Goal: Transaction & Acquisition: Book appointment/travel/reservation

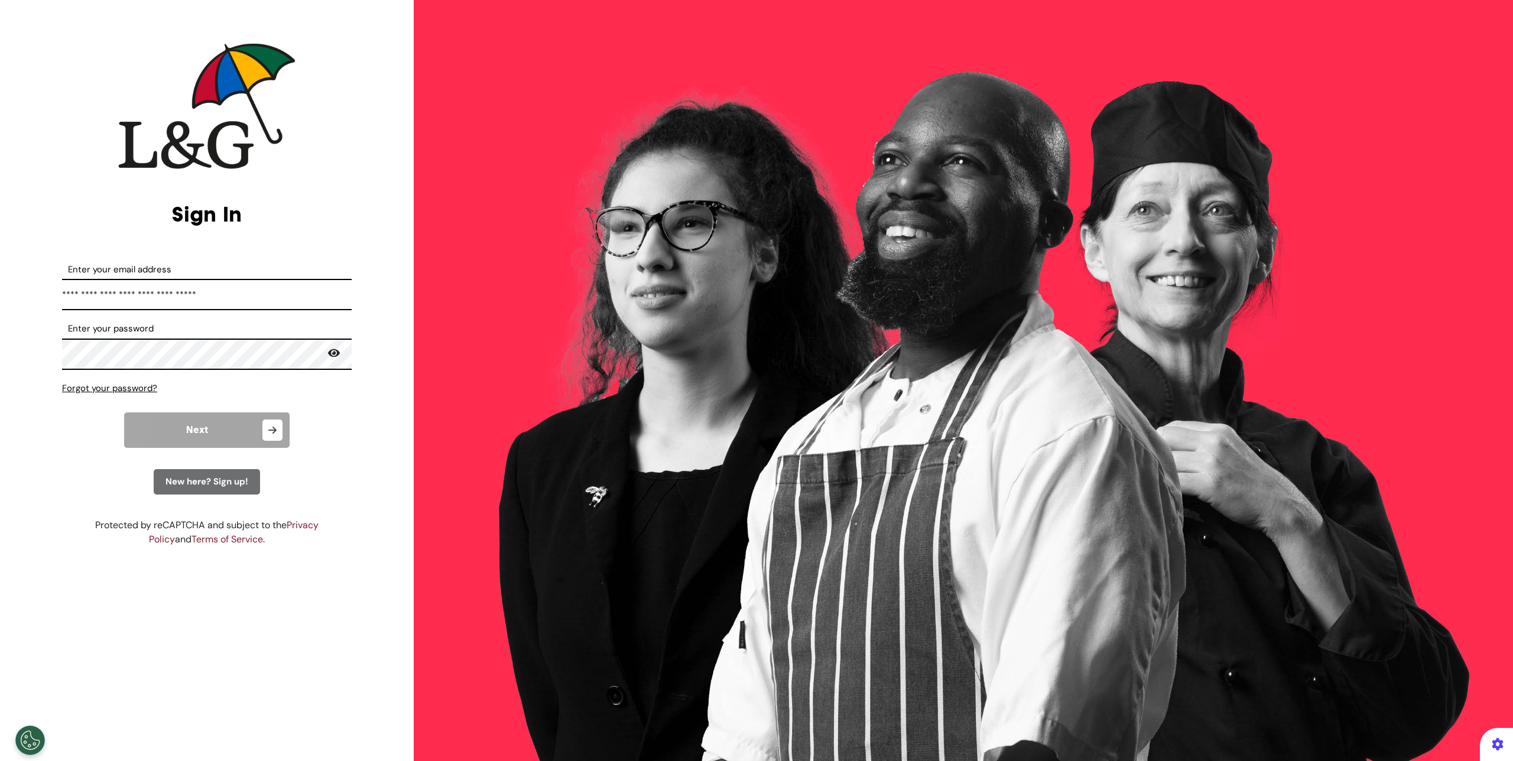
type input "**********"
click at [191, 420] on button "Next" at bounding box center [206, 429] width 165 height 35
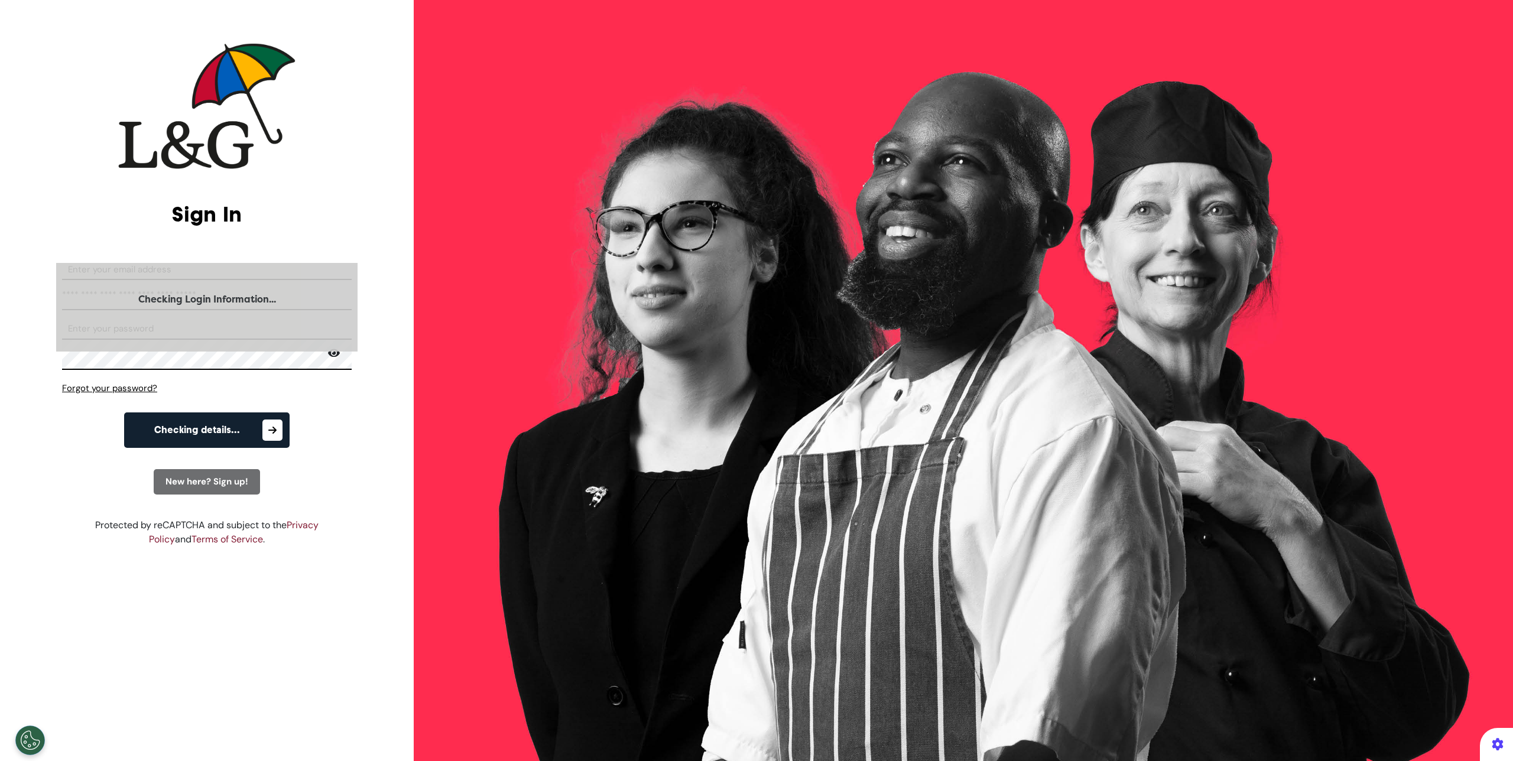
select select "**"
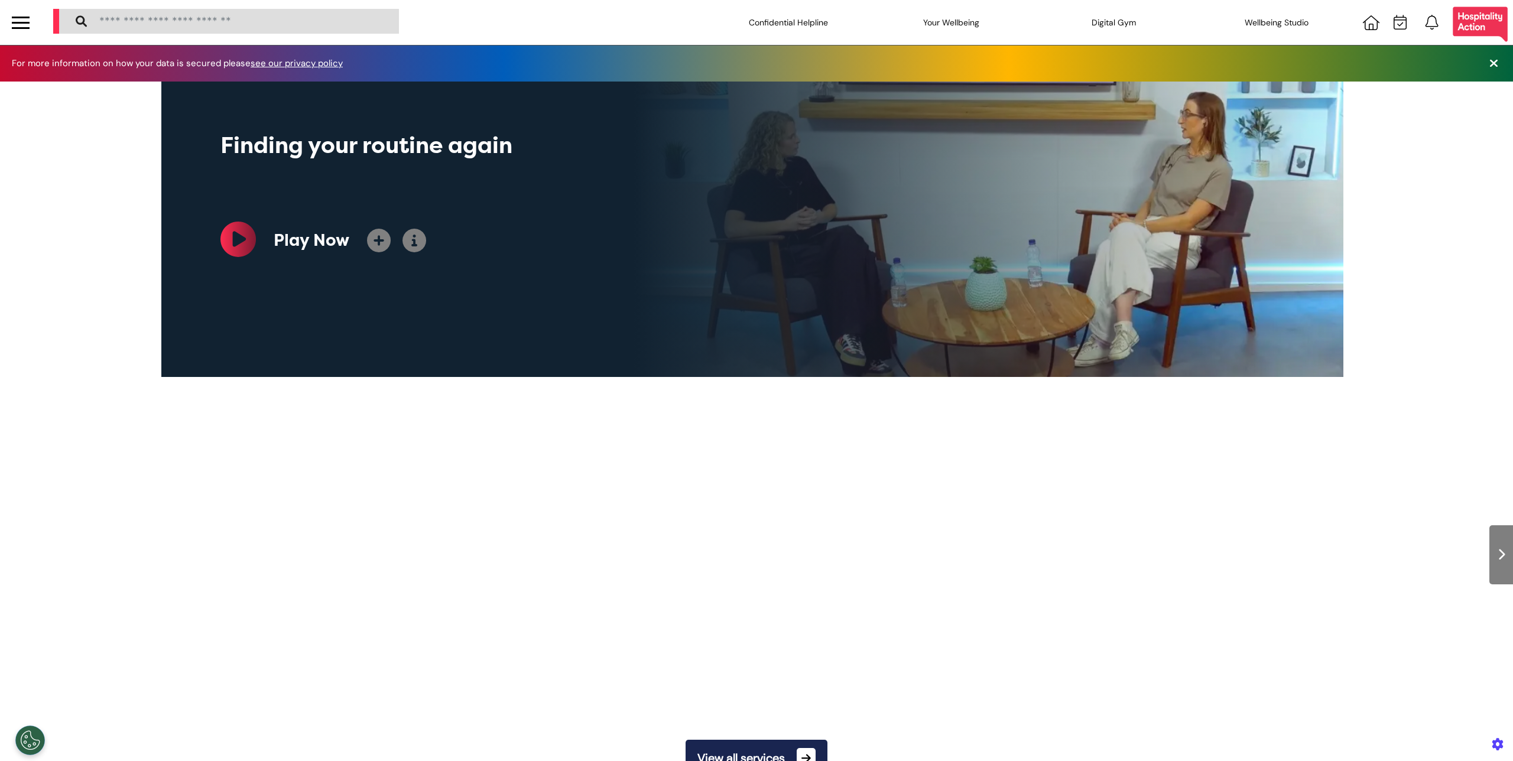
scroll to position [0, 591]
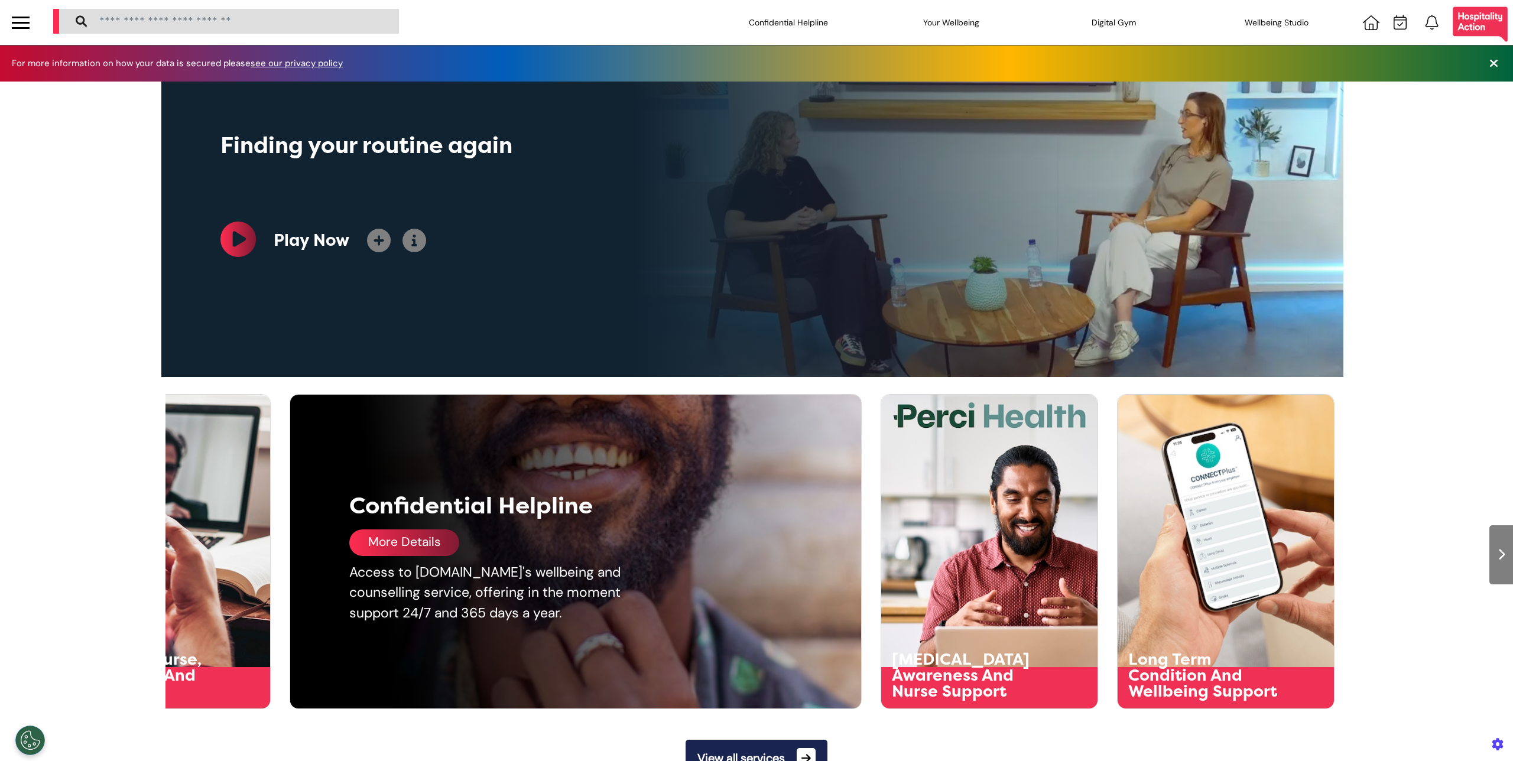
click at [349, 552] on div "More Details" at bounding box center [615, 542] width 532 height 27
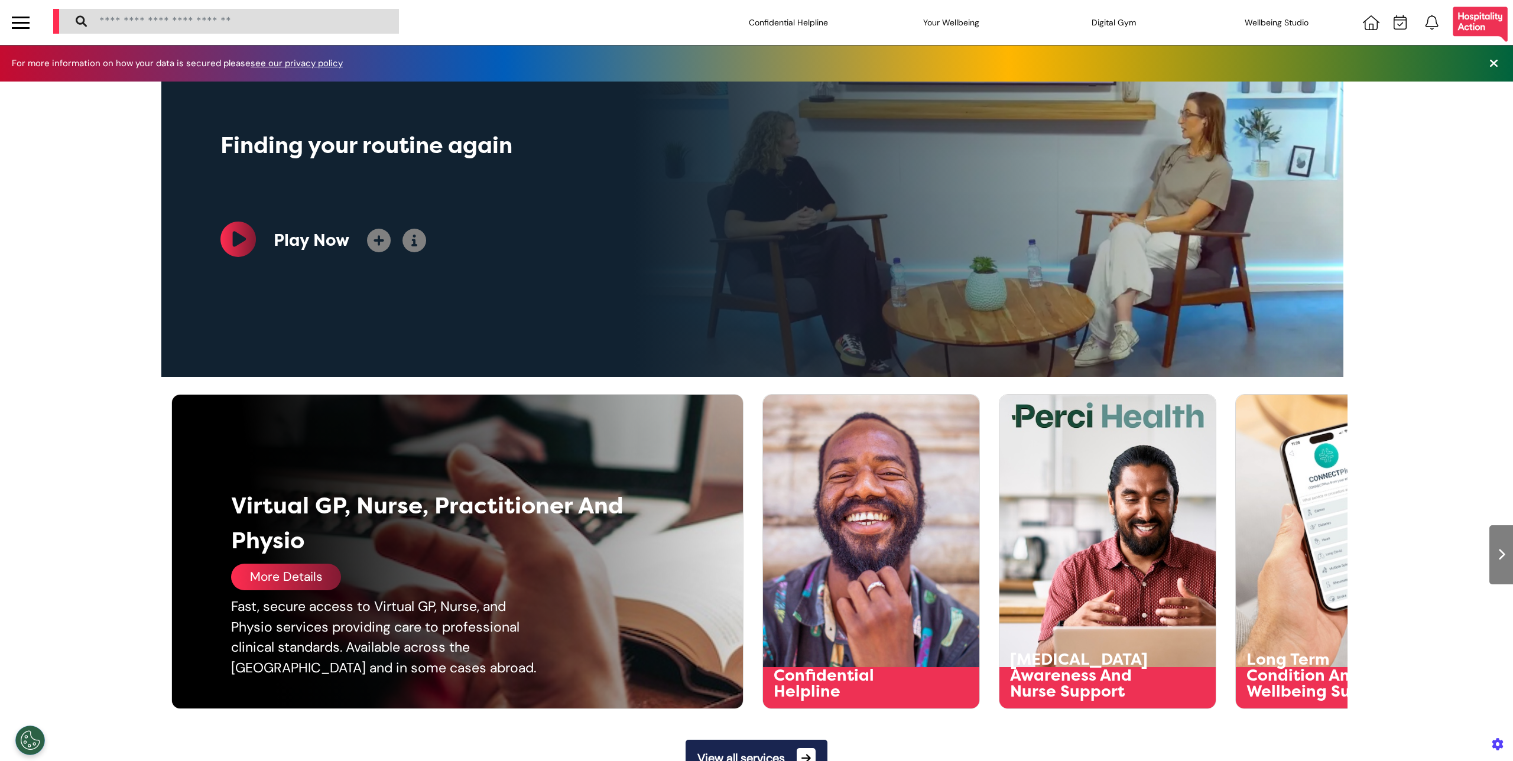
click at [245, 542] on div "Virtual GP, Nurse, Practitioner And Physio" at bounding box center [430, 523] width 399 height 69
click at [259, 569] on div "More Details" at bounding box center [286, 577] width 110 height 27
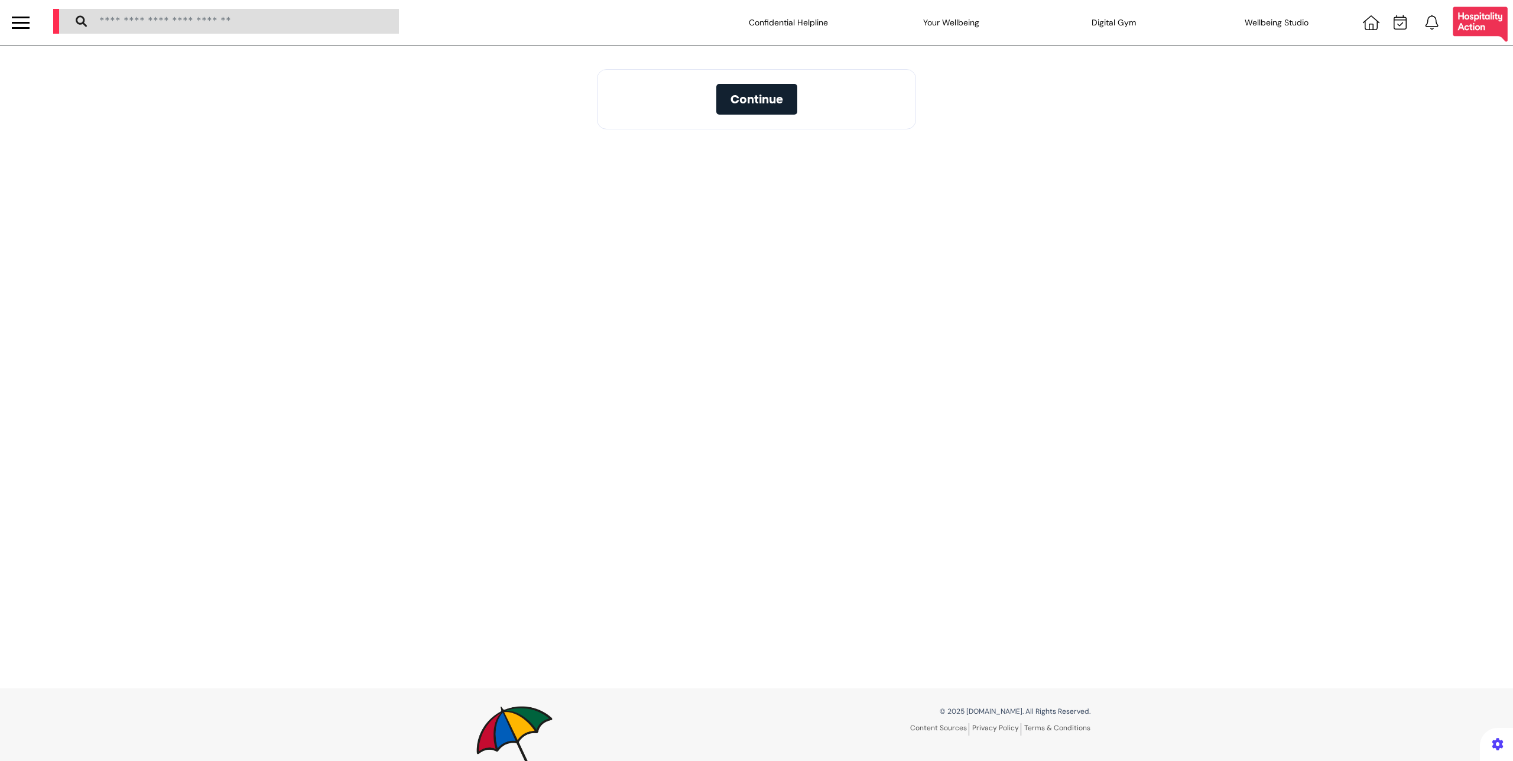
select select "**"
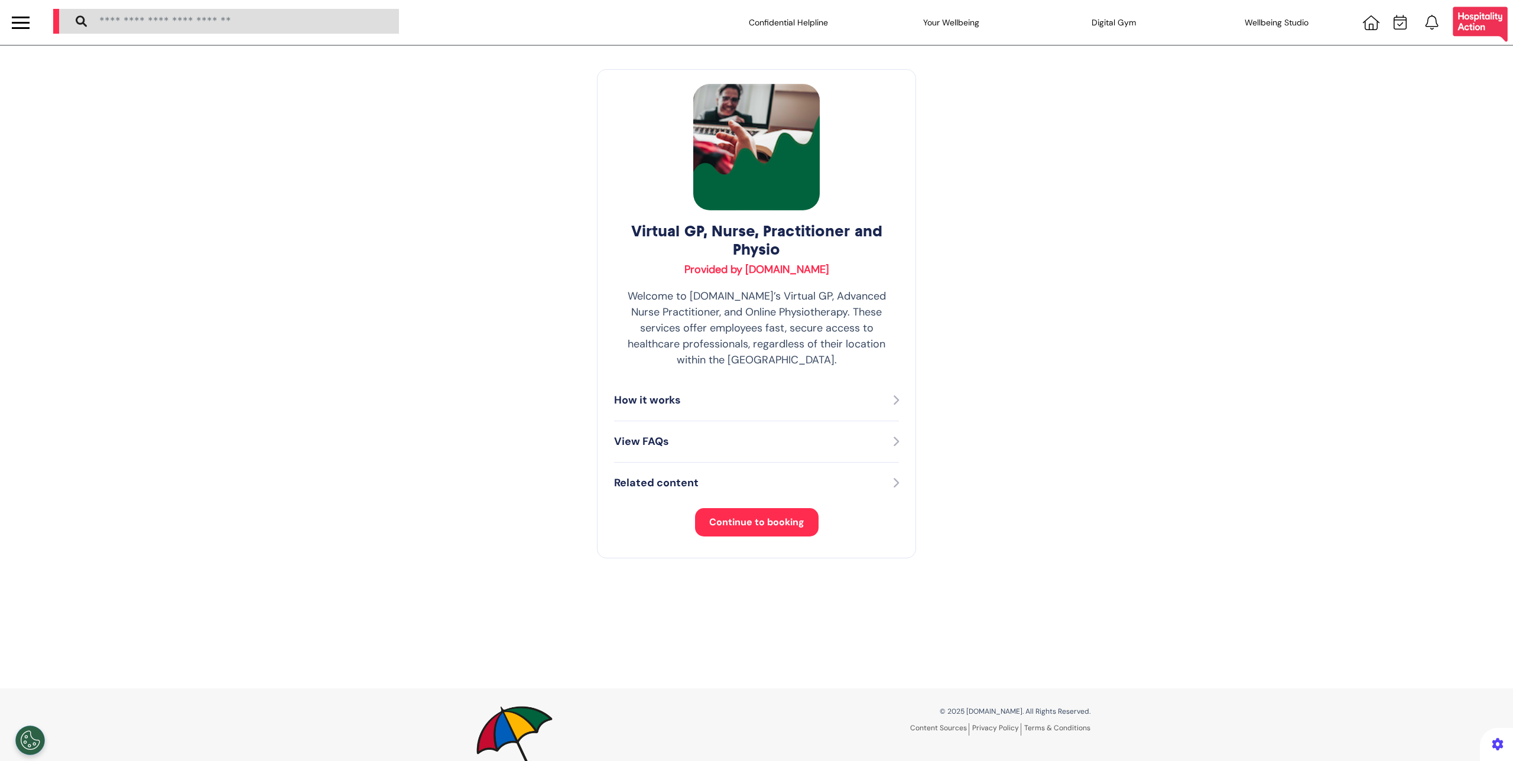
click at [789, 508] on button "Continue to booking" at bounding box center [756, 522] width 123 height 28
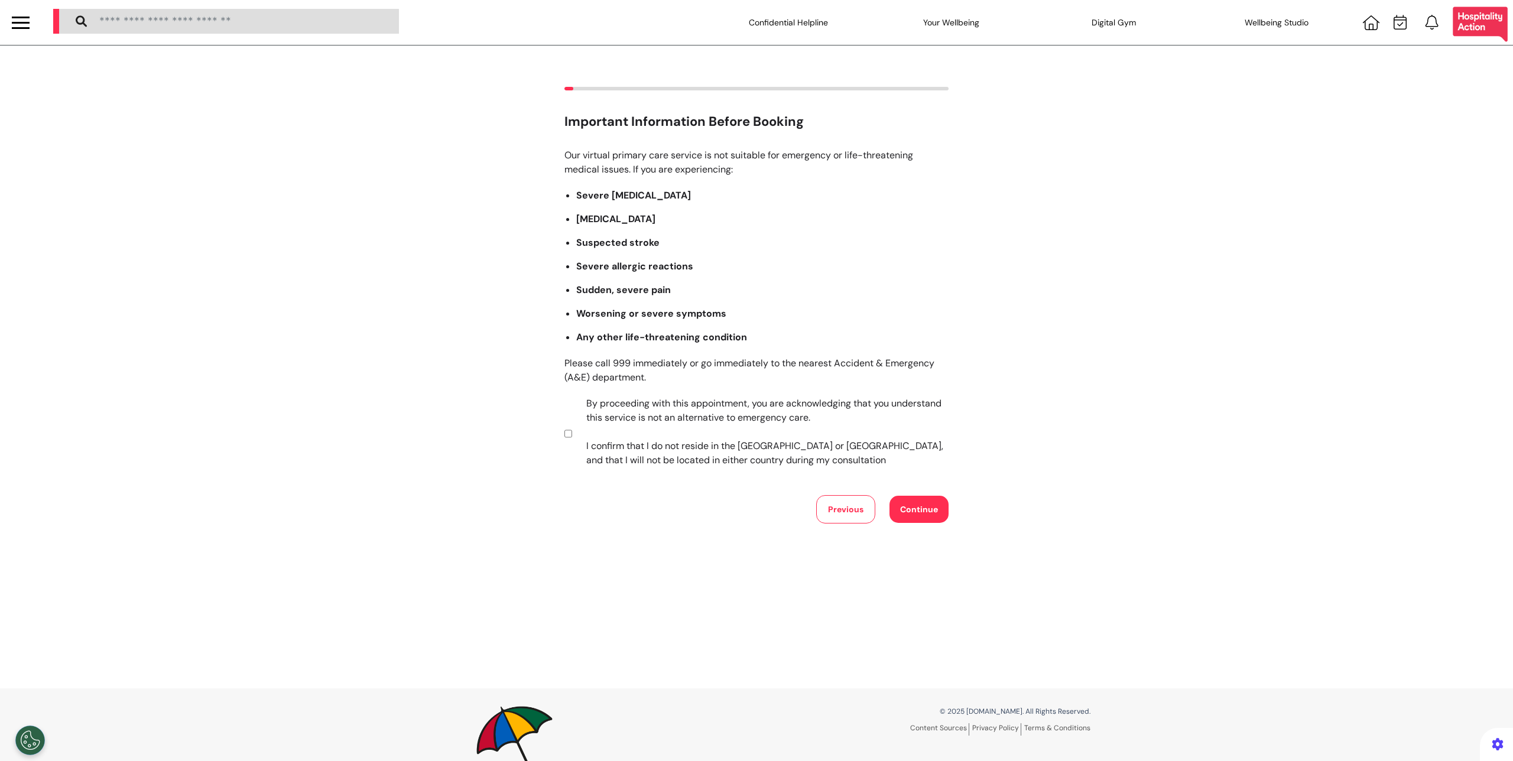
click at [900, 499] on button "Continue" at bounding box center [918, 509] width 59 height 27
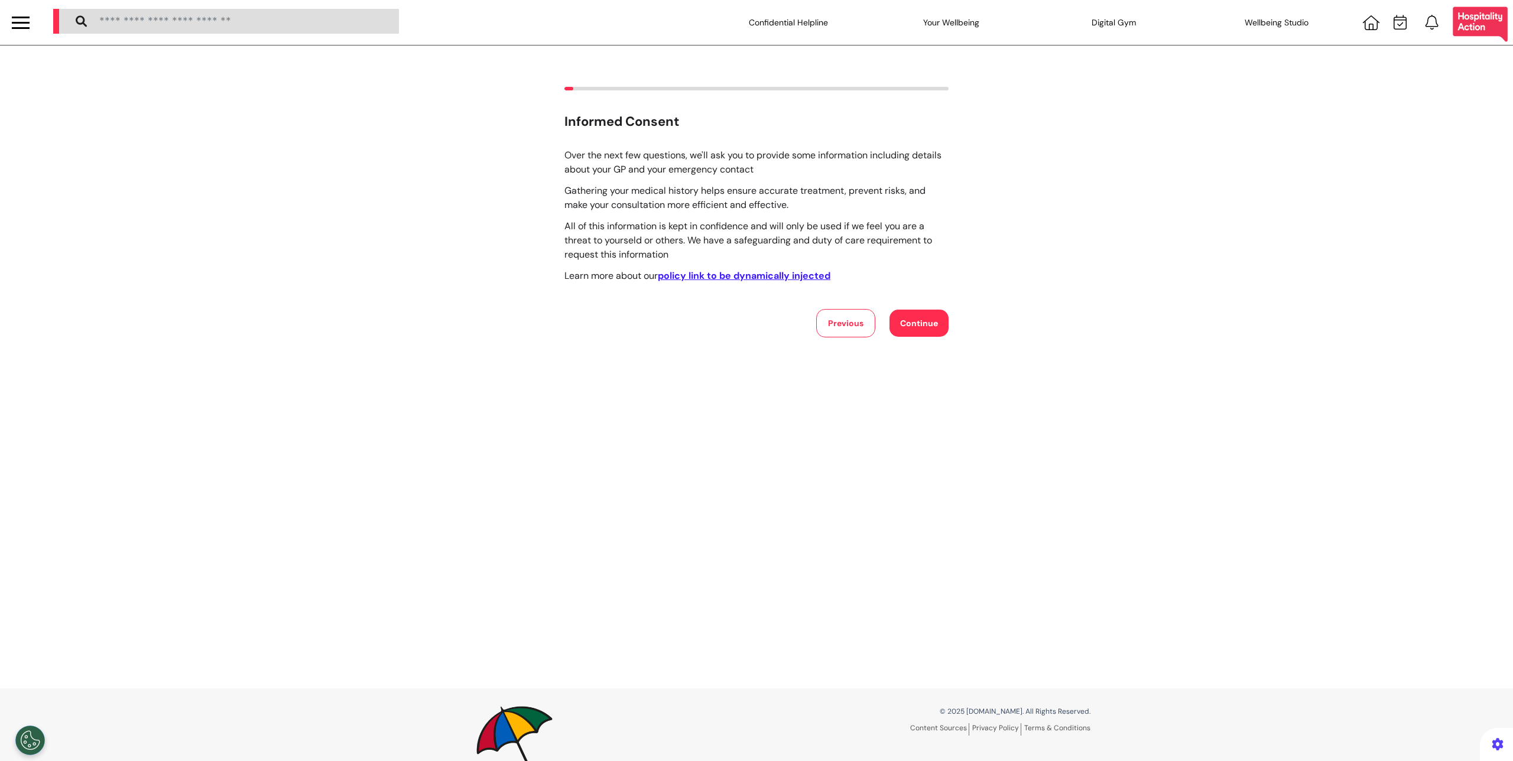
click at [913, 323] on button "Continue" at bounding box center [918, 323] width 59 height 27
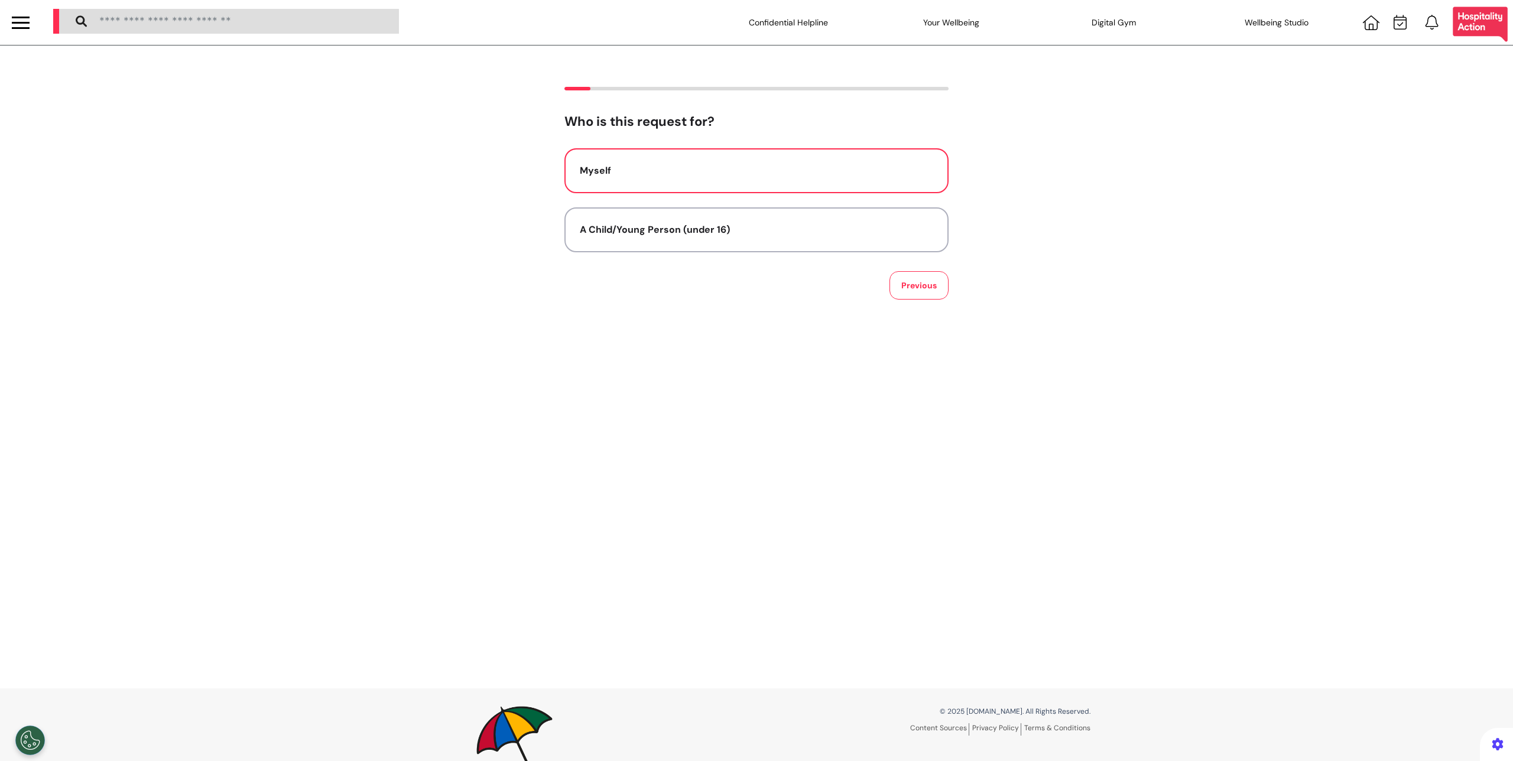
click at [822, 183] on button "Myself" at bounding box center [756, 170] width 384 height 45
select select "****"
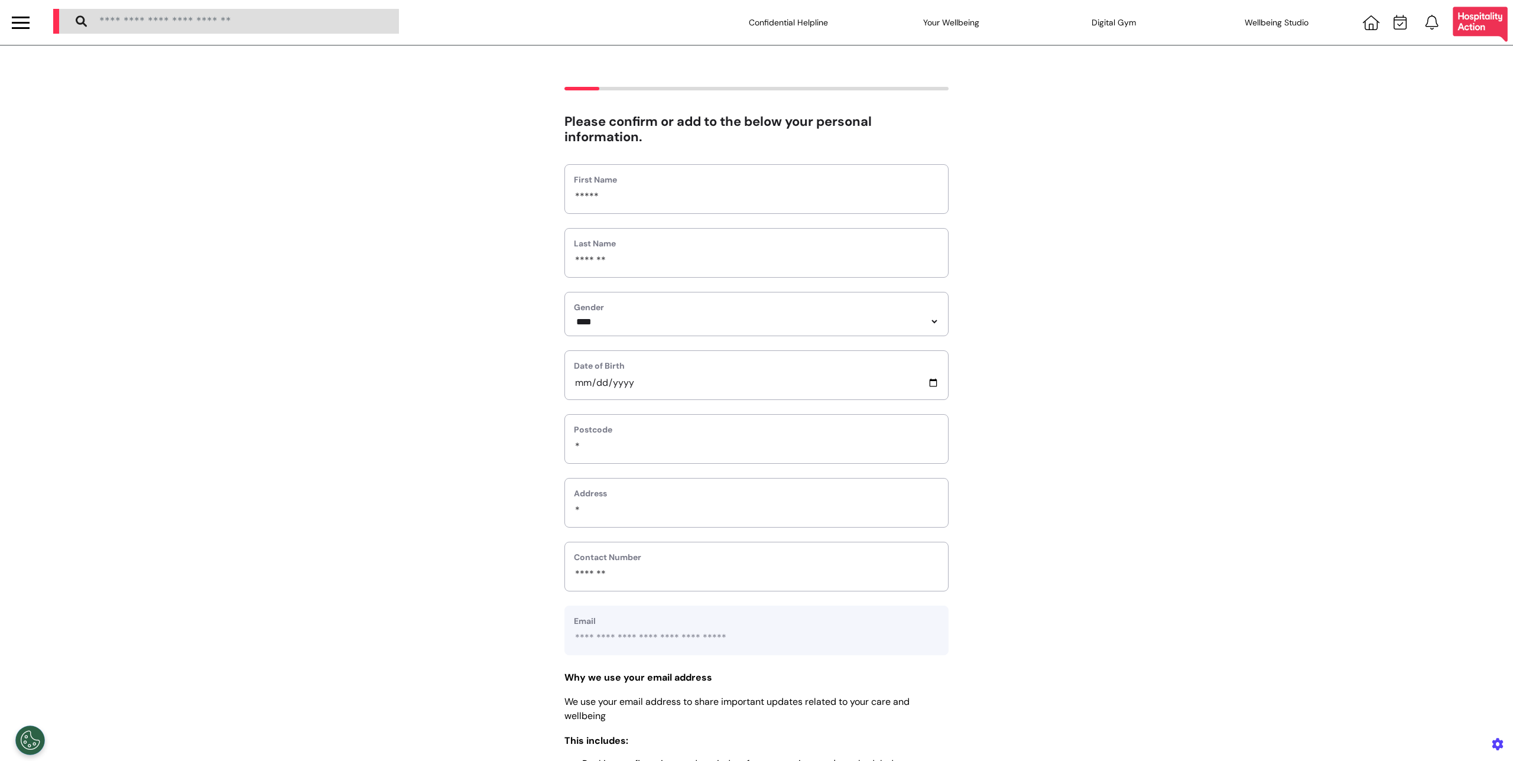
drag, startPoint x: 896, startPoint y: 283, endPoint x: 1004, endPoint y: 295, distance: 109.4
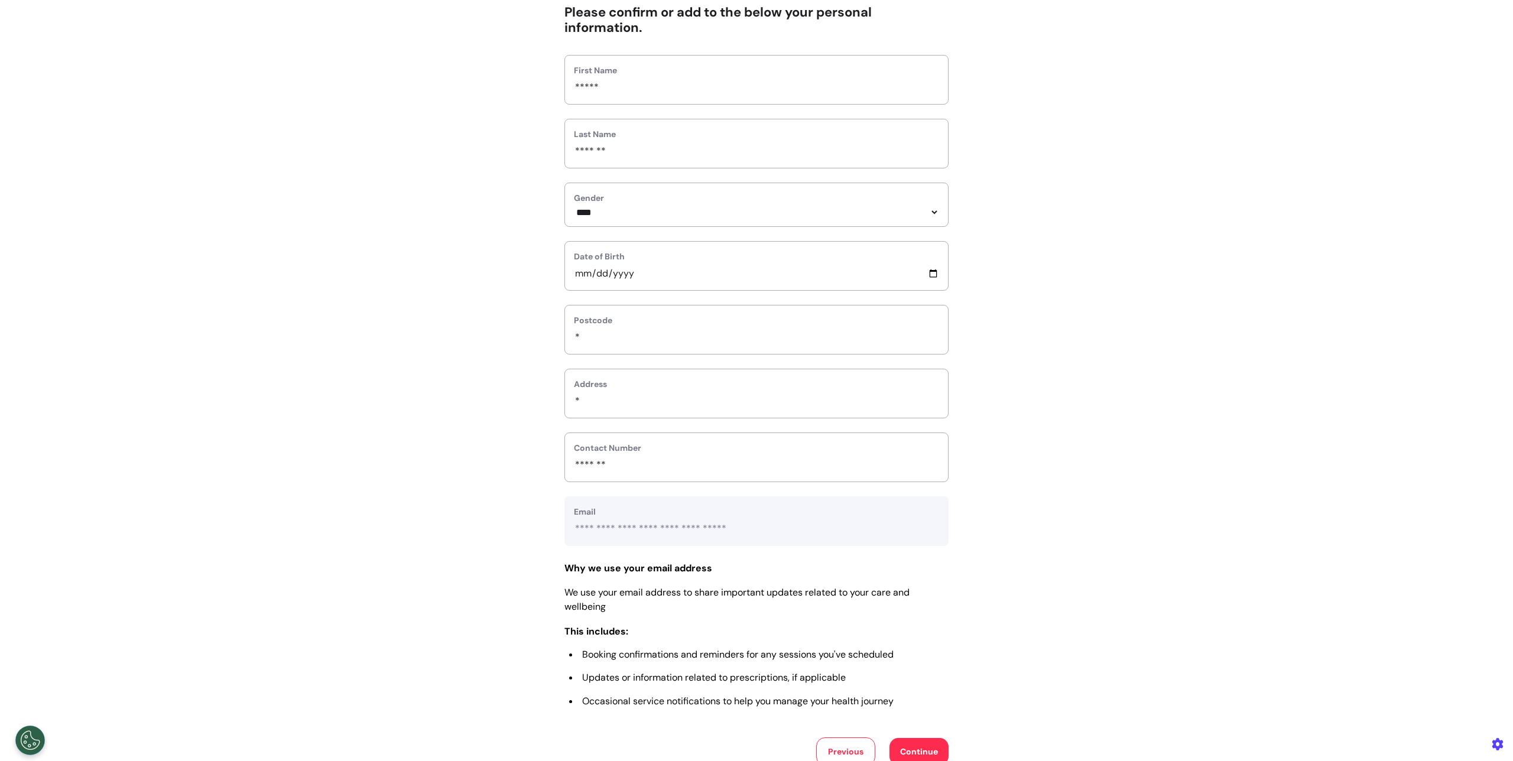
scroll to position [287, 0]
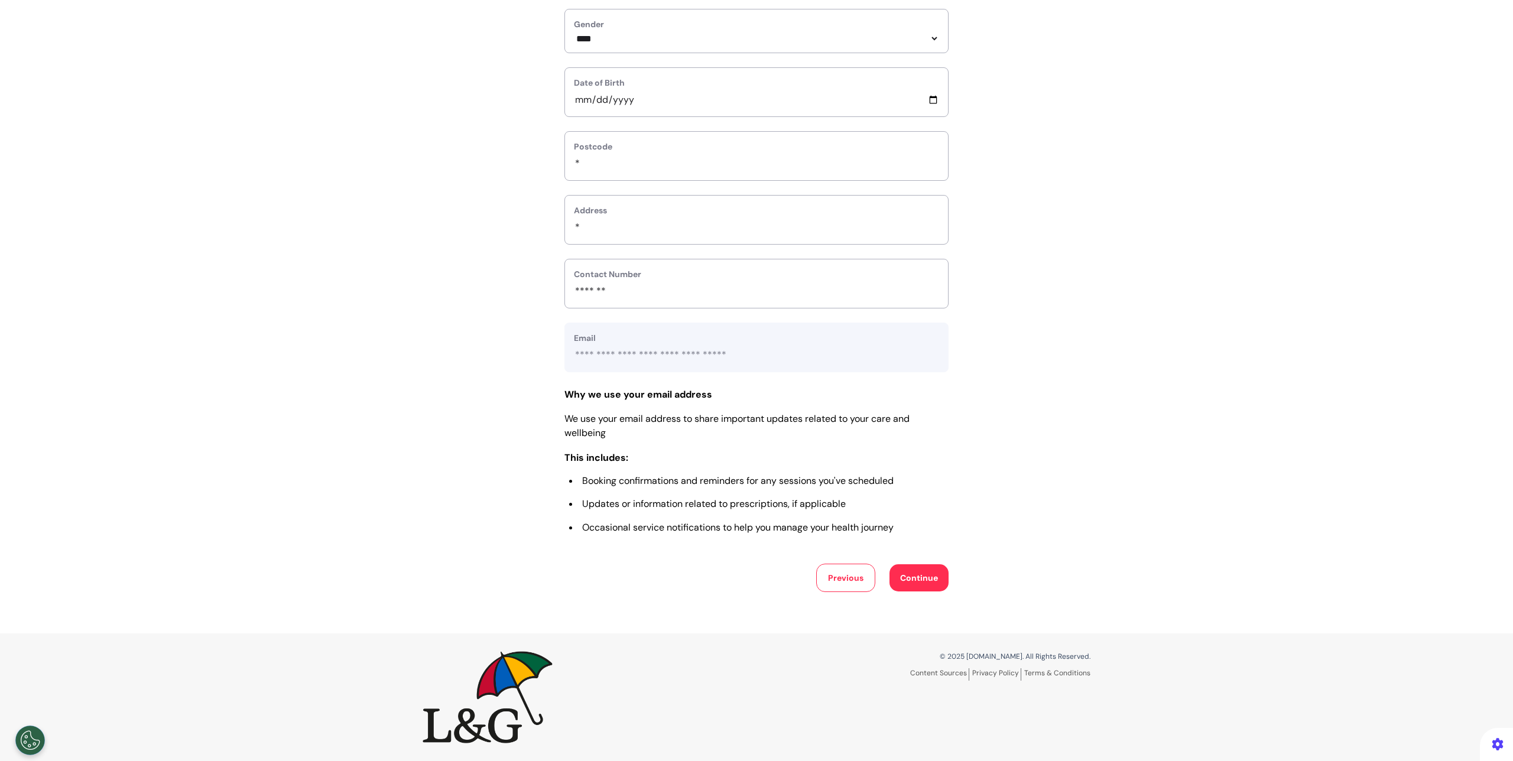
click at [931, 562] on div "**********" at bounding box center [756, 236] width 384 height 711
click at [924, 570] on button "Continue" at bounding box center [918, 577] width 59 height 27
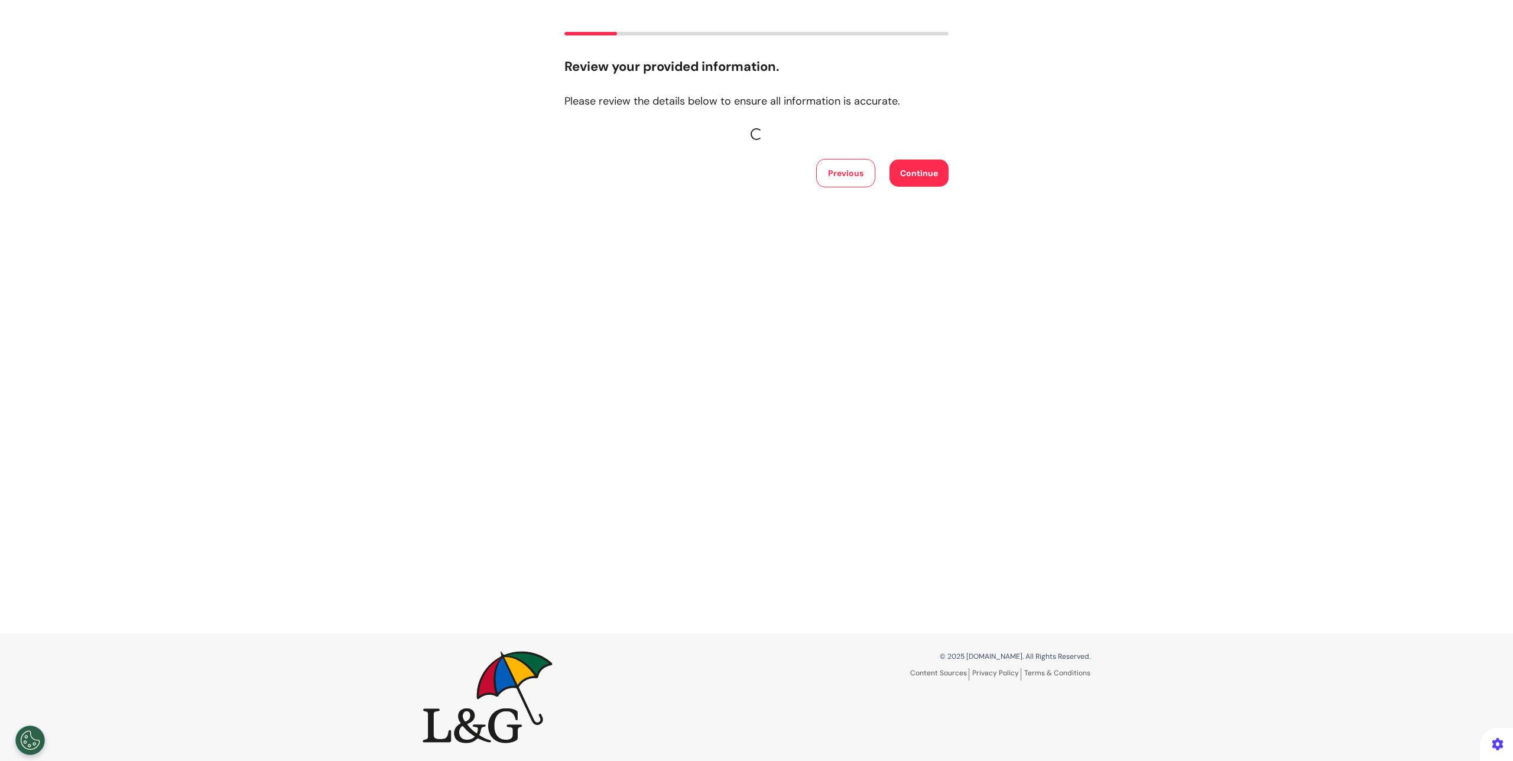
scroll to position [0, 0]
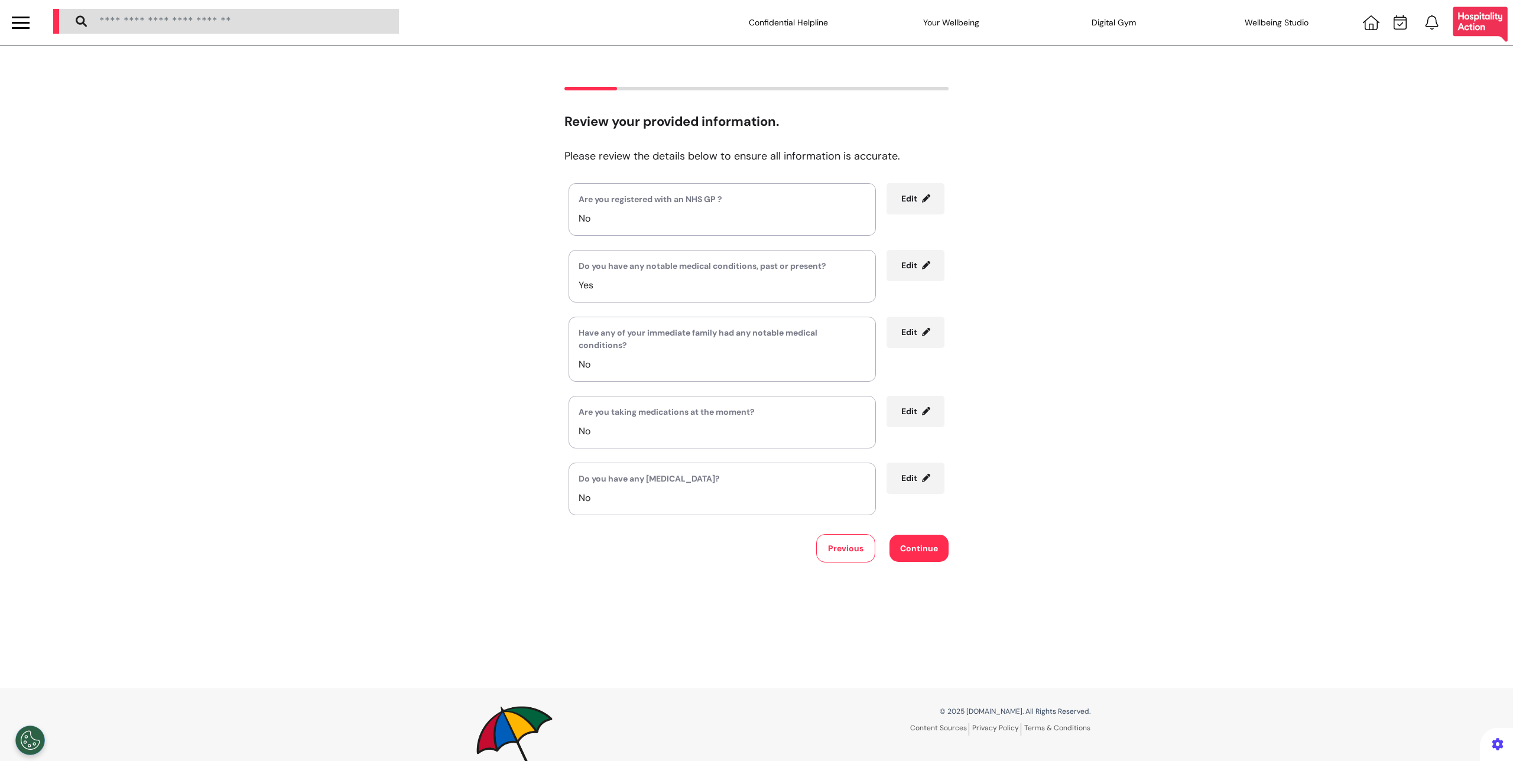
click at [840, 552] on button "Previous" at bounding box center [845, 548] width 59 height 28
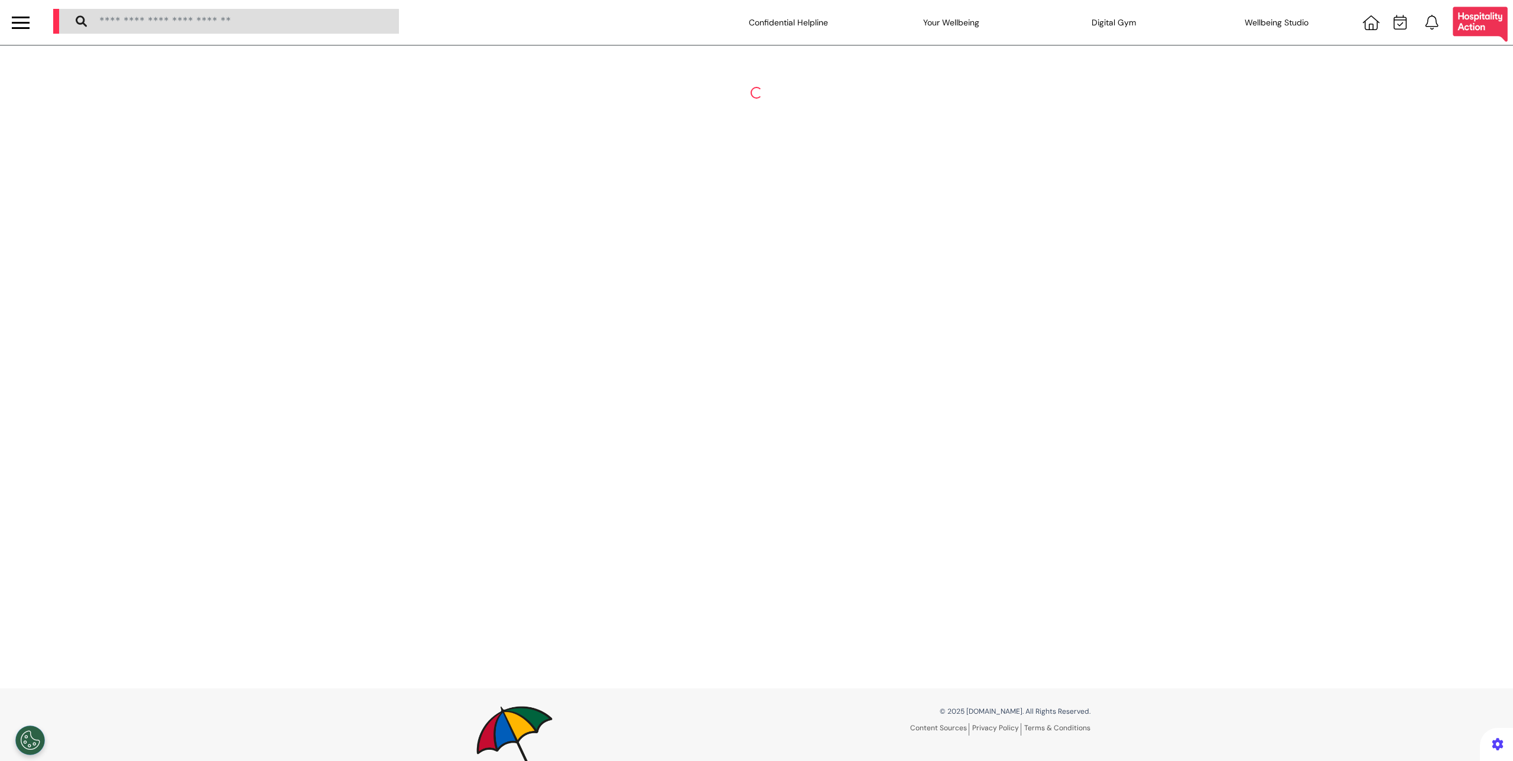
select select "****"
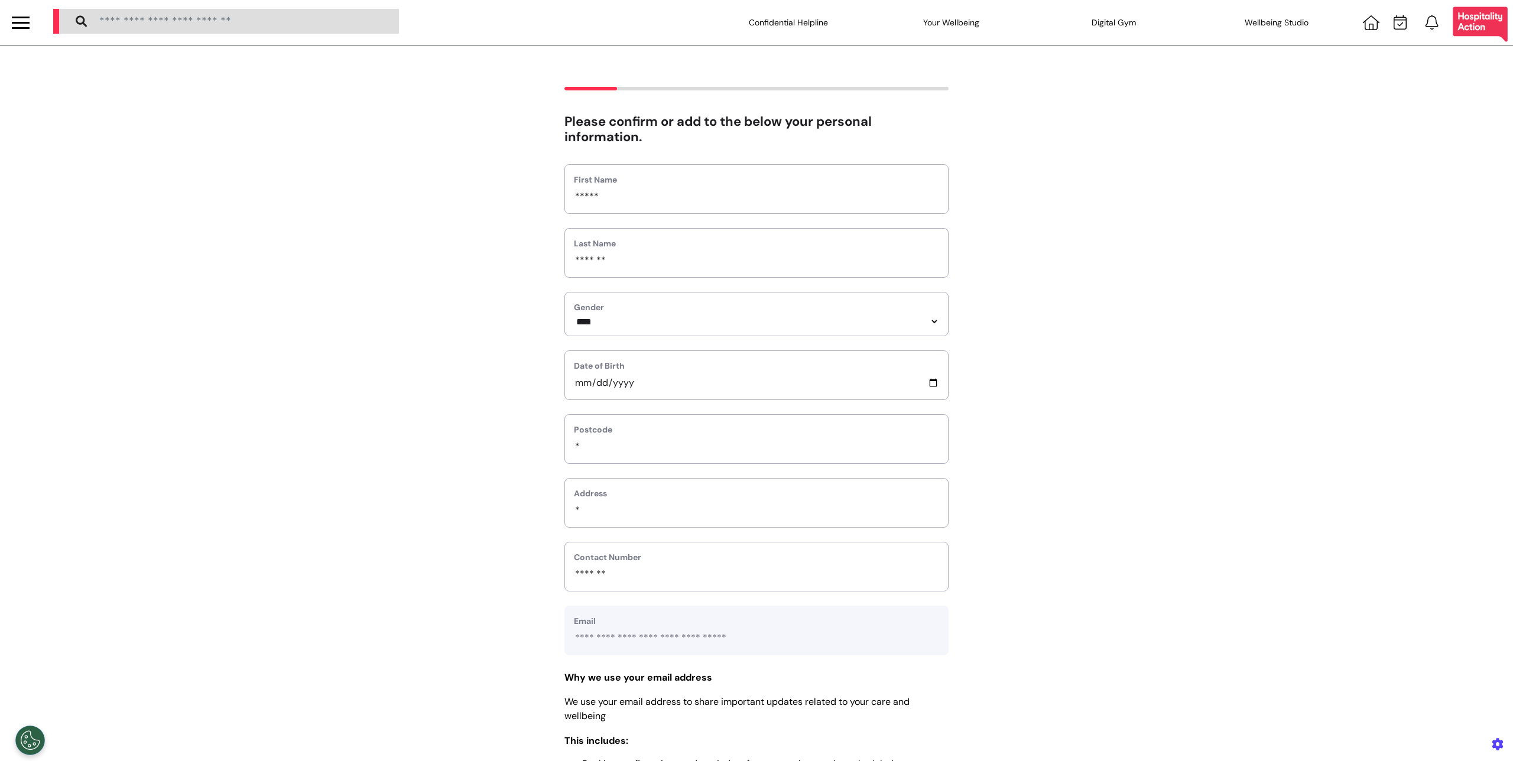
scroll to position [245, 0]
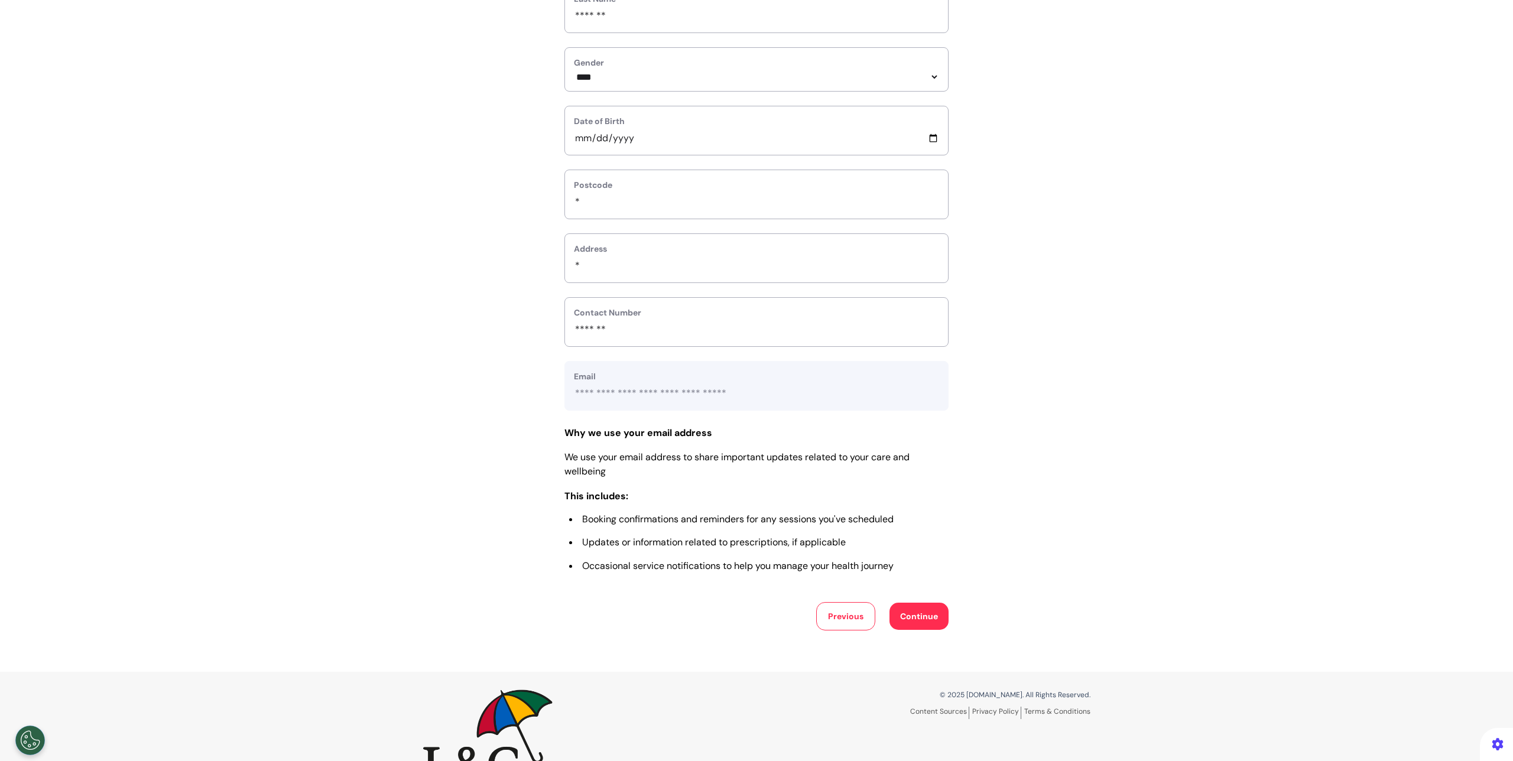
click at [918, 627] on button "Continue" at bounding box center [918, 616] width 59 height 27
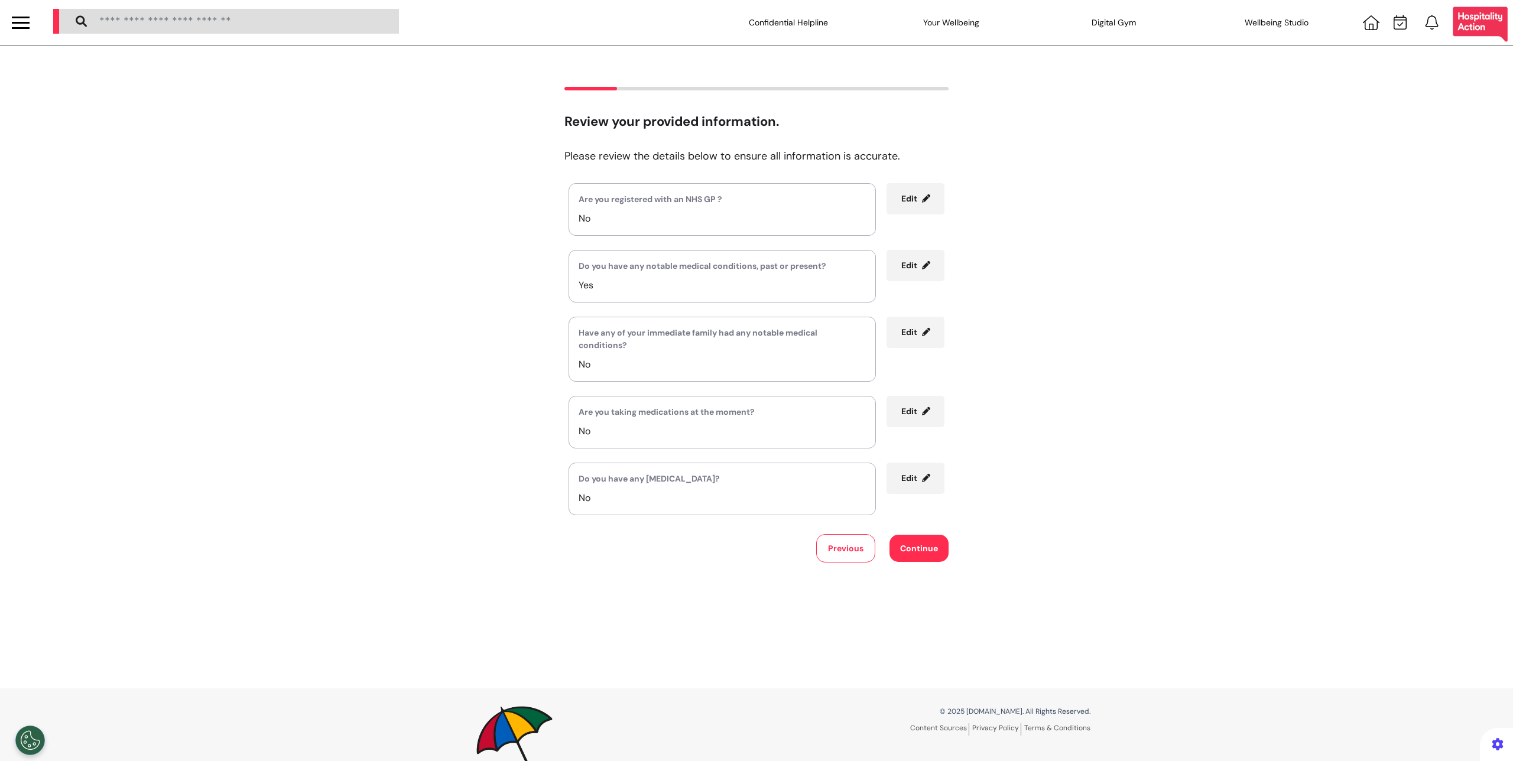
click at [928, 577] on div "Review your provided information. Please review the details below to ensure all…" at bounding box center [756, 366] width 1513 height 643
click at [928, 564] on div "Review your provided information. Please review the details below to ensure all…" at bounding box center [756, 366] width 1513 height 643
click at [921, 547] on button "Continue" at bounding box center [918, 548] width 59 height 27
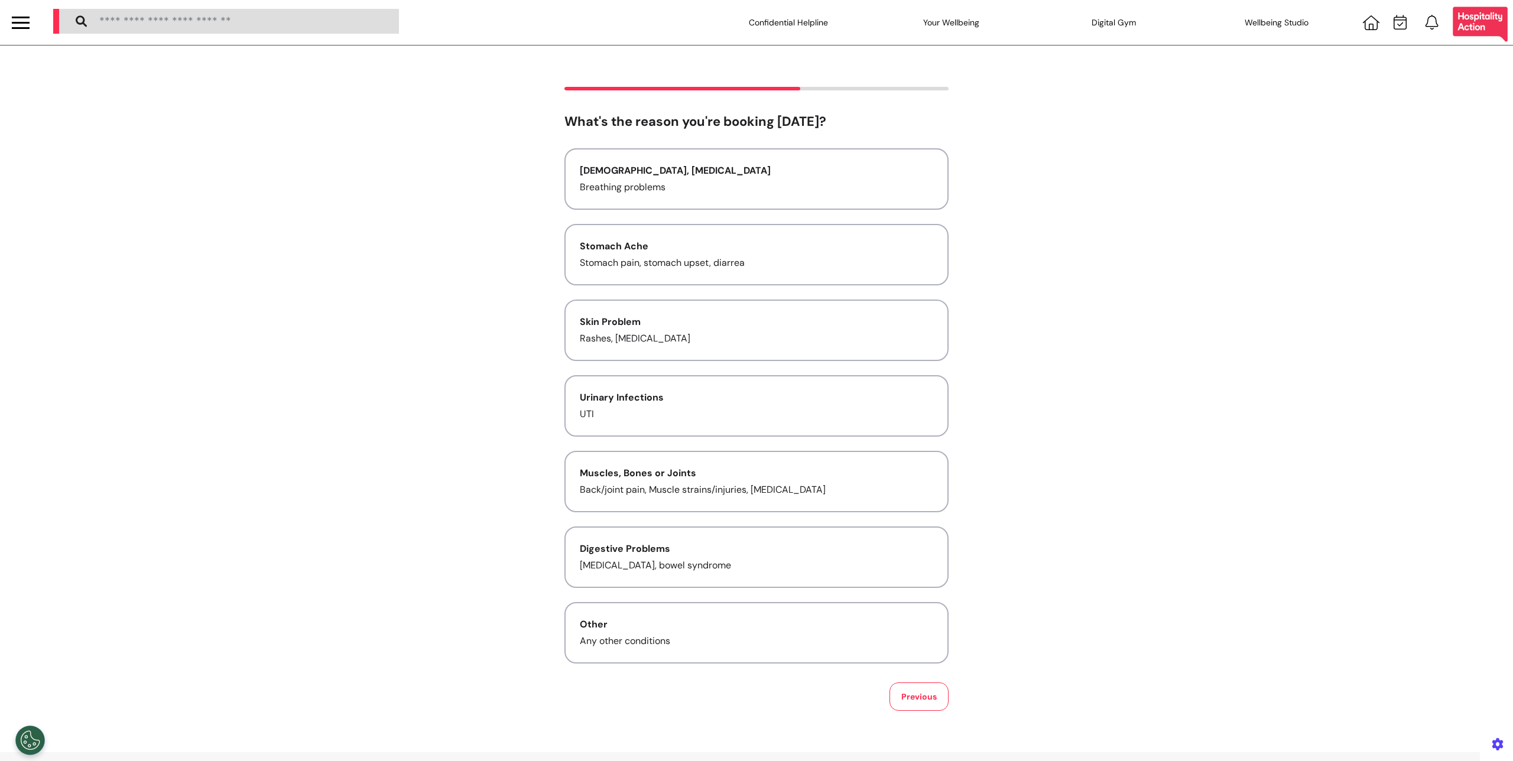
click at [669, 211] on div "Asthma, Cold and Flu Breathing problems Stomach Ache Stomach pain, stomach upse…" at bounding box center [756, 405] width 384 height 515
click at [665, 227] on button "Stomach Ache Stomach pain, stomach upset, diarrea" at bounding box center [756, 254] width 384 height 61
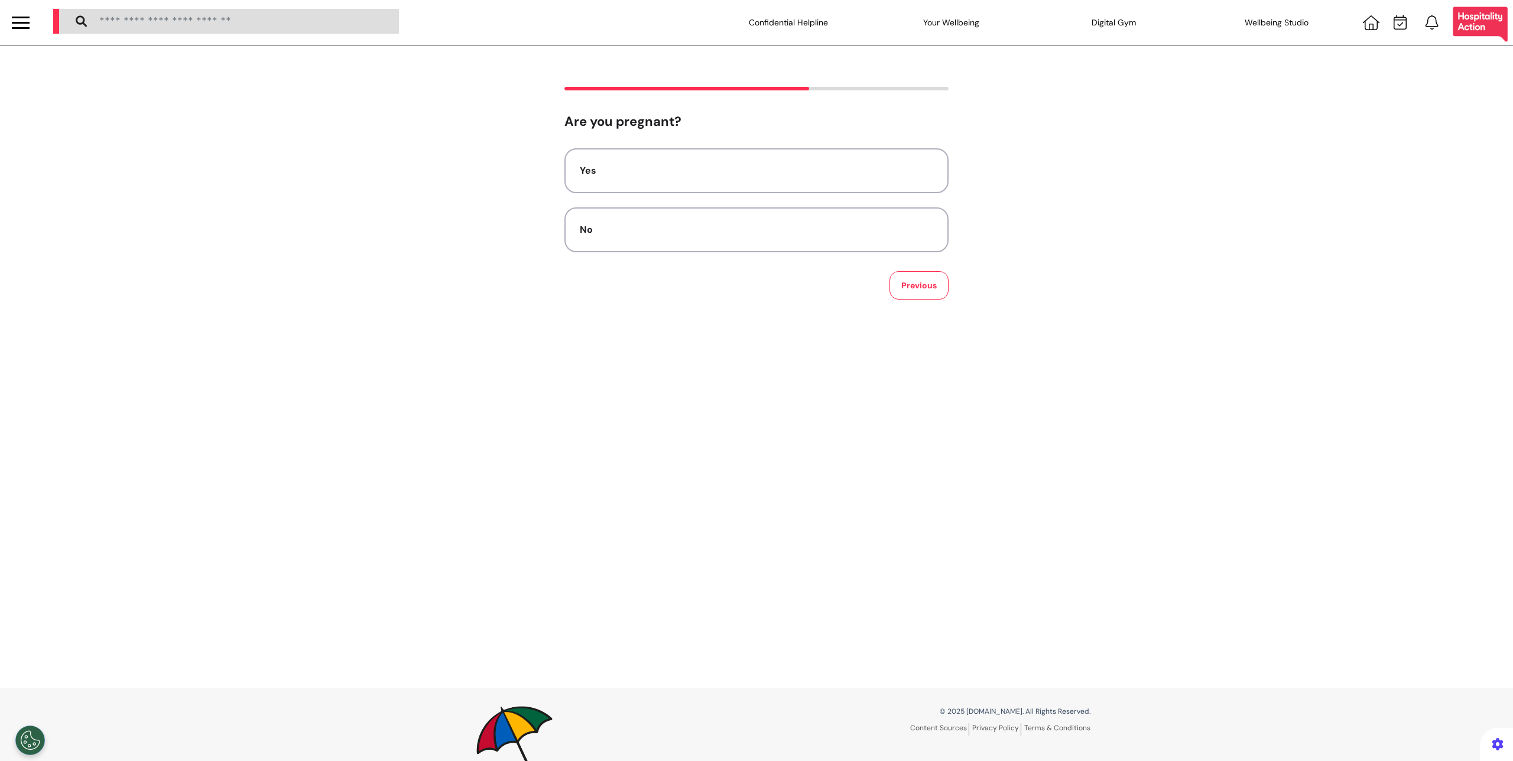
click at [893, 278] on button "Previous" at bounding box center [918, 285] width 59 height 28
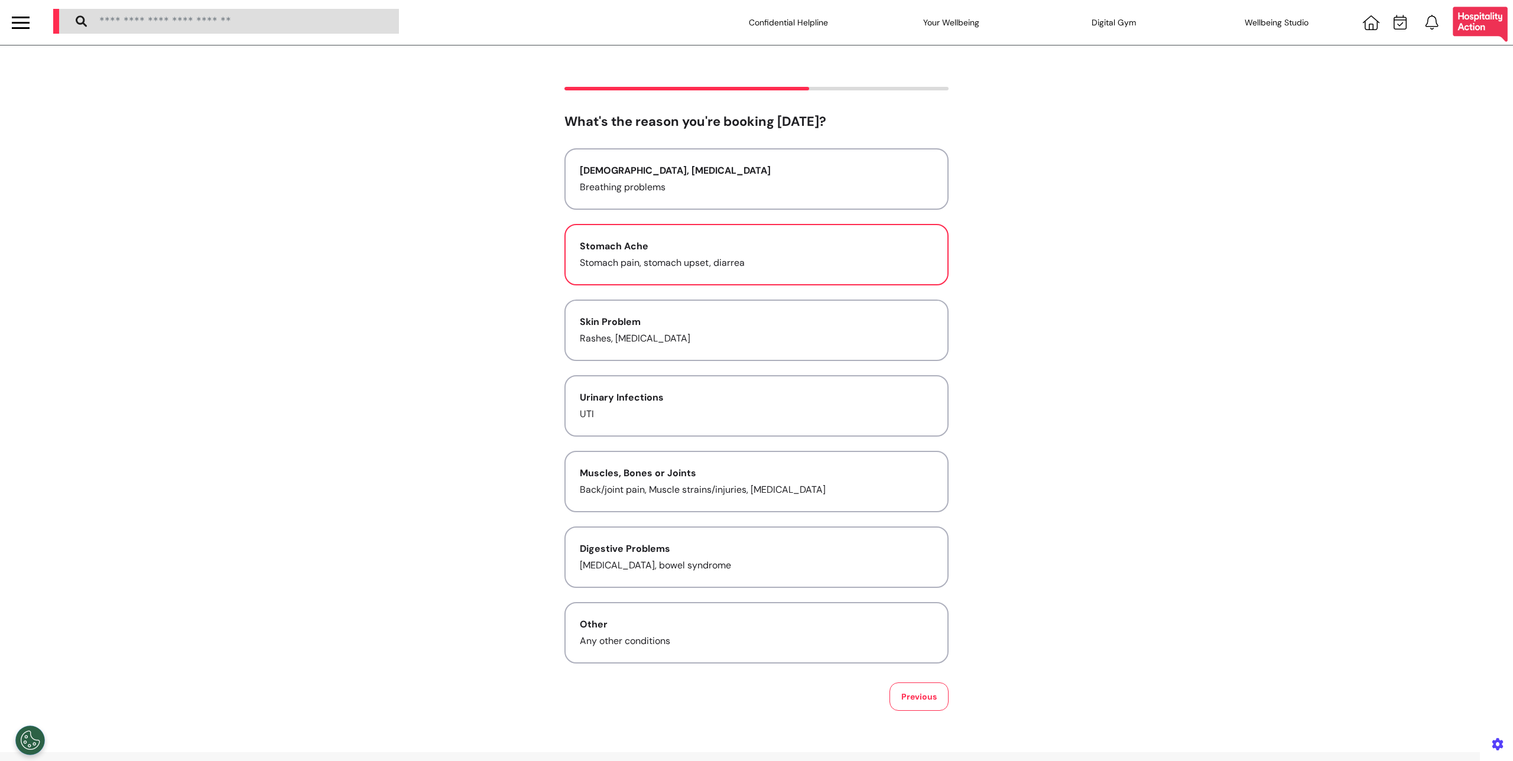
click at [916, 692] on button "Previous" at bounding box center [918, 696] width 59 height 28
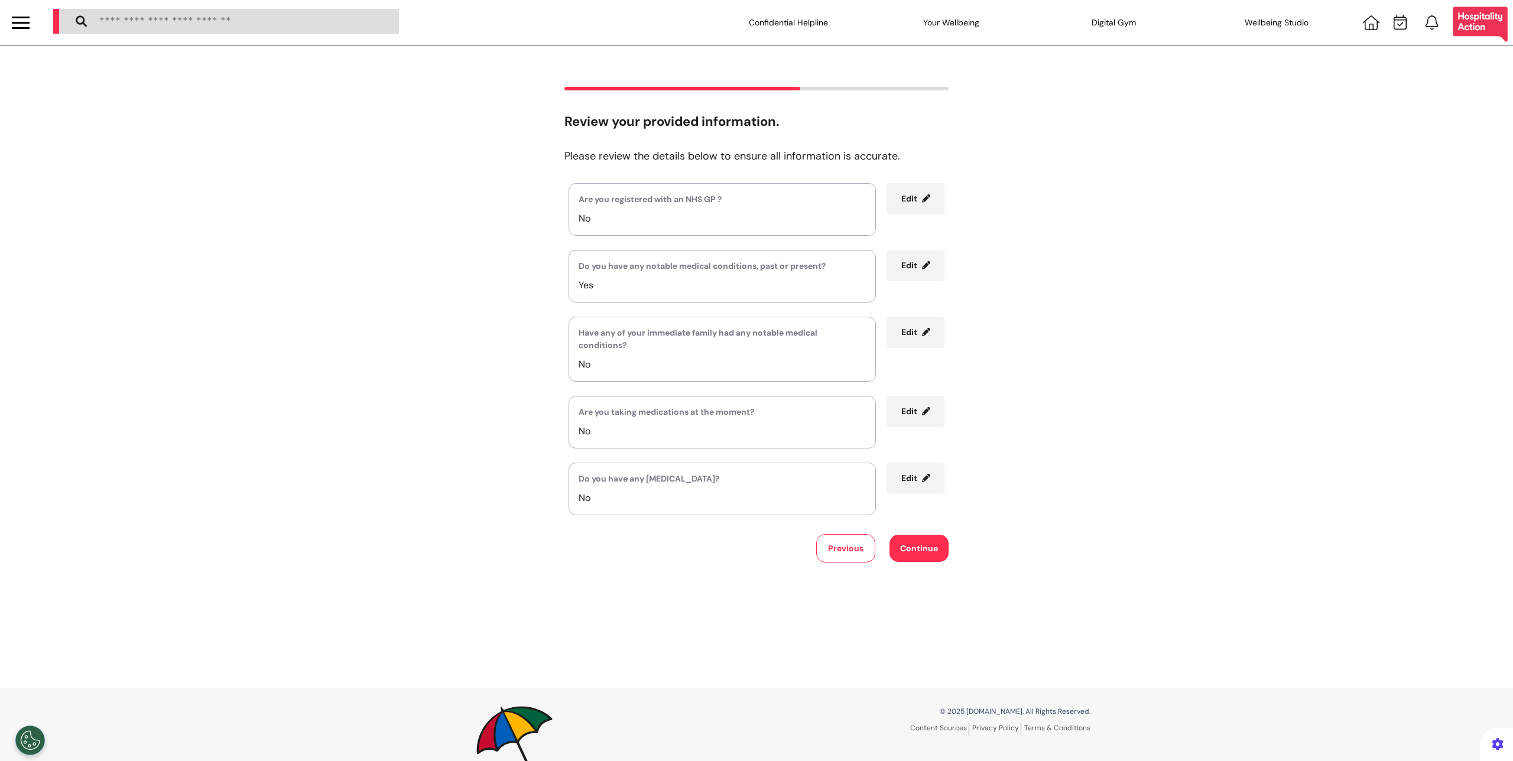
click at [851, 553] on button "Previous" at bounding box center [845, 548] width 59 height 28
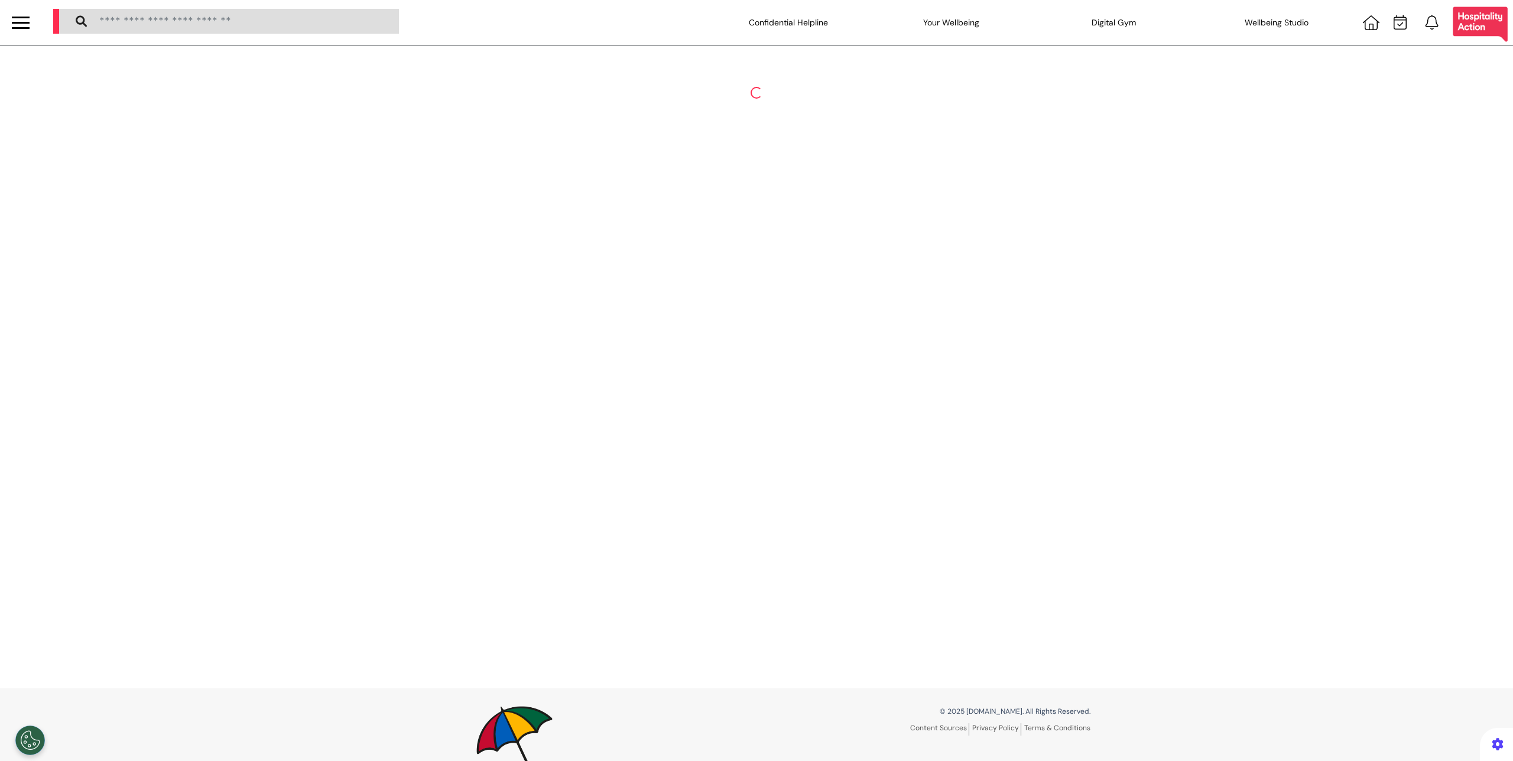
select select "****"
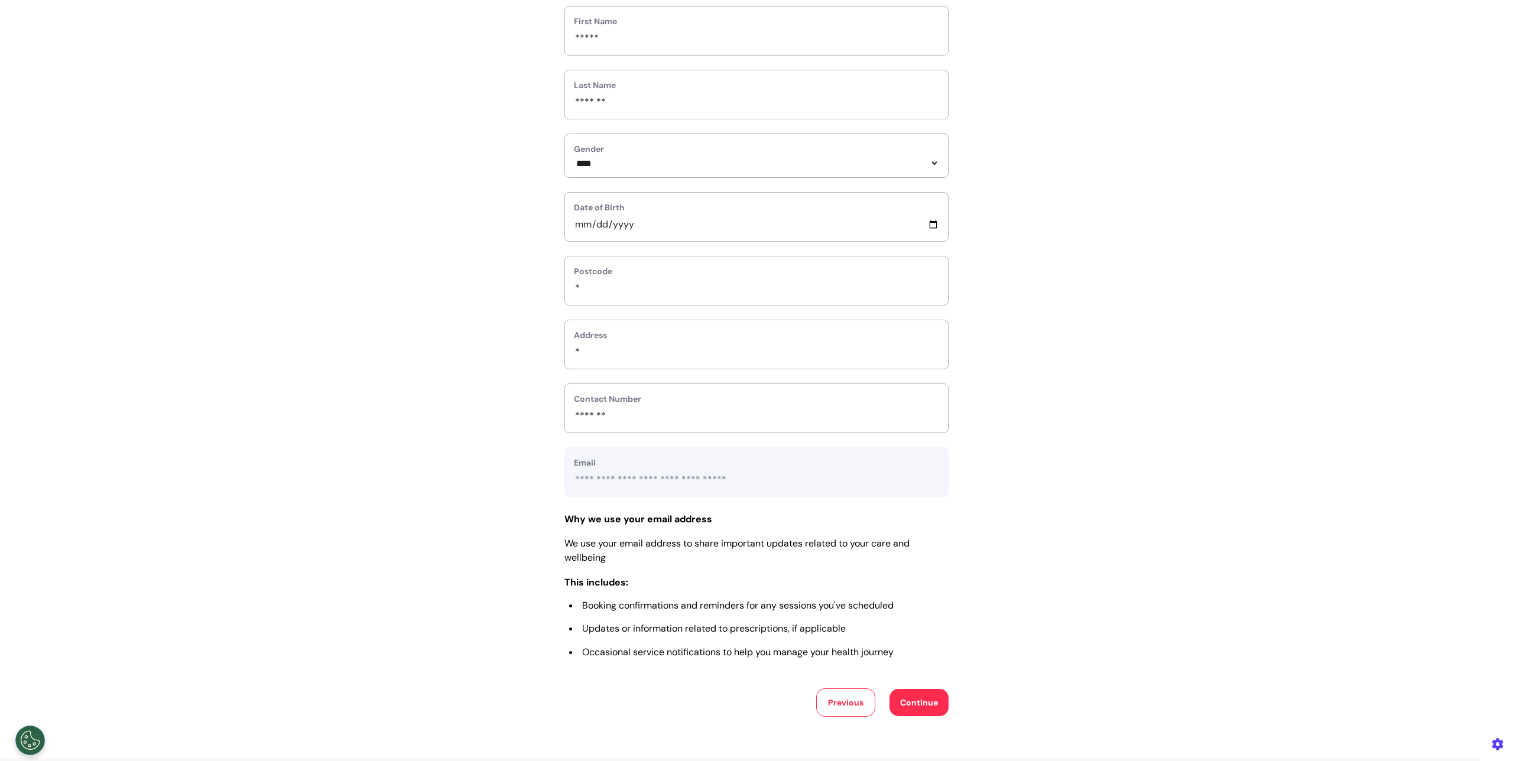
scroll to position [180, 0]
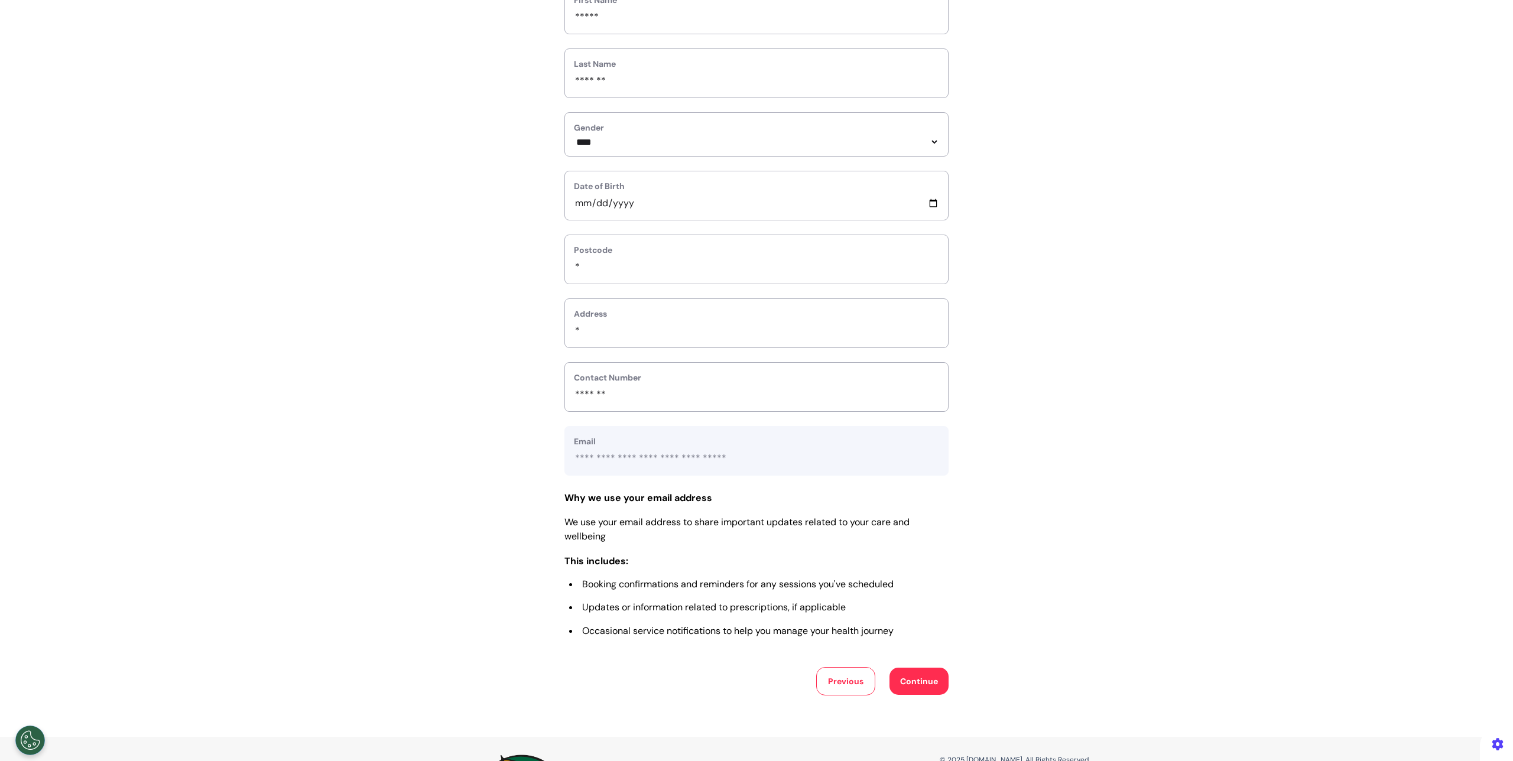
click at [931, 691] on button "Continue" at bounding box center [918, 681] width 59 height 27
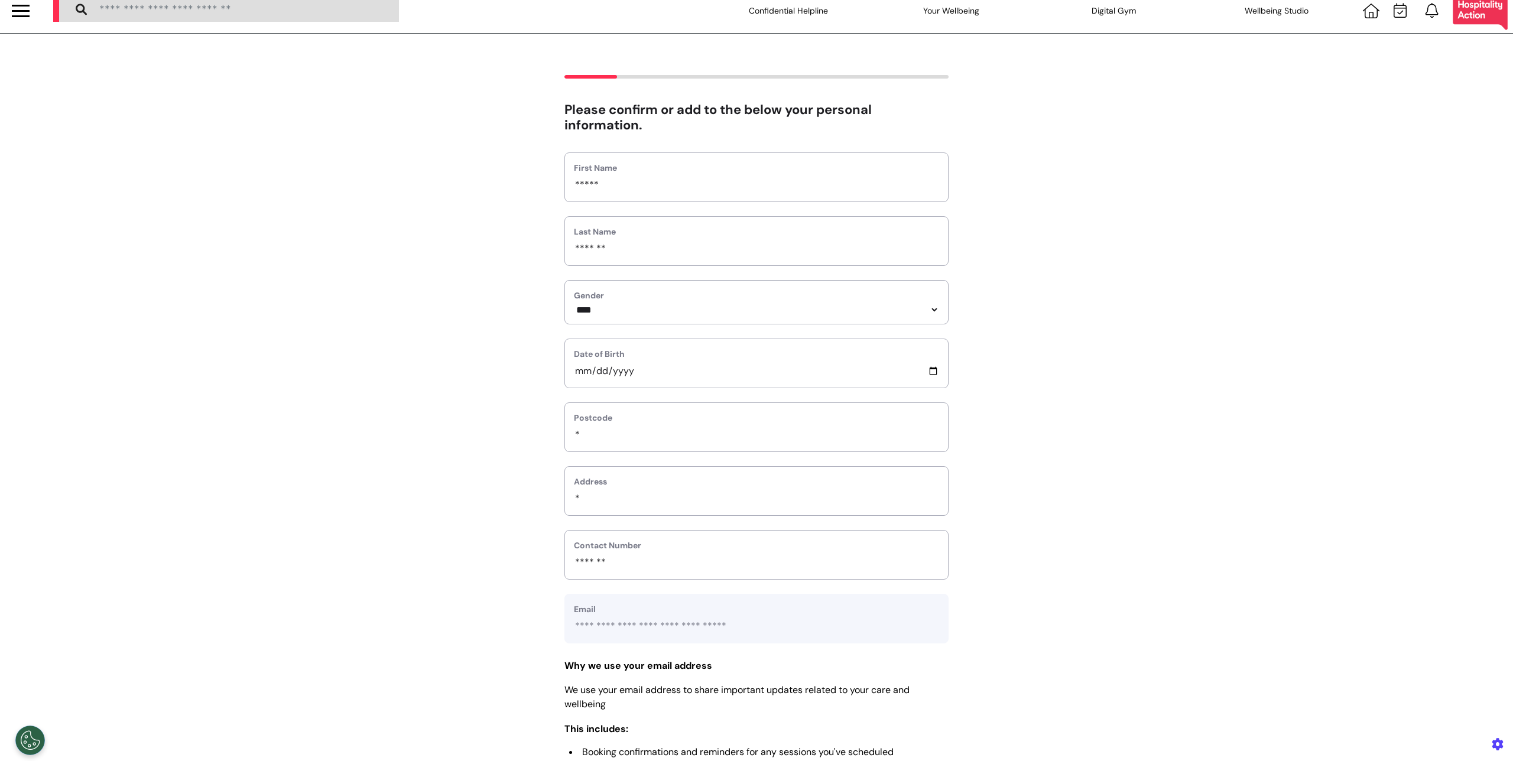
scroll to position [0, 0]
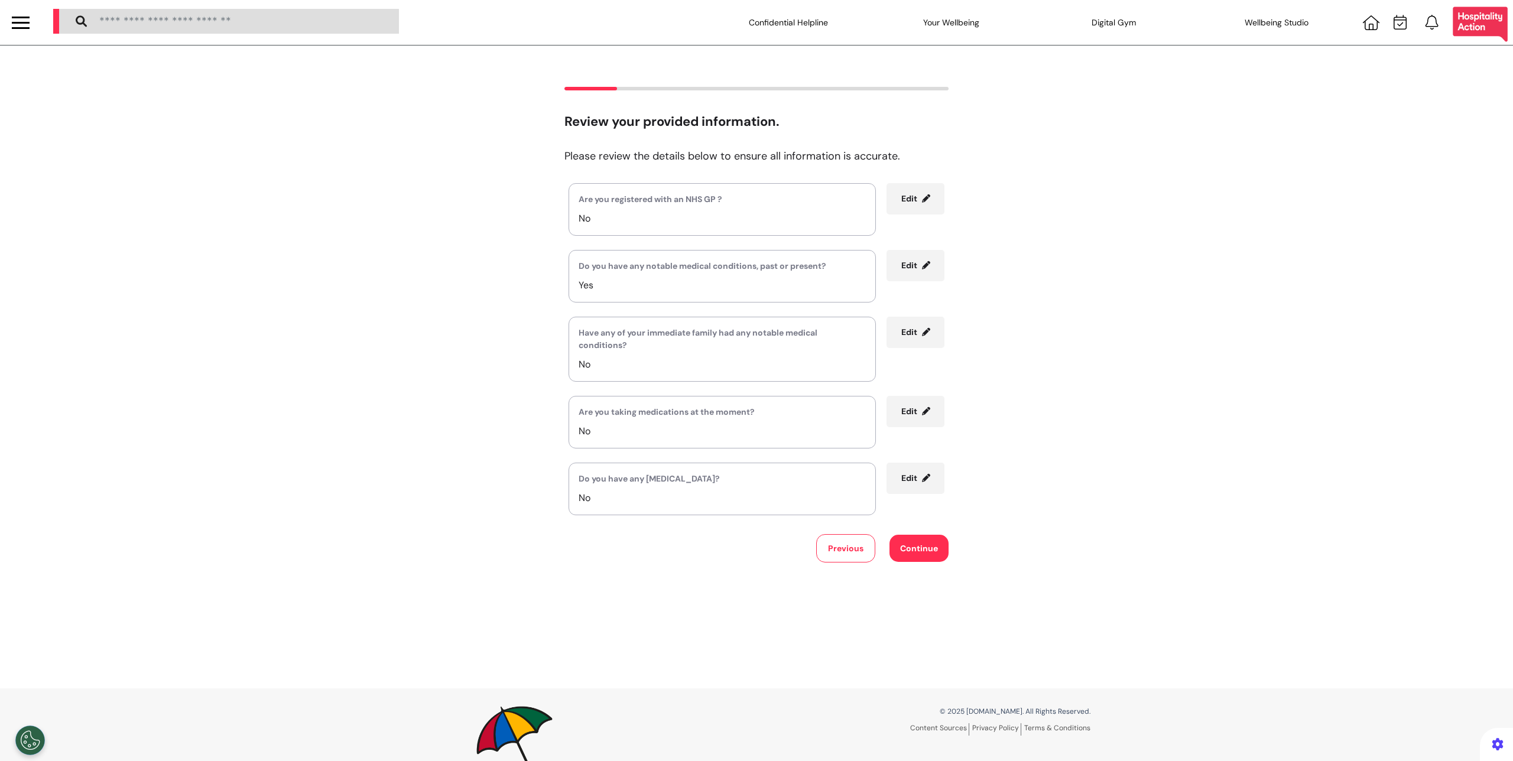
click at [834, 544] on button "Previous" at bounding box center [845, 548] width 59 height 28
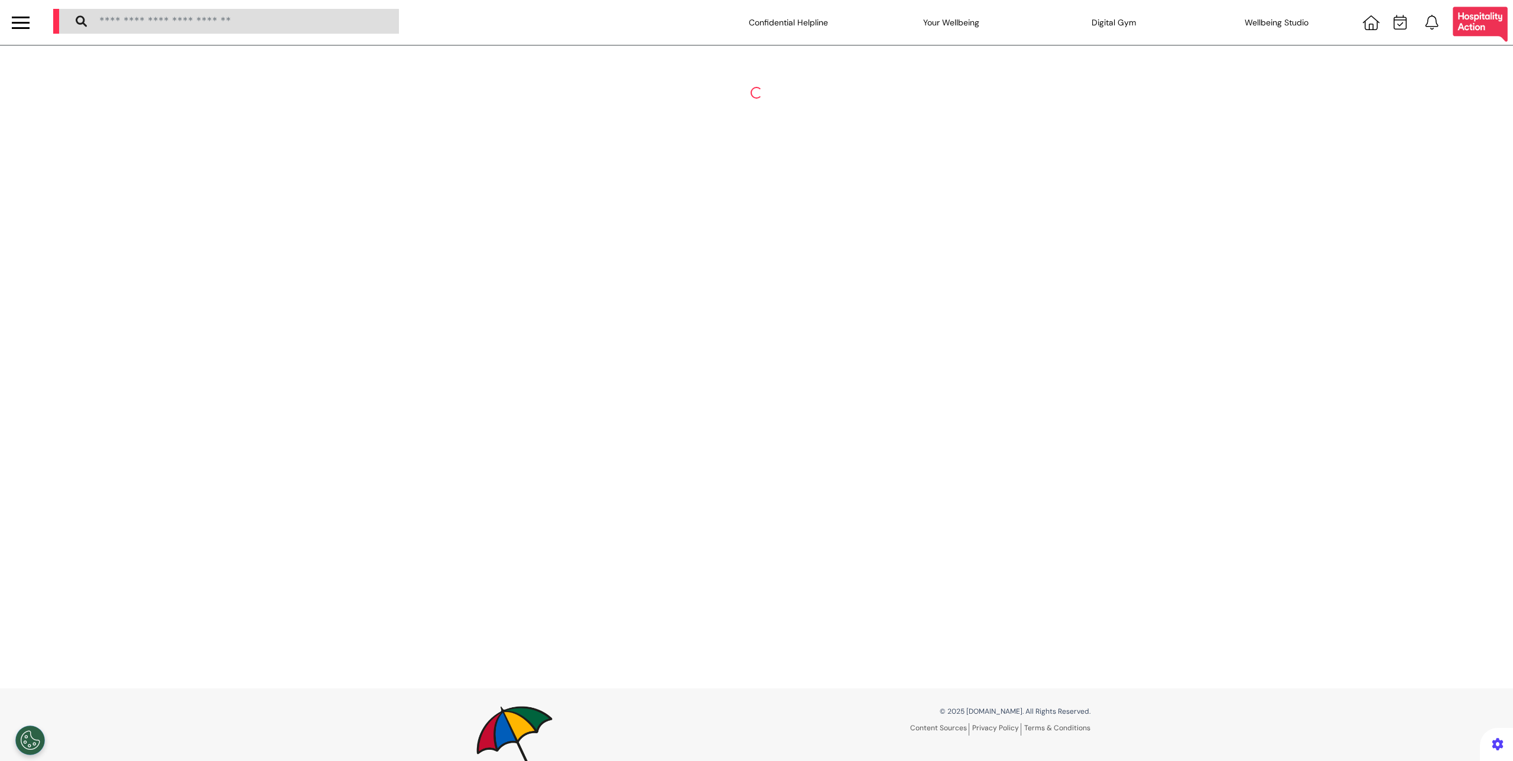
select select "****"
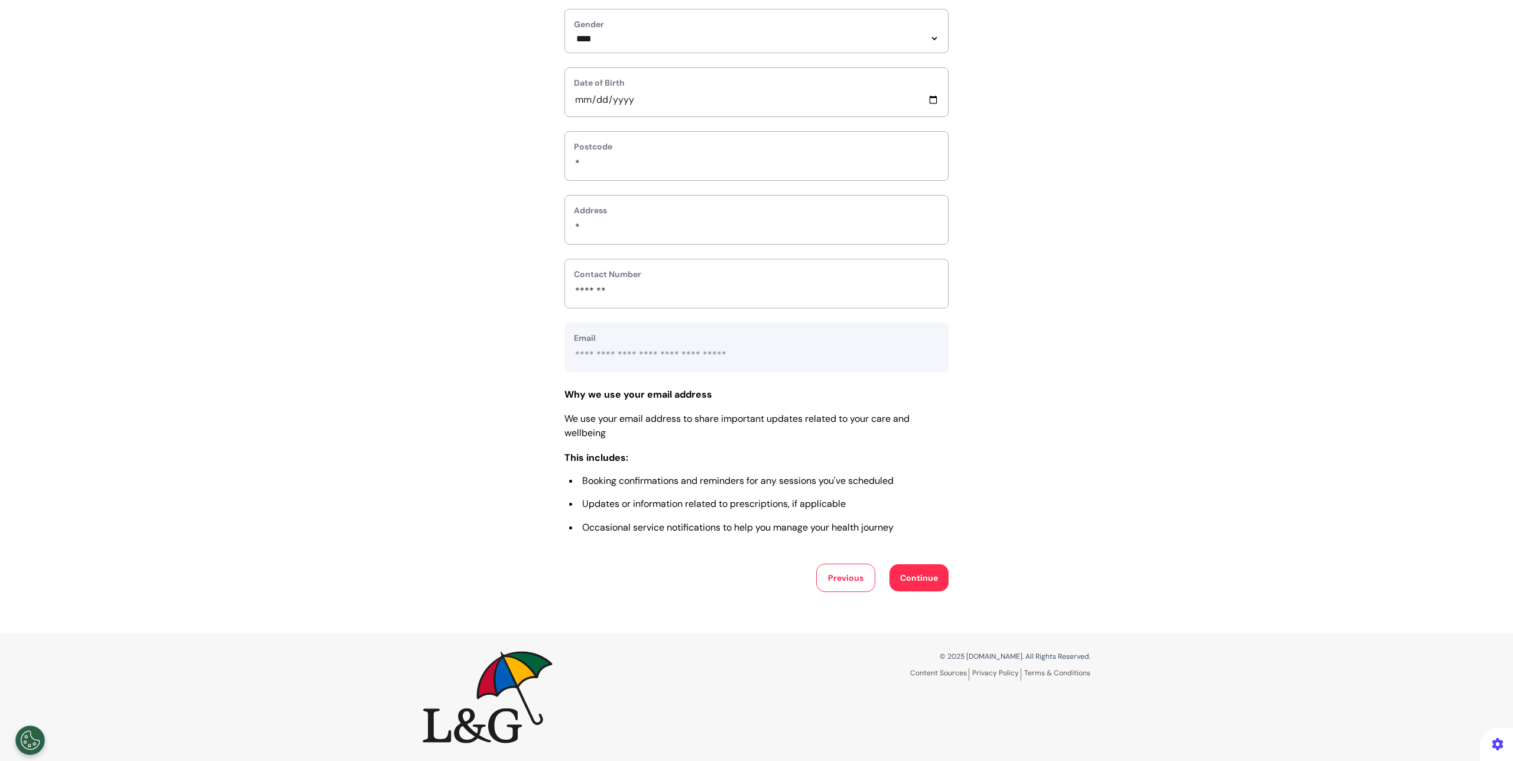
click at [837, 577] on button "Previous" at bounding box center [845, 578] width 59 height 28
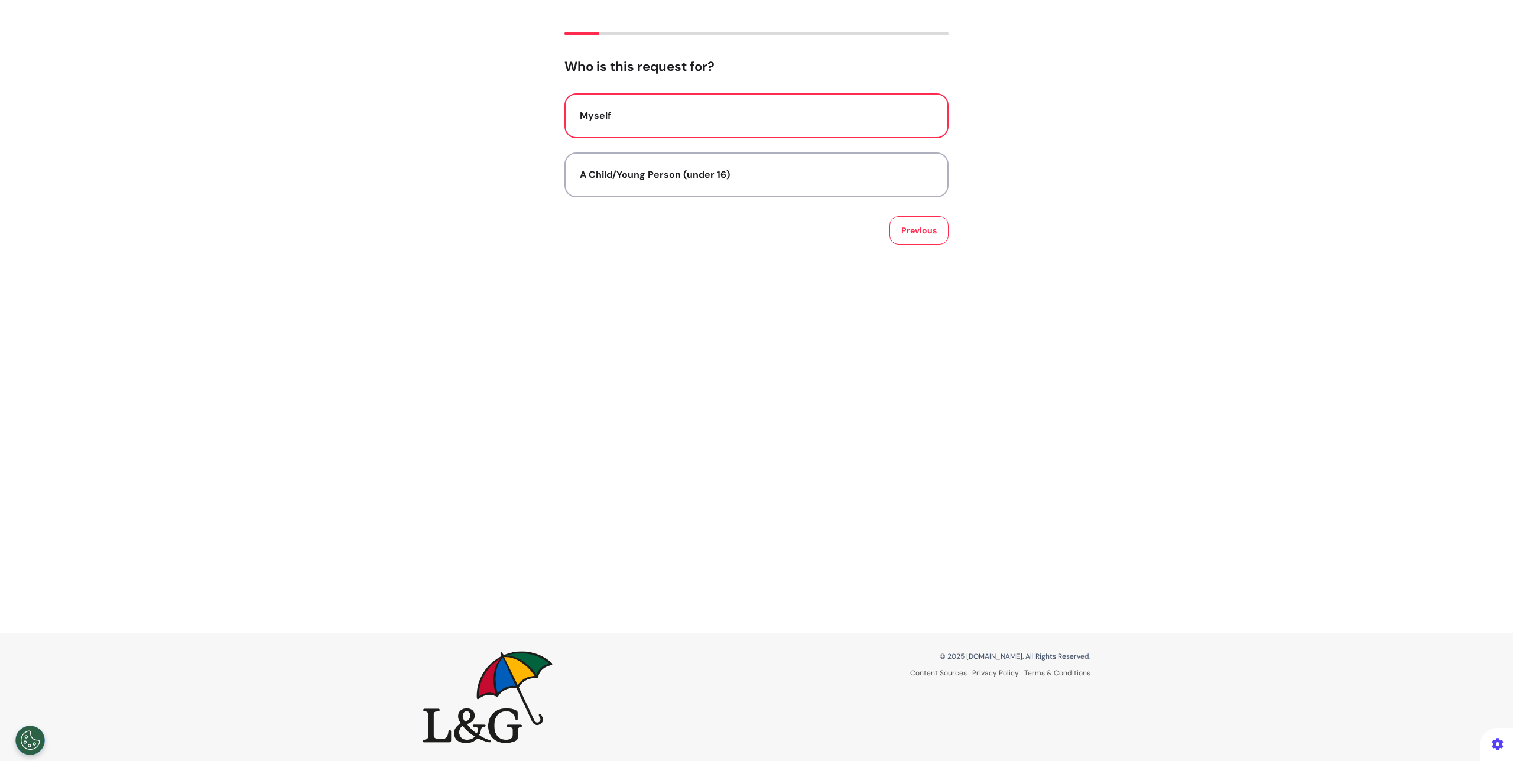
click at [913, 243] on button "Previous" at bounding box center [918, 230] width 59 height 28
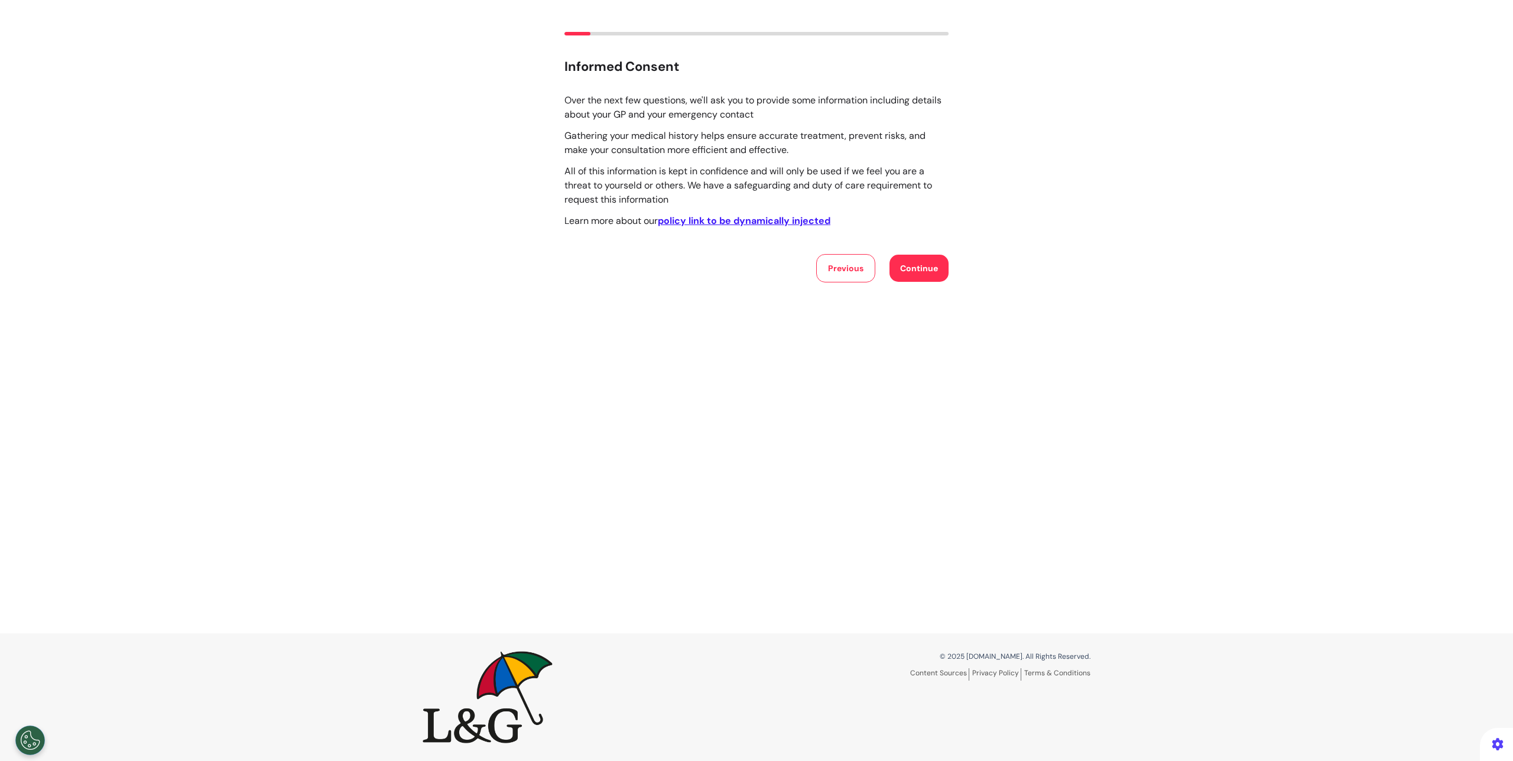
click at [943, 265] on button "Continue" at bounding box center [918, 268] width 59 height 27
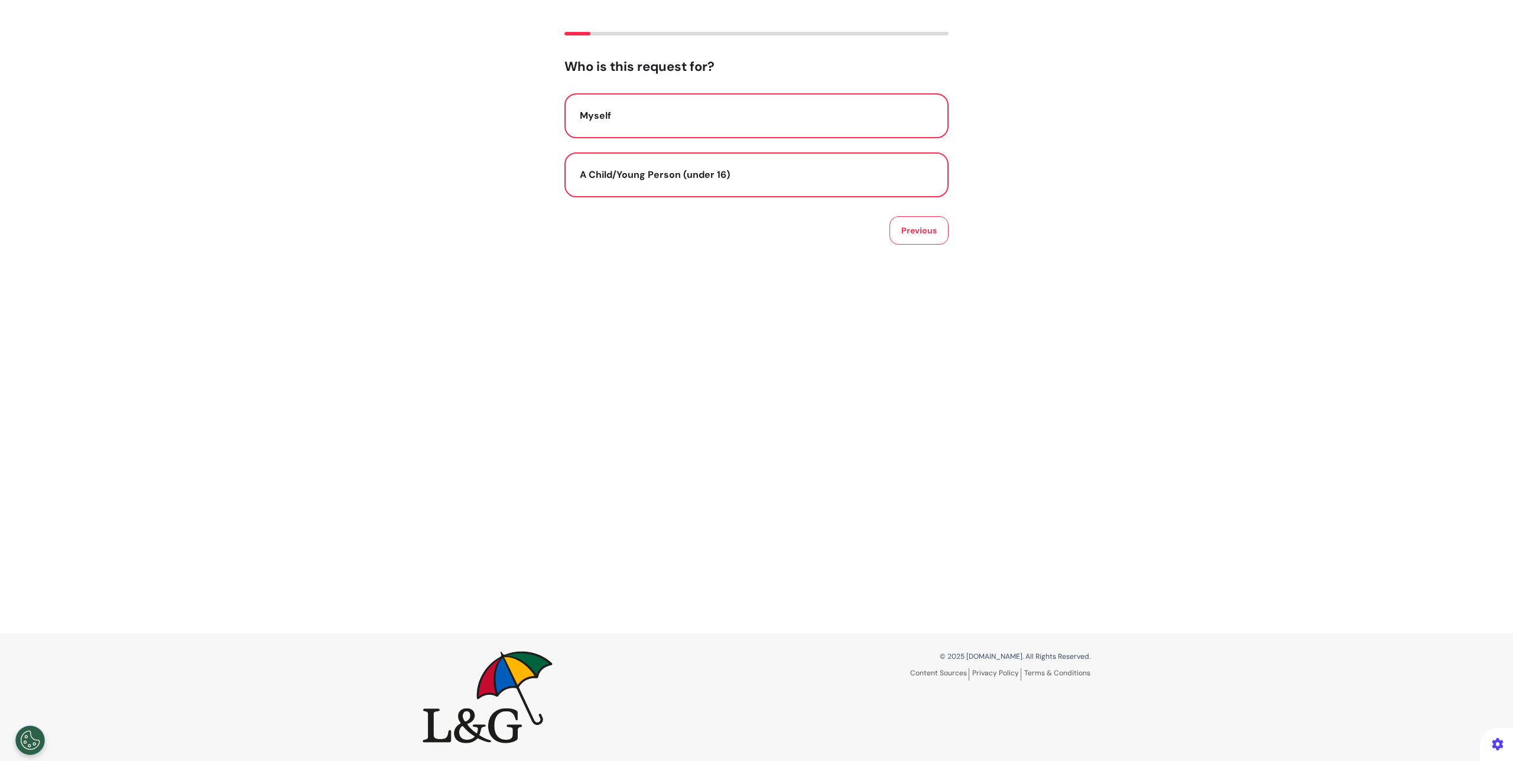
click at [707, 174] on div "A Child/Young Person (under 16)" at bounding box center [756, 175] width 353 height 14
select select "****"
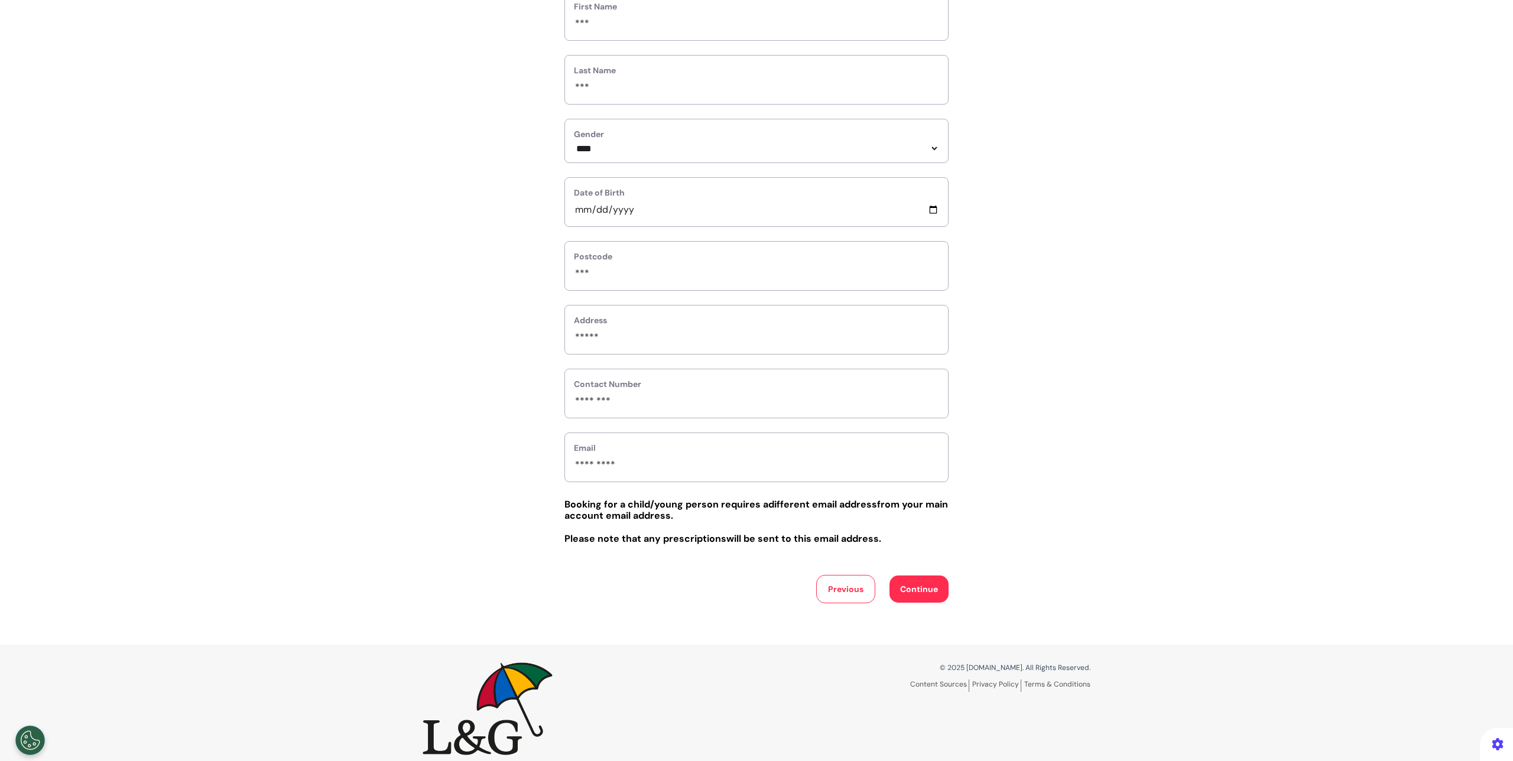
scroll to position [188, 0]
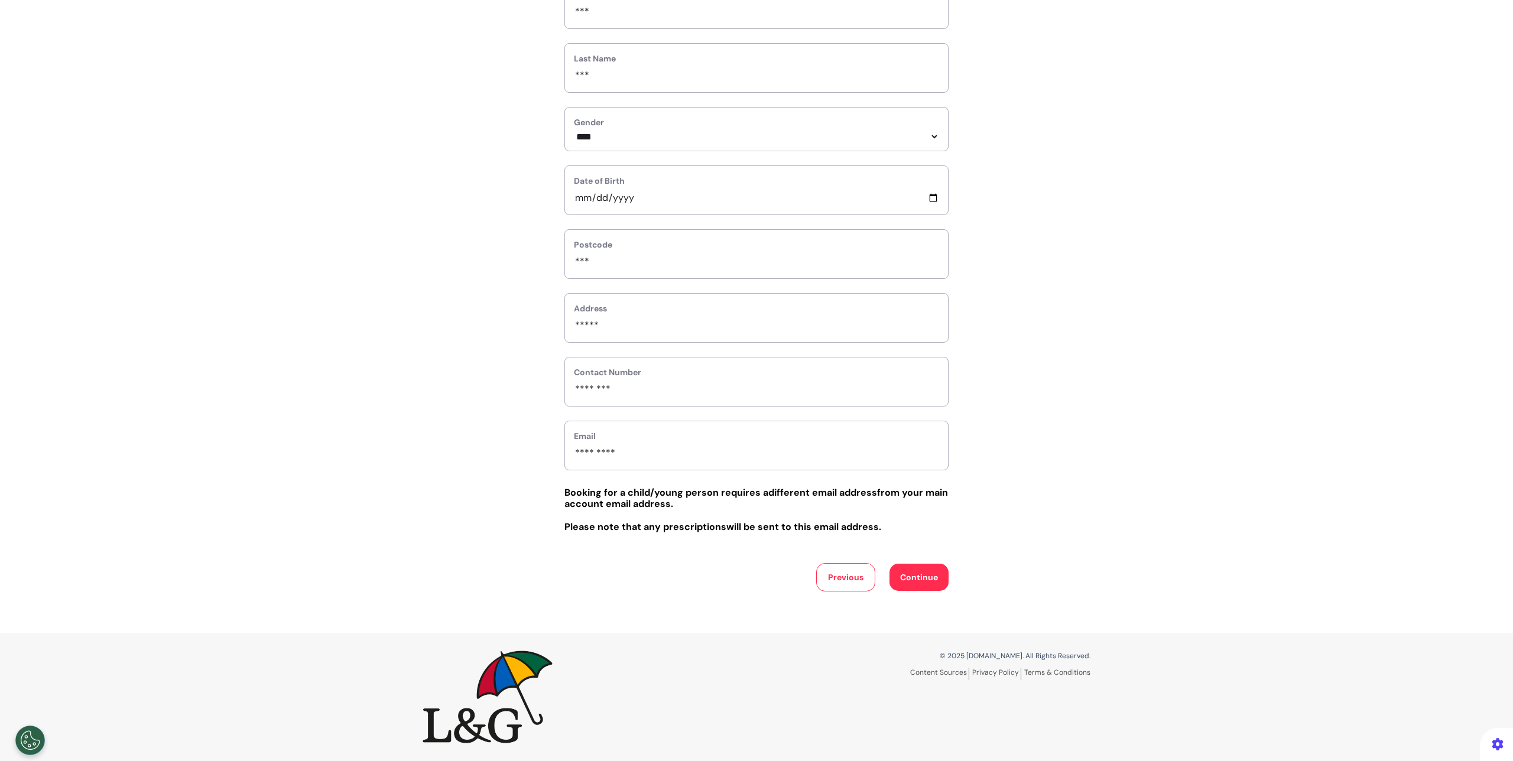
click at [912, 587] on button "Continue" at bounding box center [918, 577] width 59 height 27
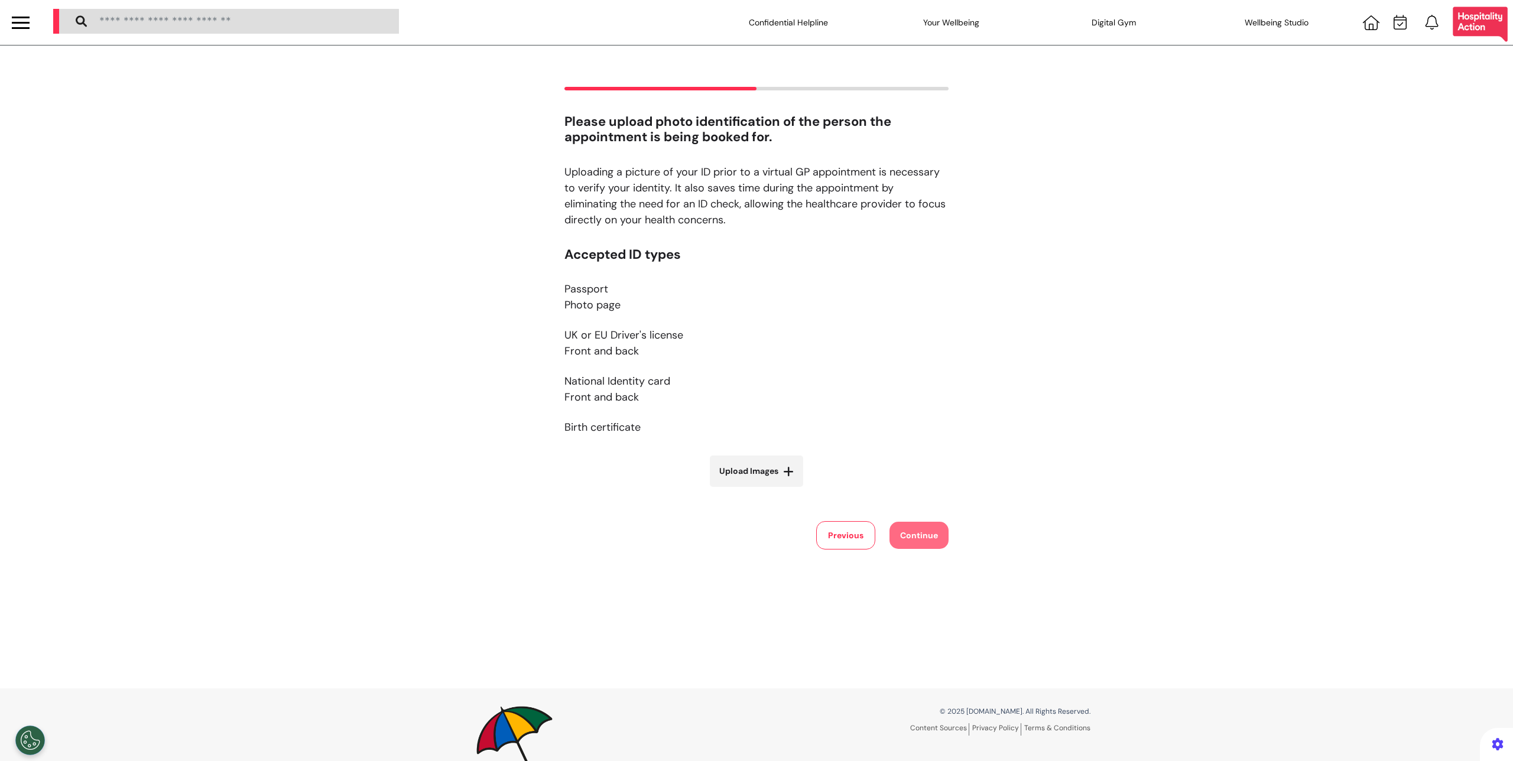
click at [762, 465] on span "Upload Images" at bounding box center [748, 471] width 59 height 12
click at [762, 490] on input "Upload Images" at bounding box center [756, 496] width 141 height 12
click at [775, 477] on label "Upload Images" at bounding box center [756, 471] width 93 height 31
click at [775, 490] on input "Upload Images" at bounding box center [756, 496] width 141 height 12
click at [830, 524] on button "Previous" at bounding box center [845, 535] width 59 height 28
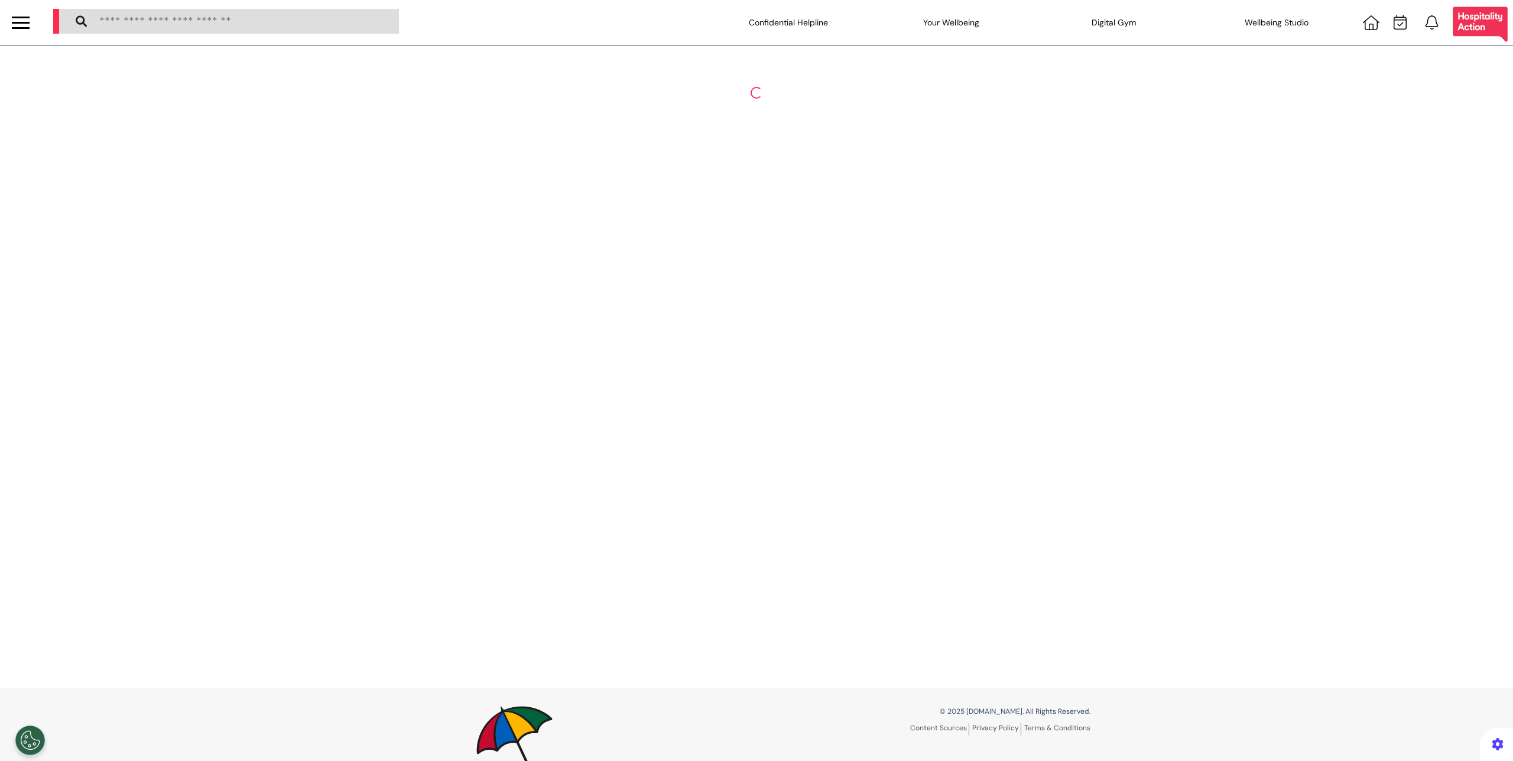
select select "****"
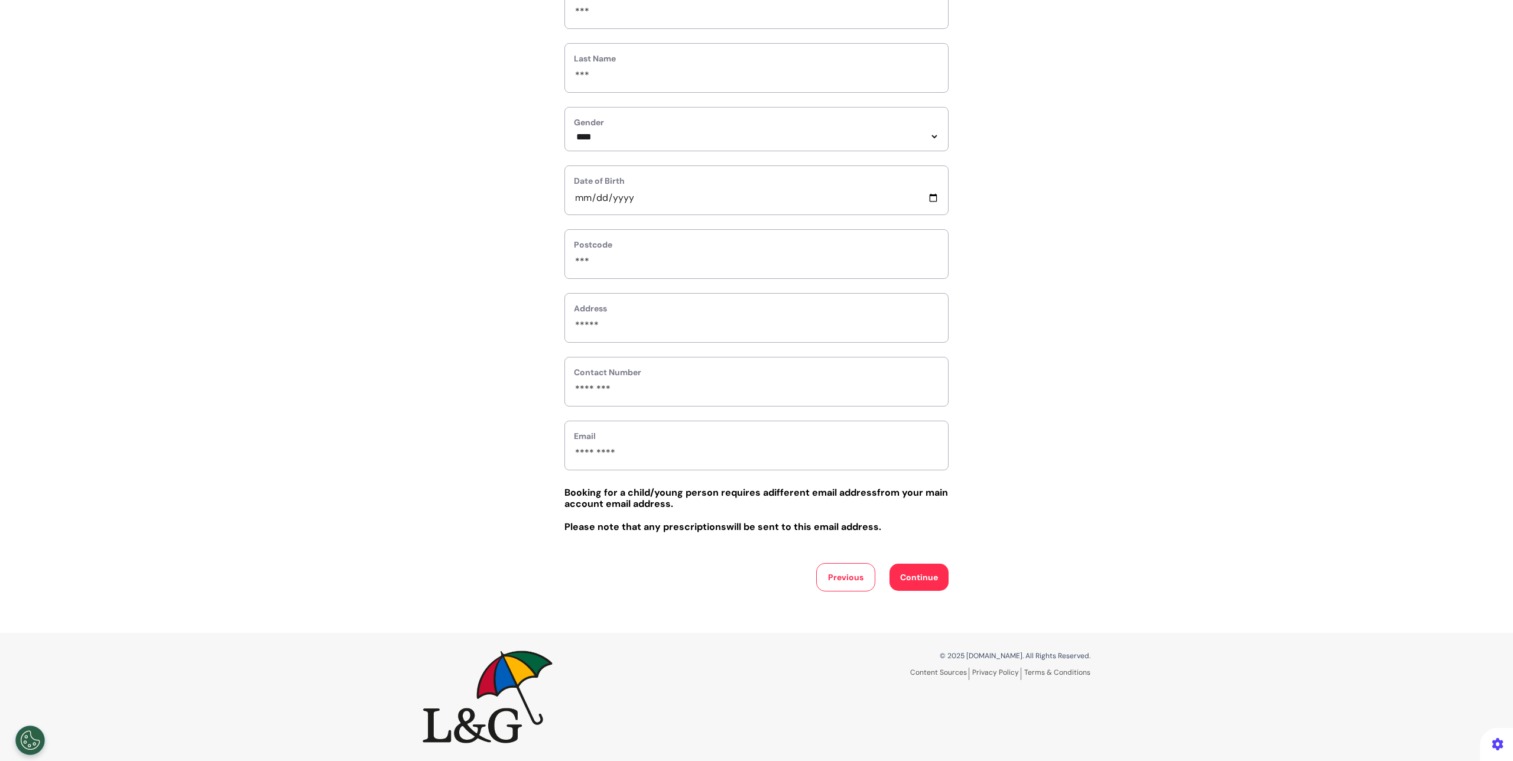
click at [832, 586] on button "Previous" at bounding box center [845, 577] width 59 height 28
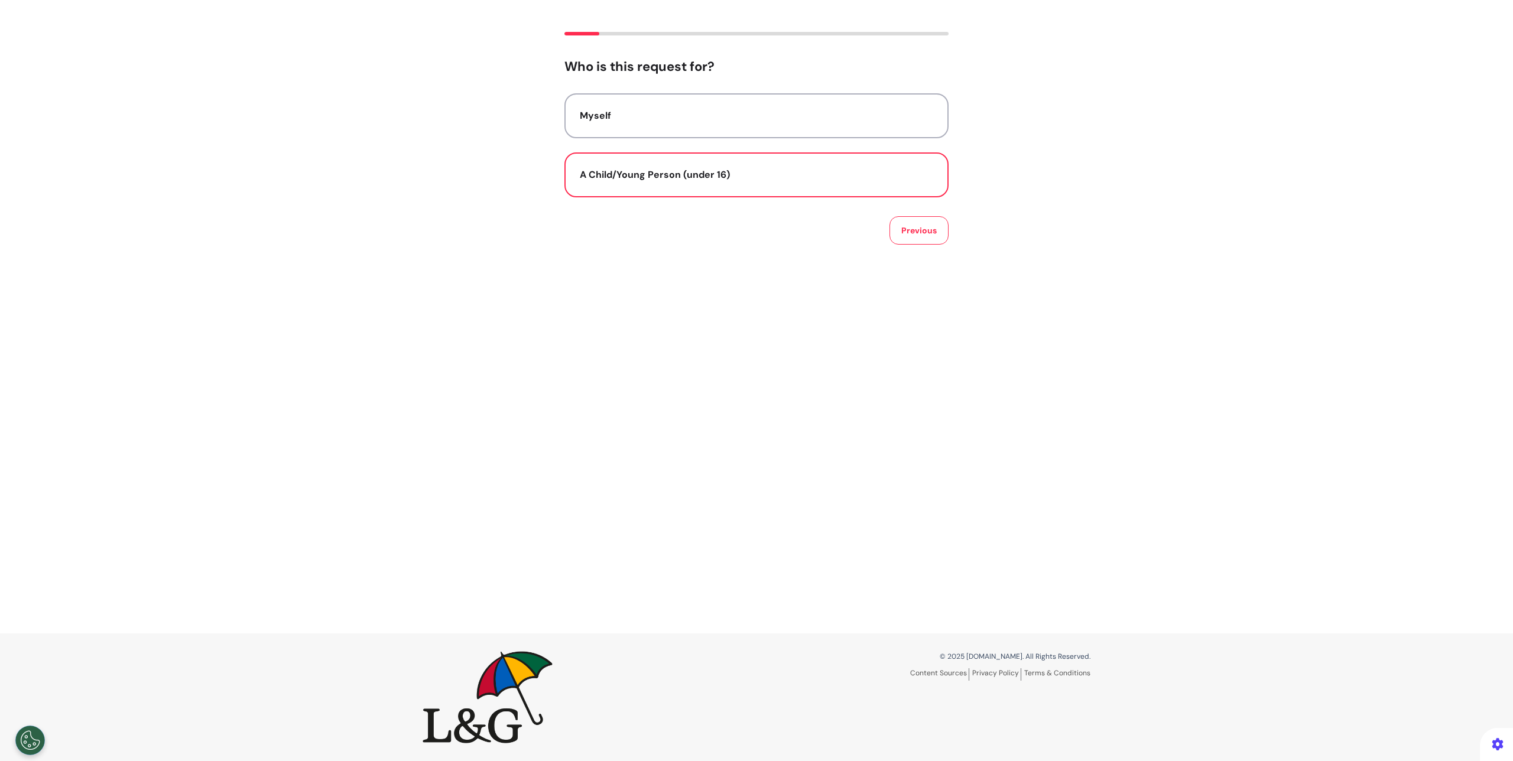
click at [796, 190] on button "A Child/Young Person (under 16)" at bounding box center [756, 174] width 384 height 45
select select "****"
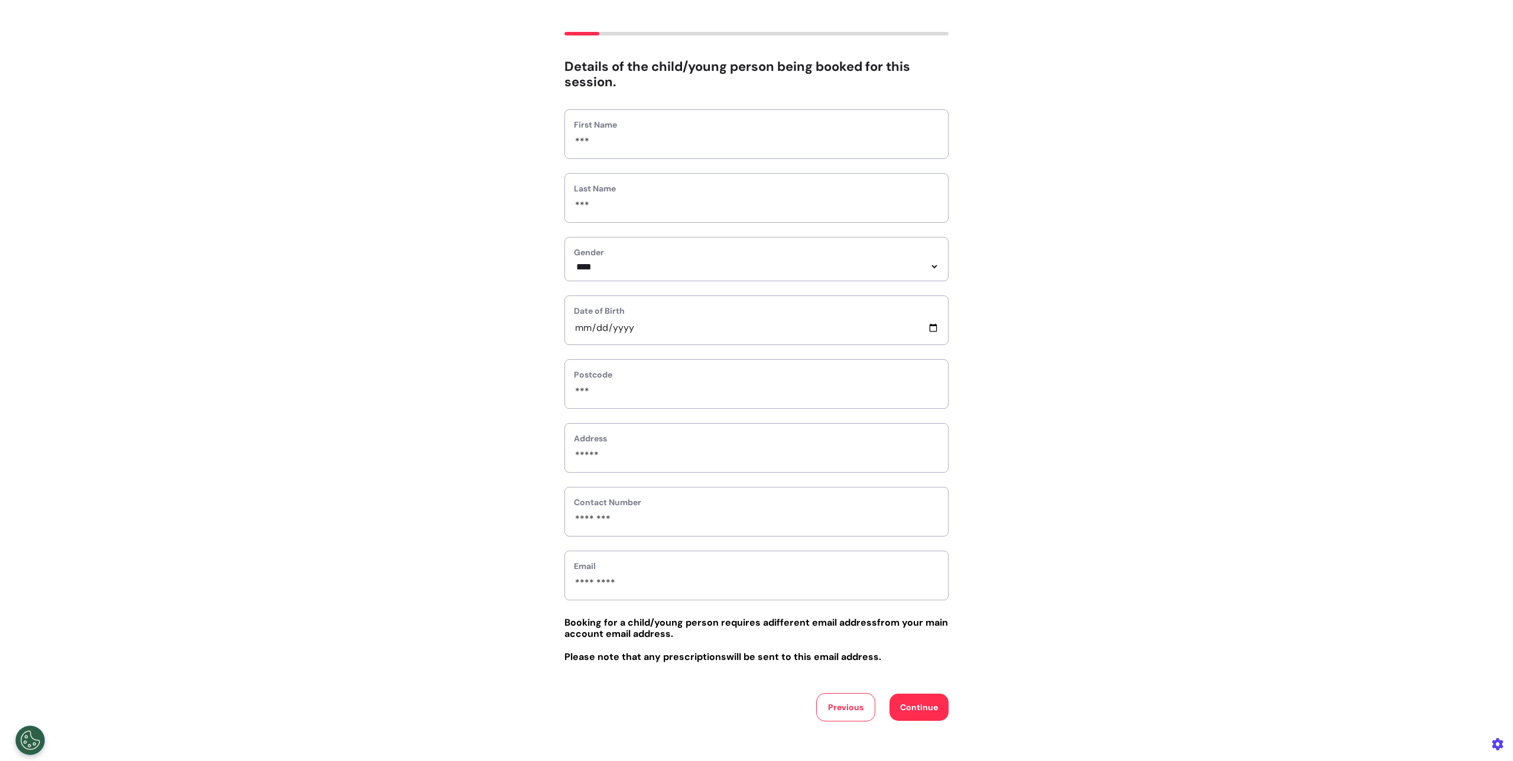
click at [307, 232] on div "**********" at bounding box center [756, 377] width 1513 height 690
click at [305, 238] on div "**********" at bounding box center [756, 377] width 1513 height 690
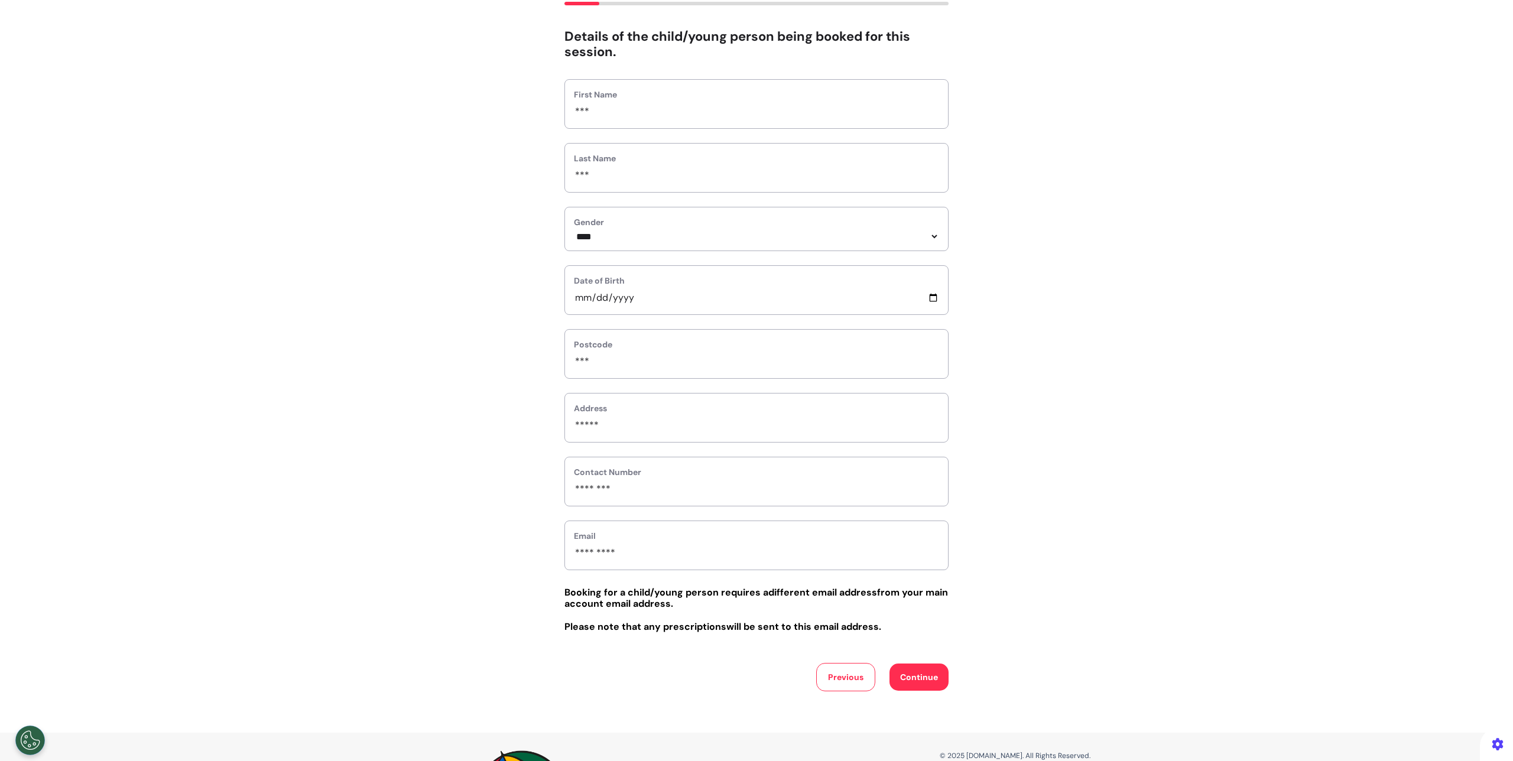
scroll to position [0, 0]
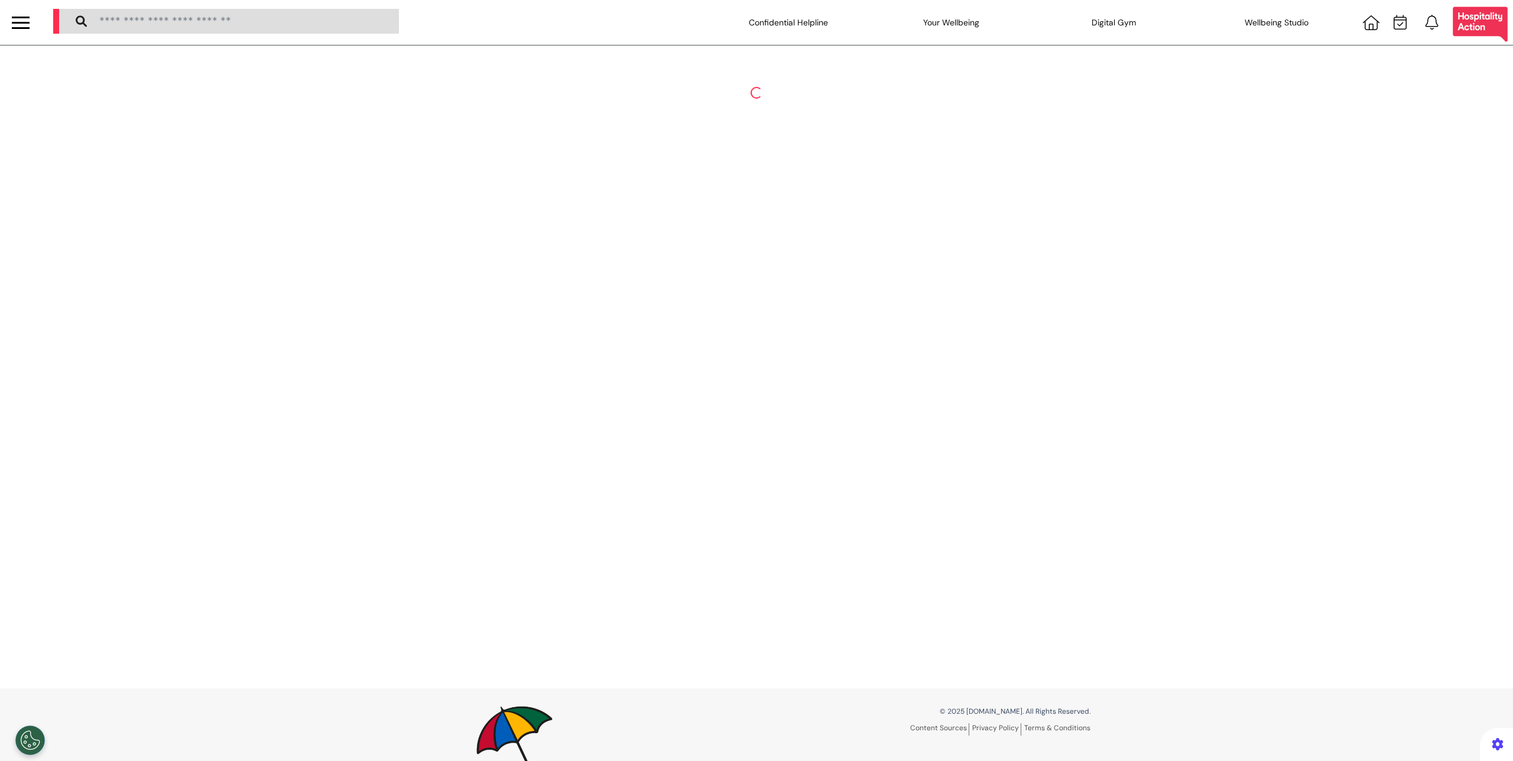
select select "**"
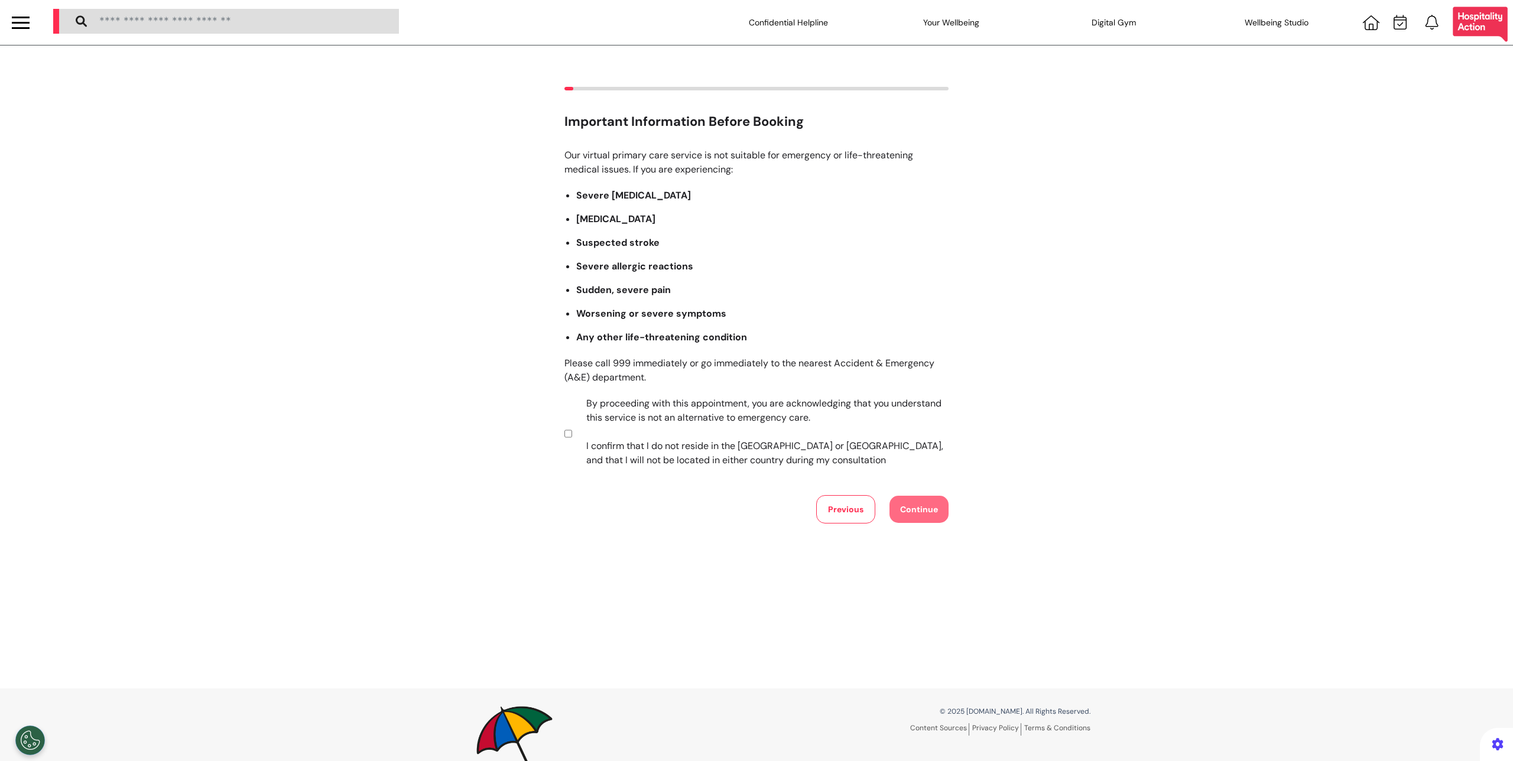
click at [21, 24] on div at bounding box center [21, 22] width 18 height 19
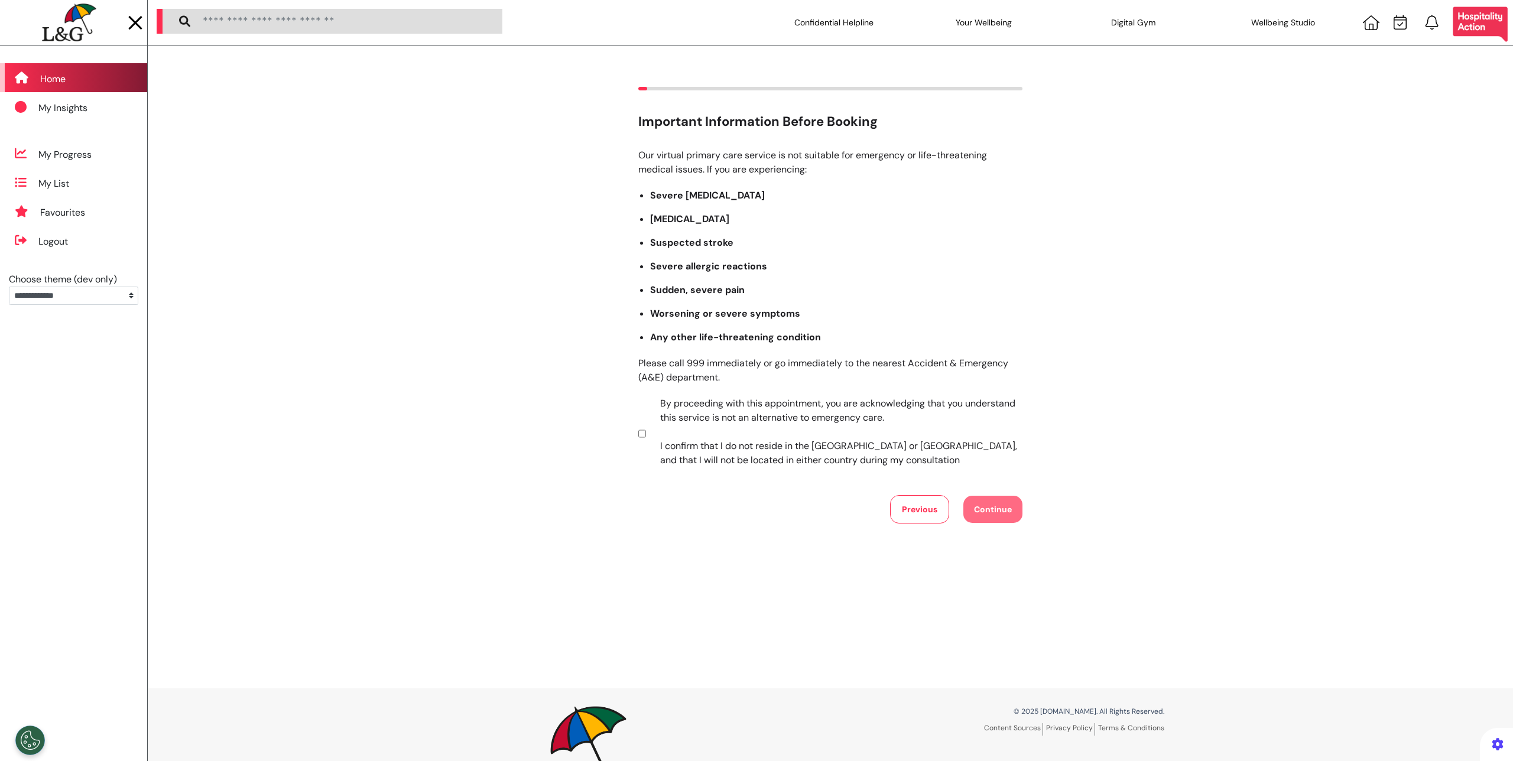
click at [81, 86] on div "Home" at bounding box center [73, 77] width 147 height 29
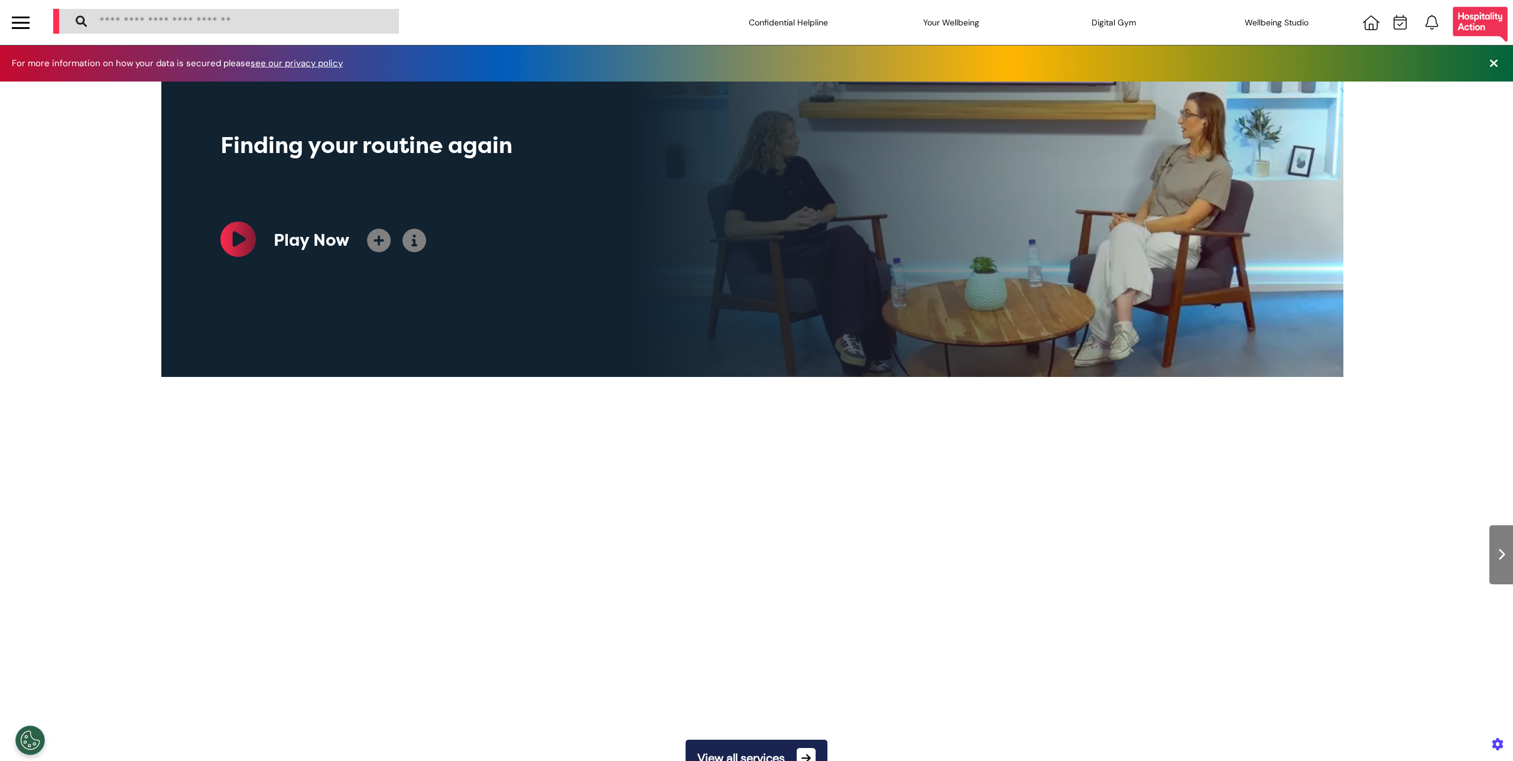
scroll to position [0, 591]
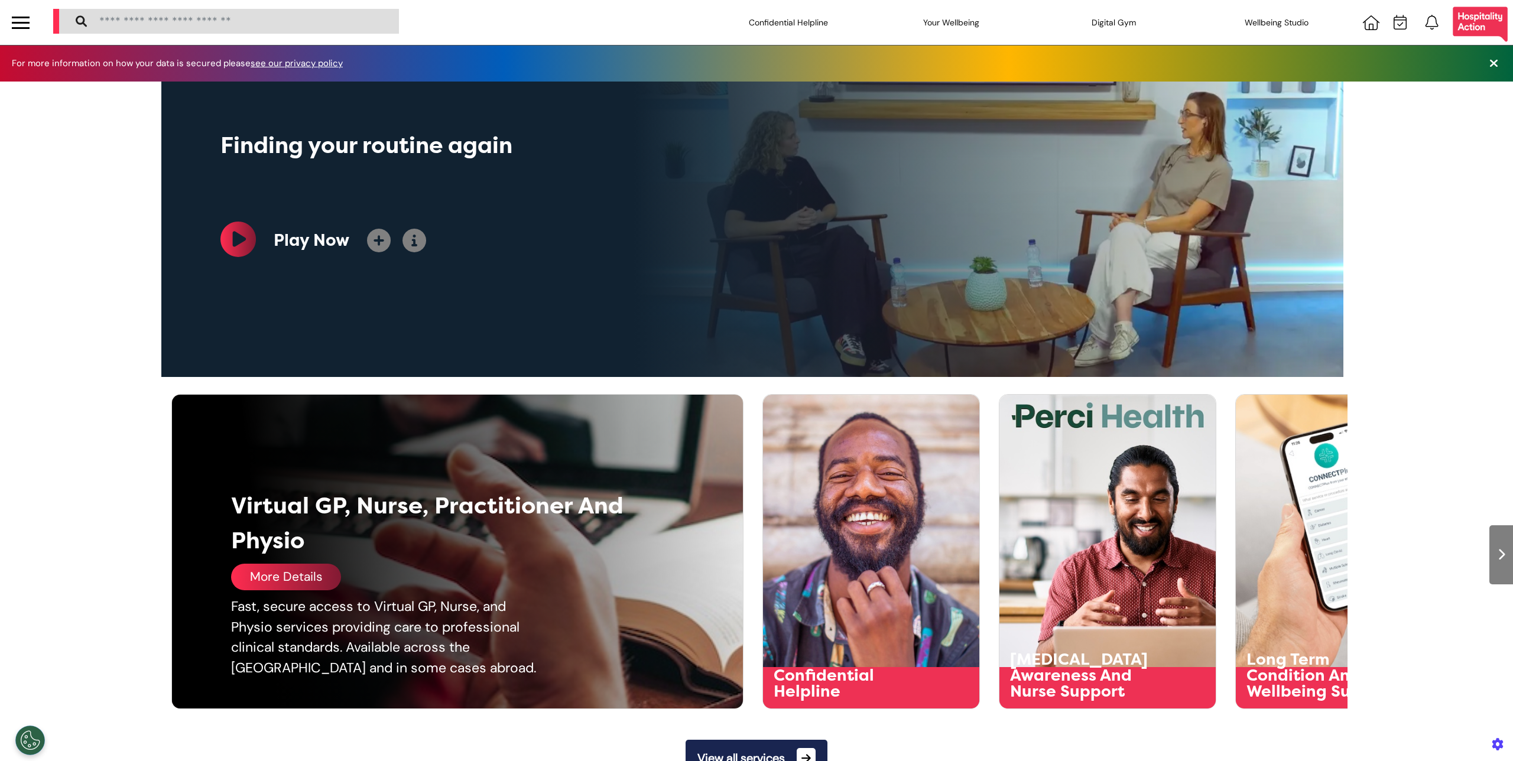
click at [284, 571] on div "More Details" at bounding box center [286, 577] width 110 height 27
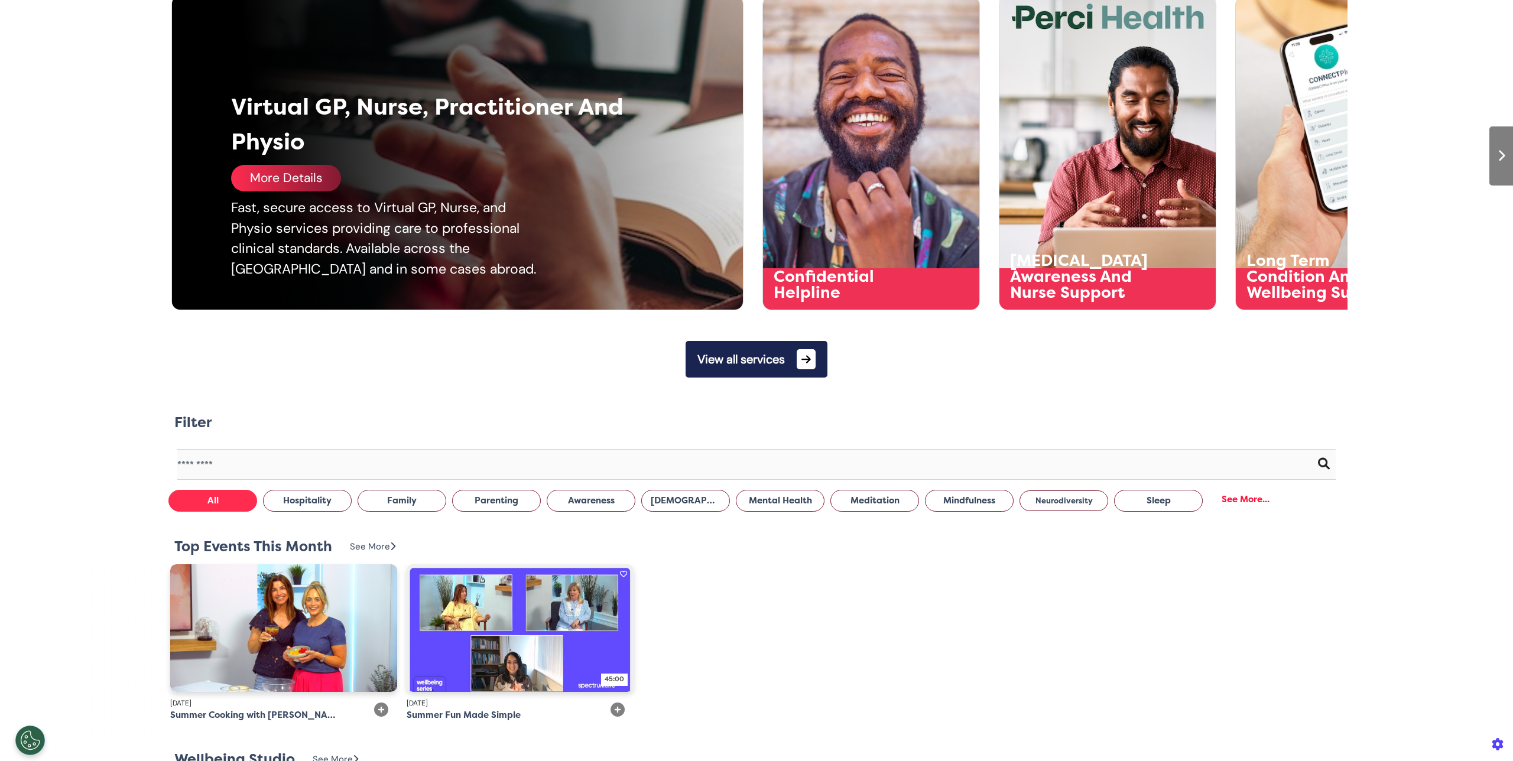
scroll to position [380, 0]
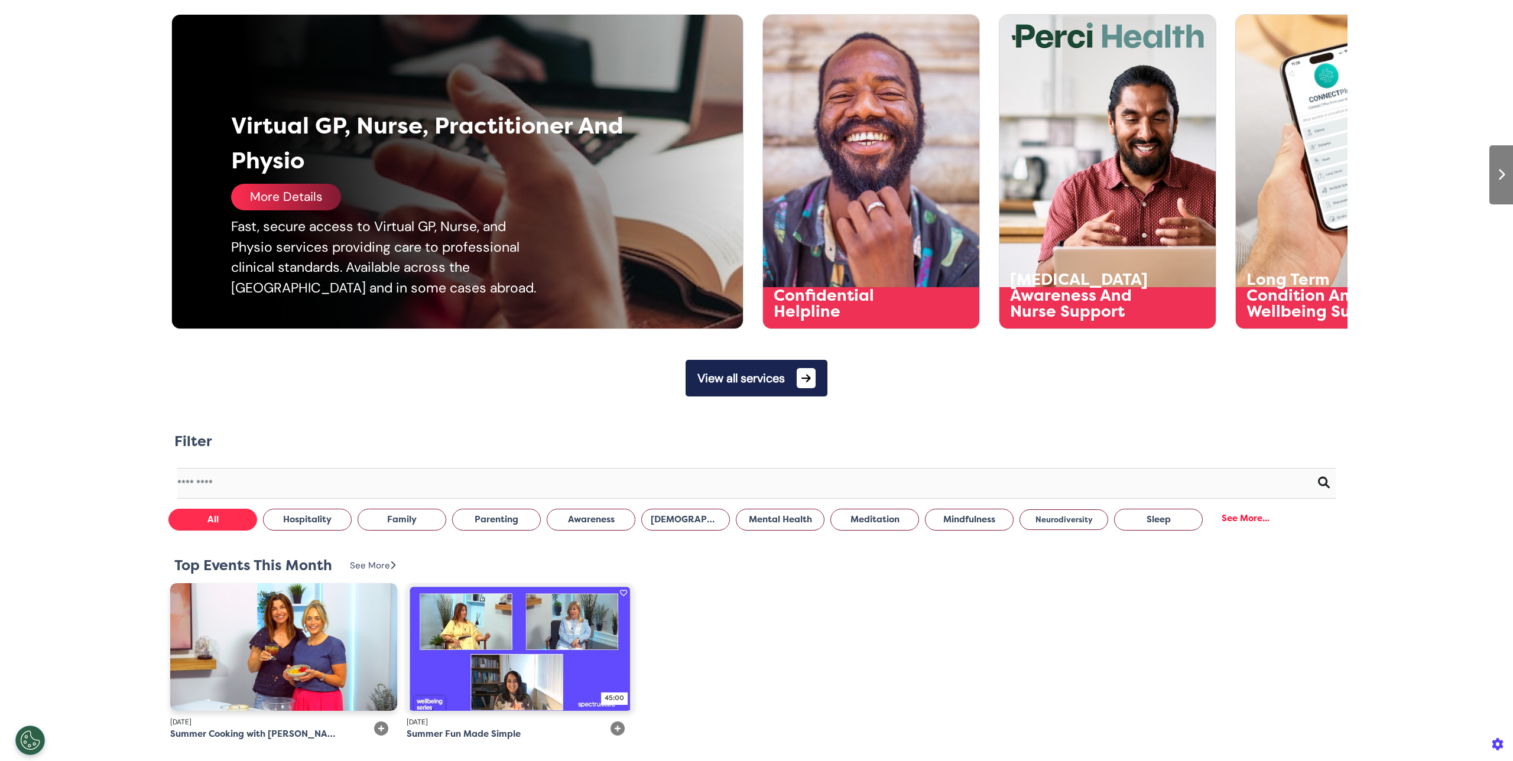
click at [300, 200] on div "More Details" at bounding box center [286, 197] width 110 height 27
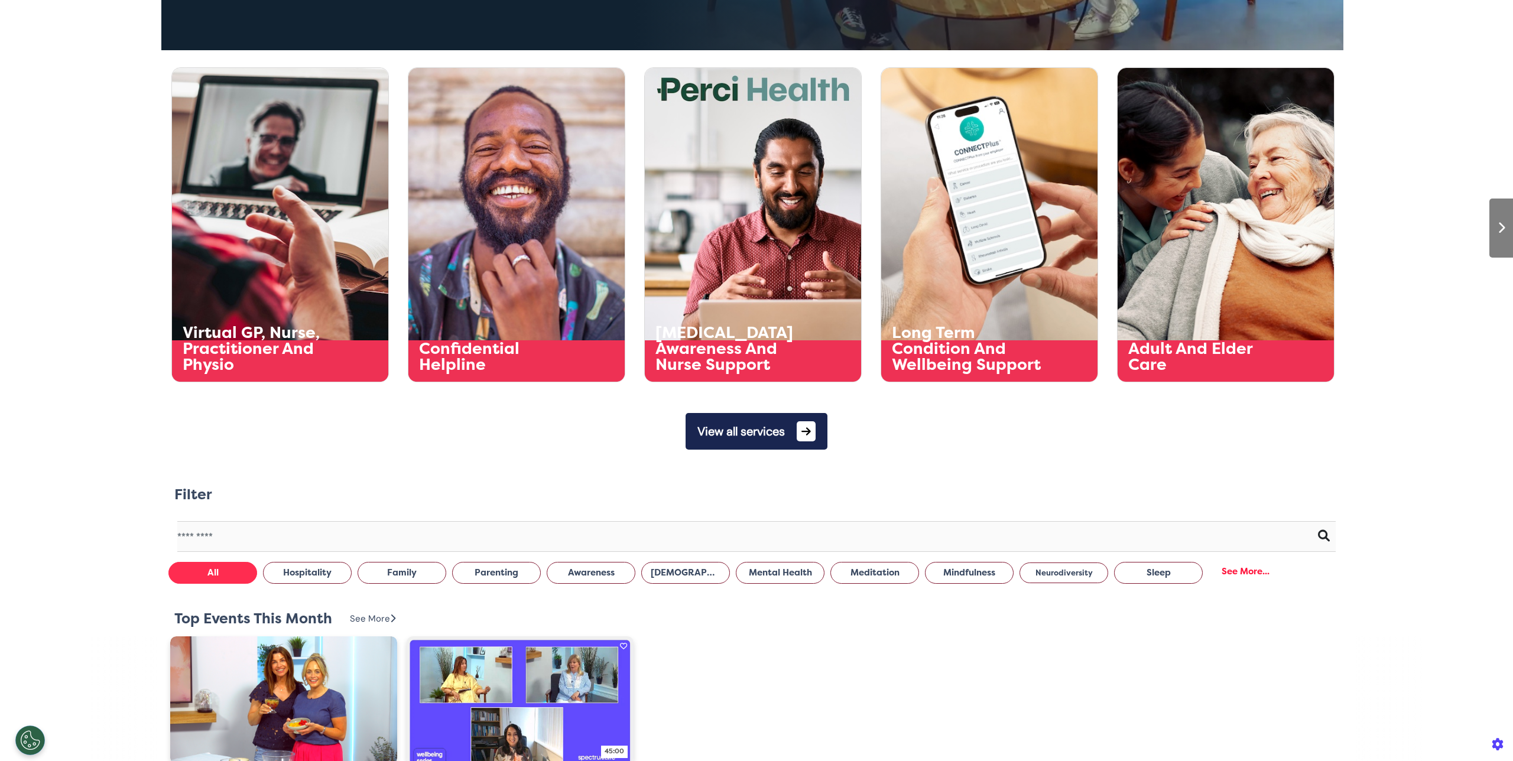
scroll to position [0, 0]
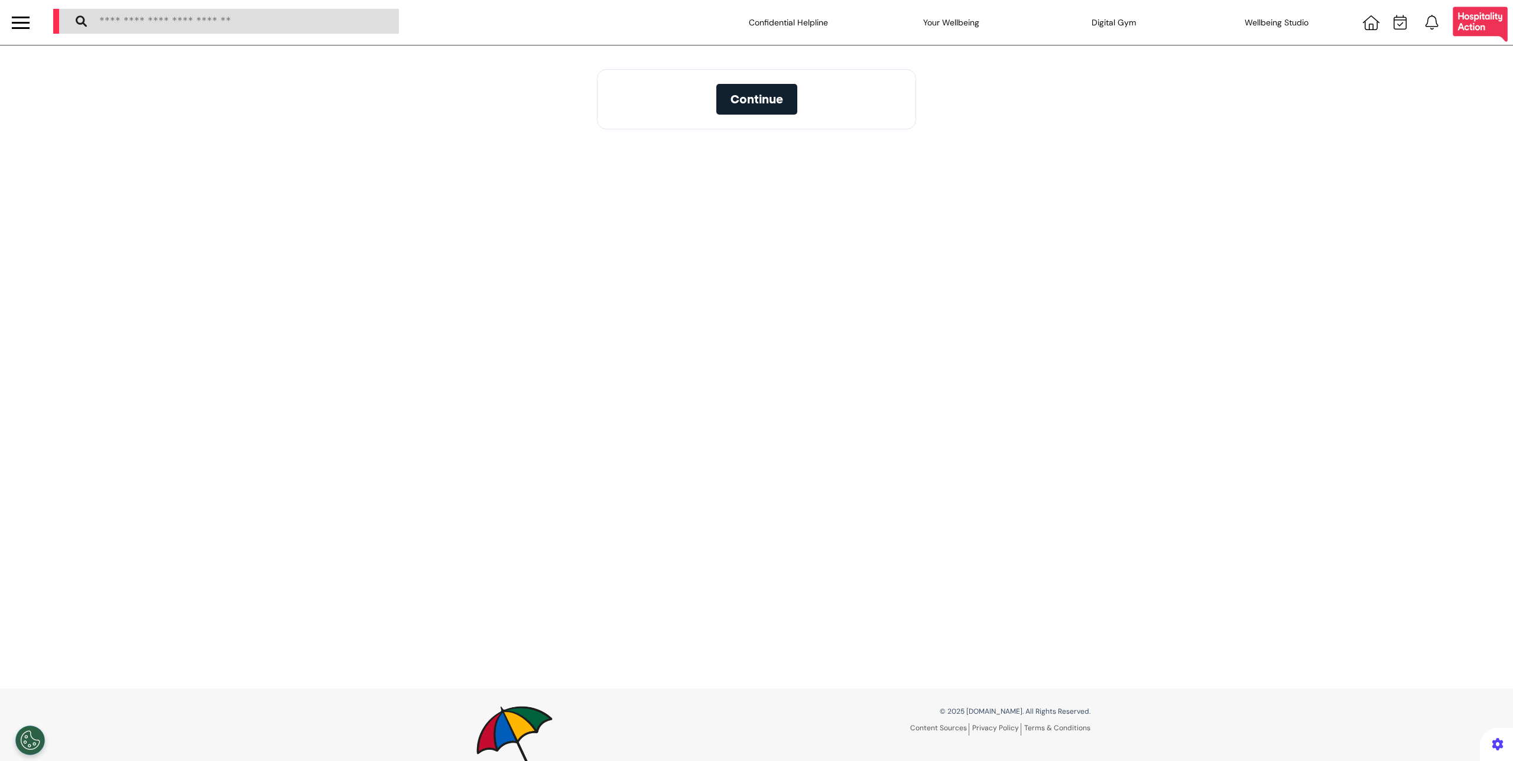
select select "**"
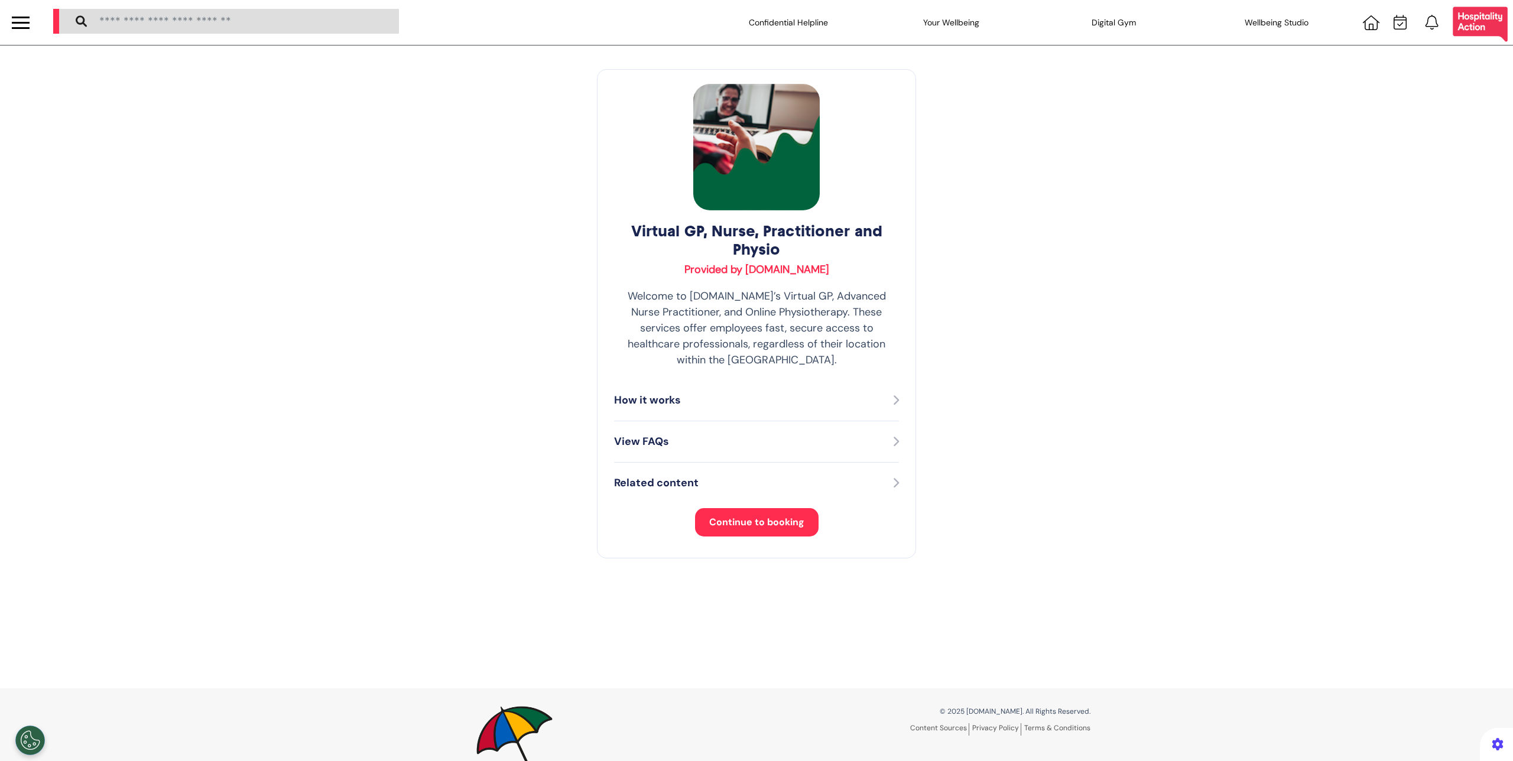
click at [751, 514] on button "Continue to booking" at bounding box center [756, 522] width 123 height 28
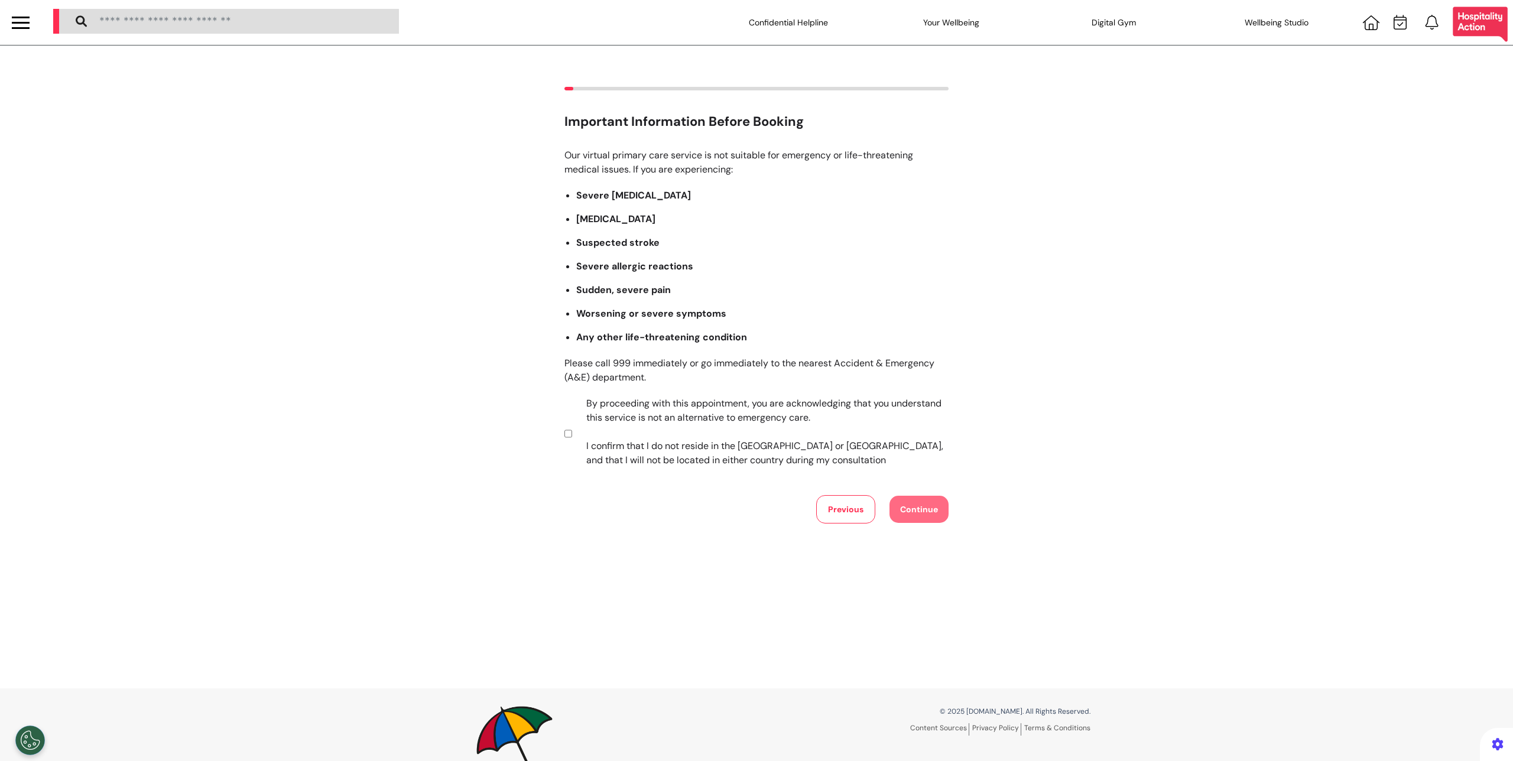
click at [557, 438] on div "Important Information Before Booking Our virtual primary care service is not su…" at bounding box center [756, 305] width 1513 height 437
click at [905, 507] on button "Continue" at bounding box center [918, 509] width 59 height 27
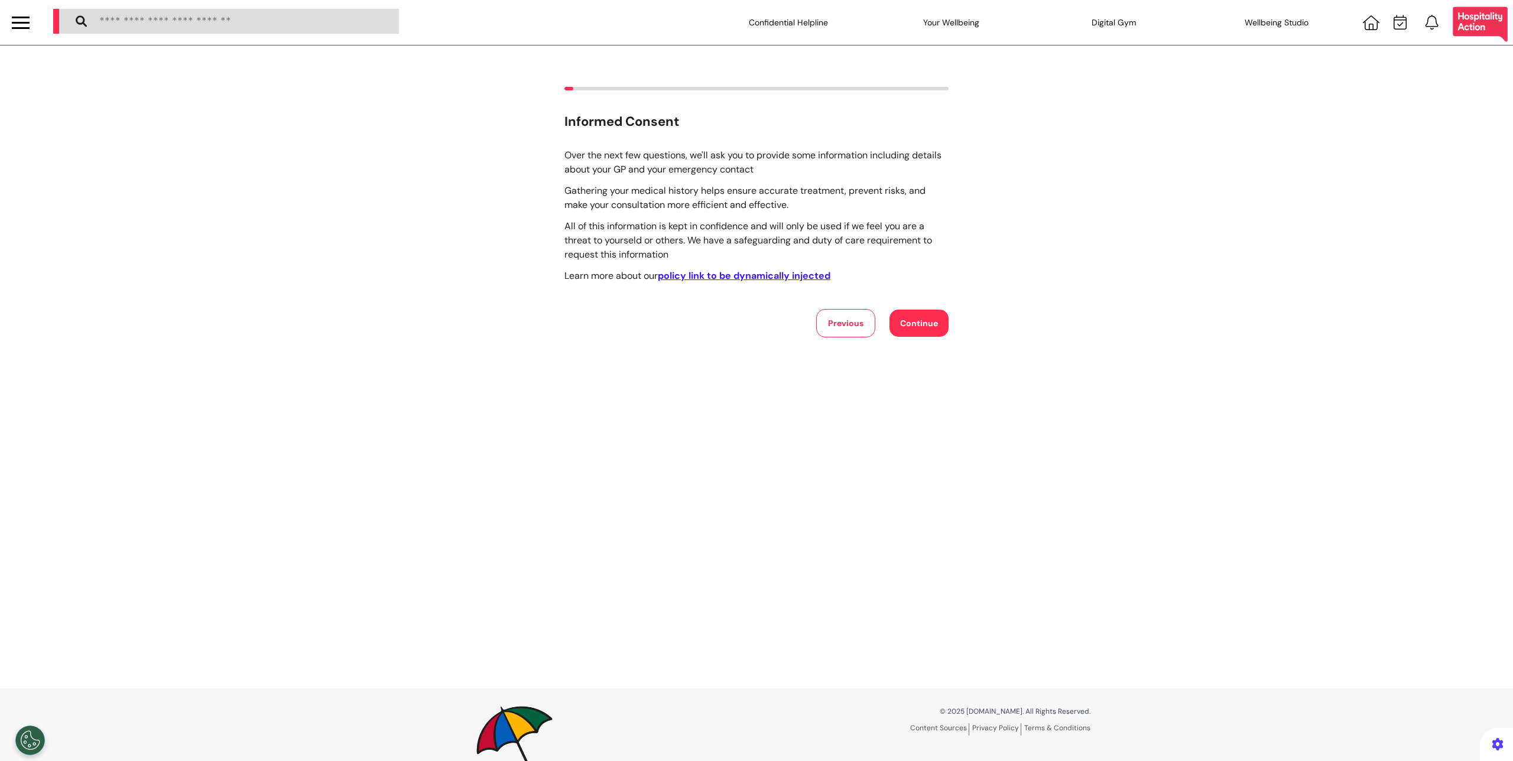
click at [931, 322] on button "Continue" at bounding box center [918, 323] width 59 height 27
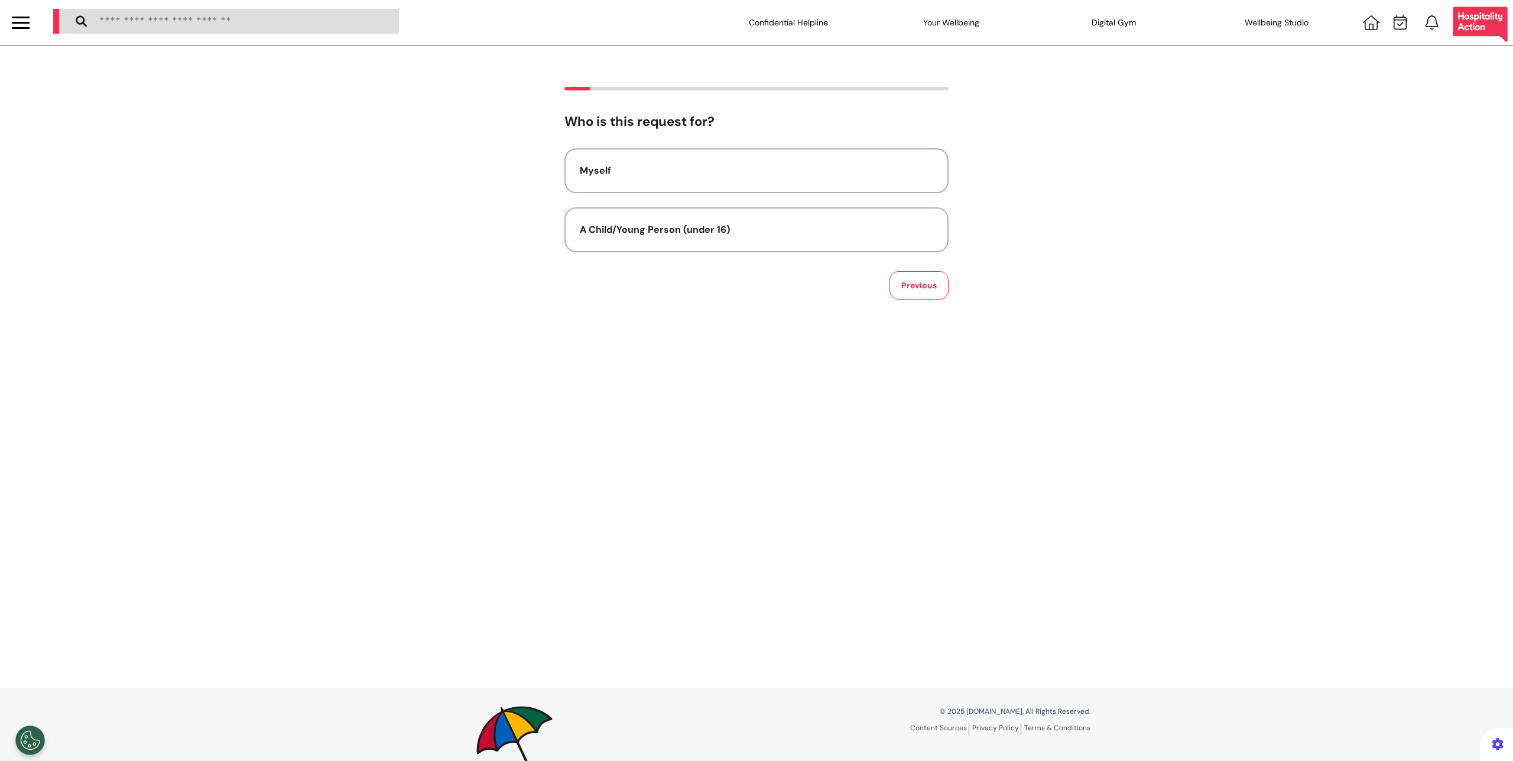
click at [741, 253] on div "Myself A Child/Young Person (under 16) Previous" at bounding box center [756, 223] width 384 height 151
click at [747, 231] on div "A Child/Young Person (under 16)" at bounding box center [756, 230] width 353 height 14
select select "****"
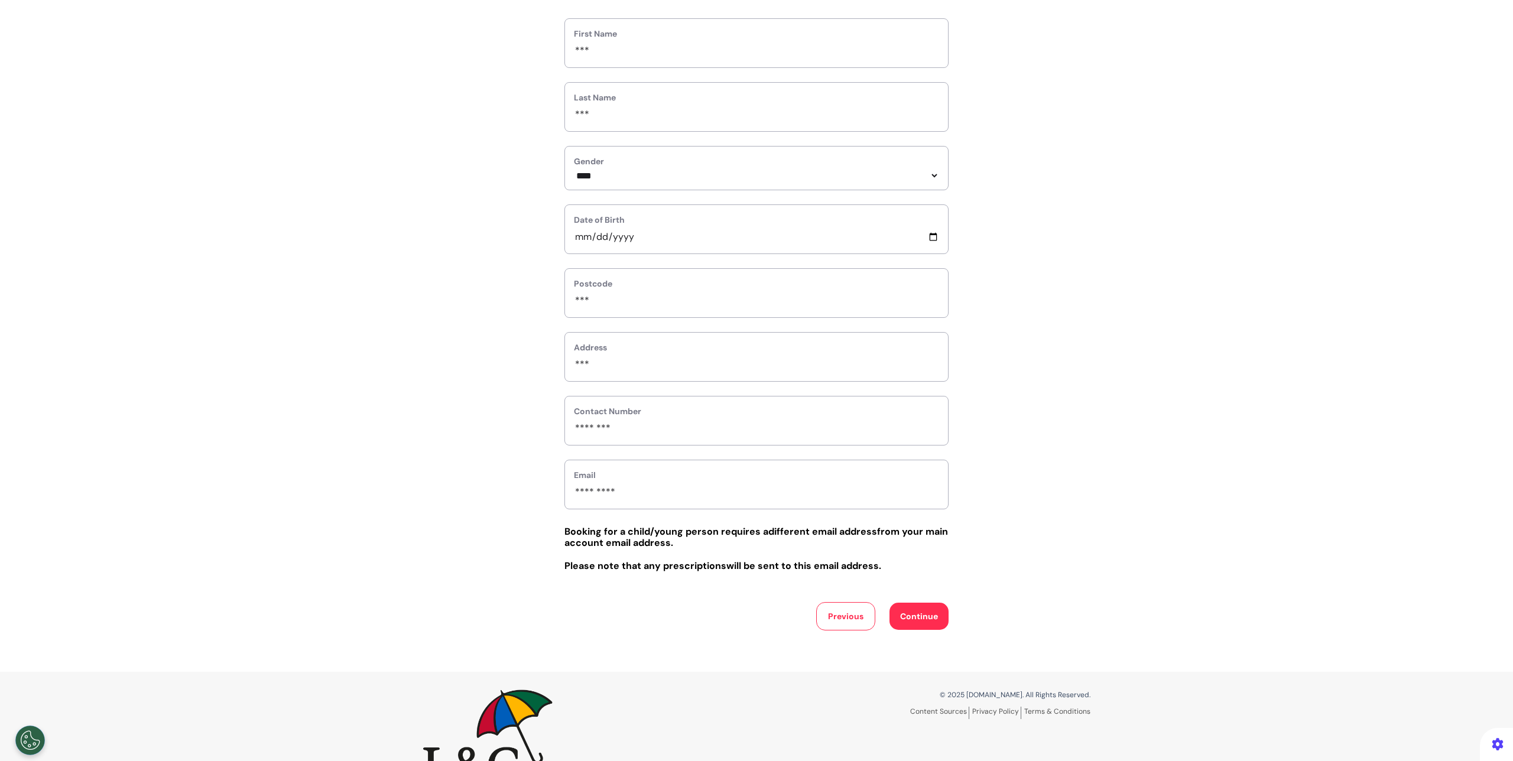
scroll to position [188, 0]
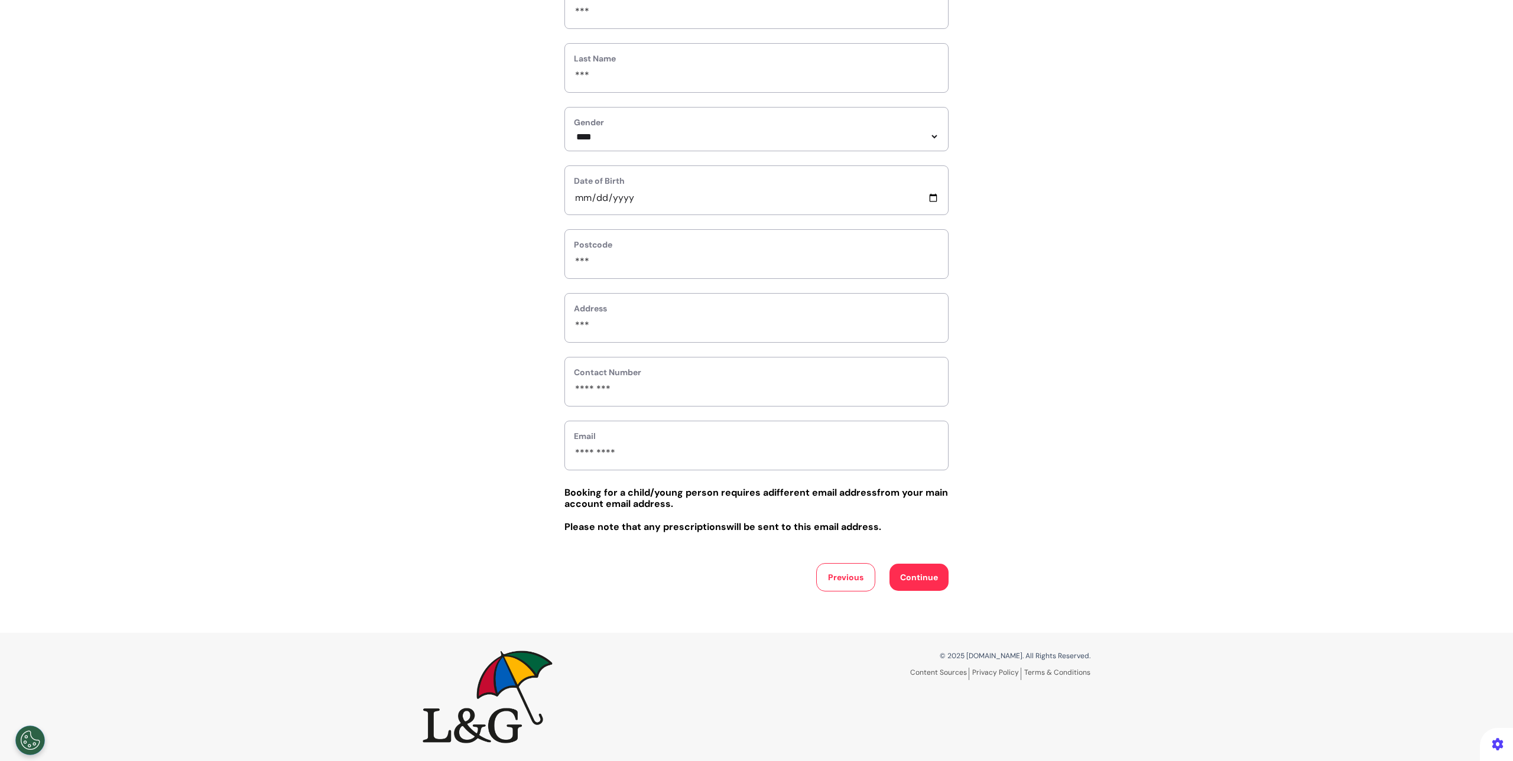
click at [913, 580] on button "Continue" at bounding box center [918, 577] width 59 height 27
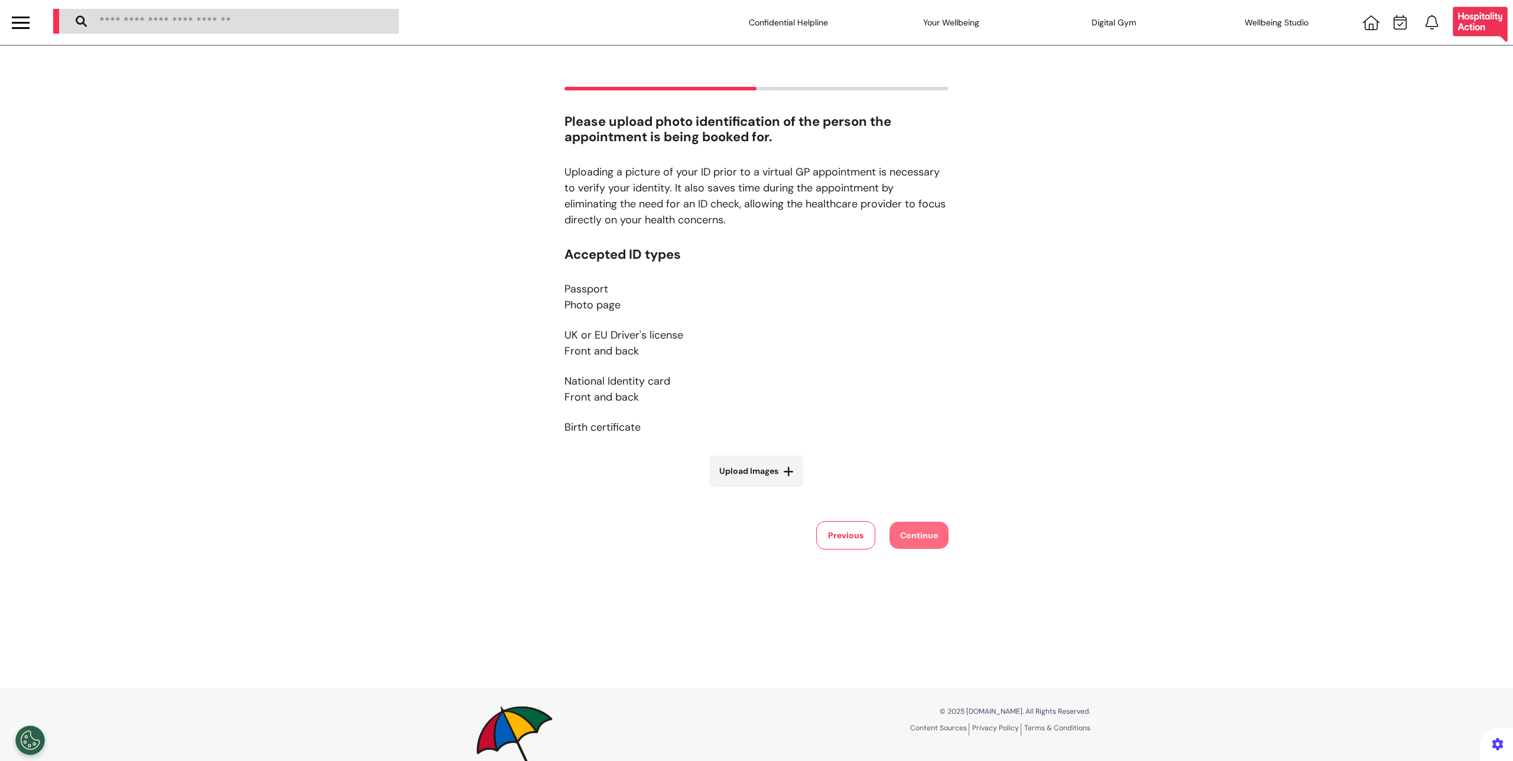
click at [783, 470] on icon at bounding box center [788, 472] width 11 height 12
click at [780, 490] on input "Upload Images" at bounding box center [756, 496] width 141 height 12
type input "**********"
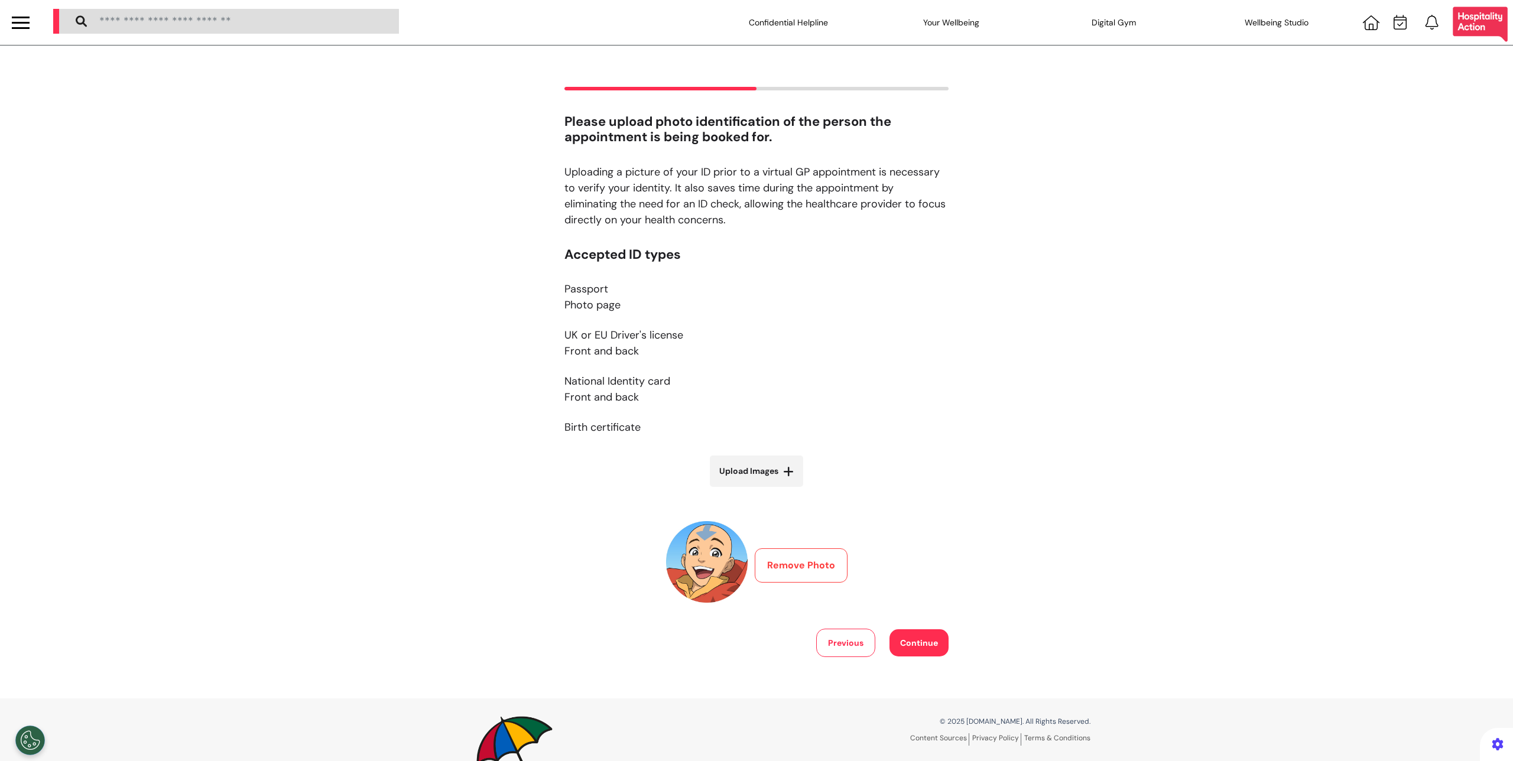
click at [909, 648] on button "Continue" at bounding box center [918, 642] width 59 height 27
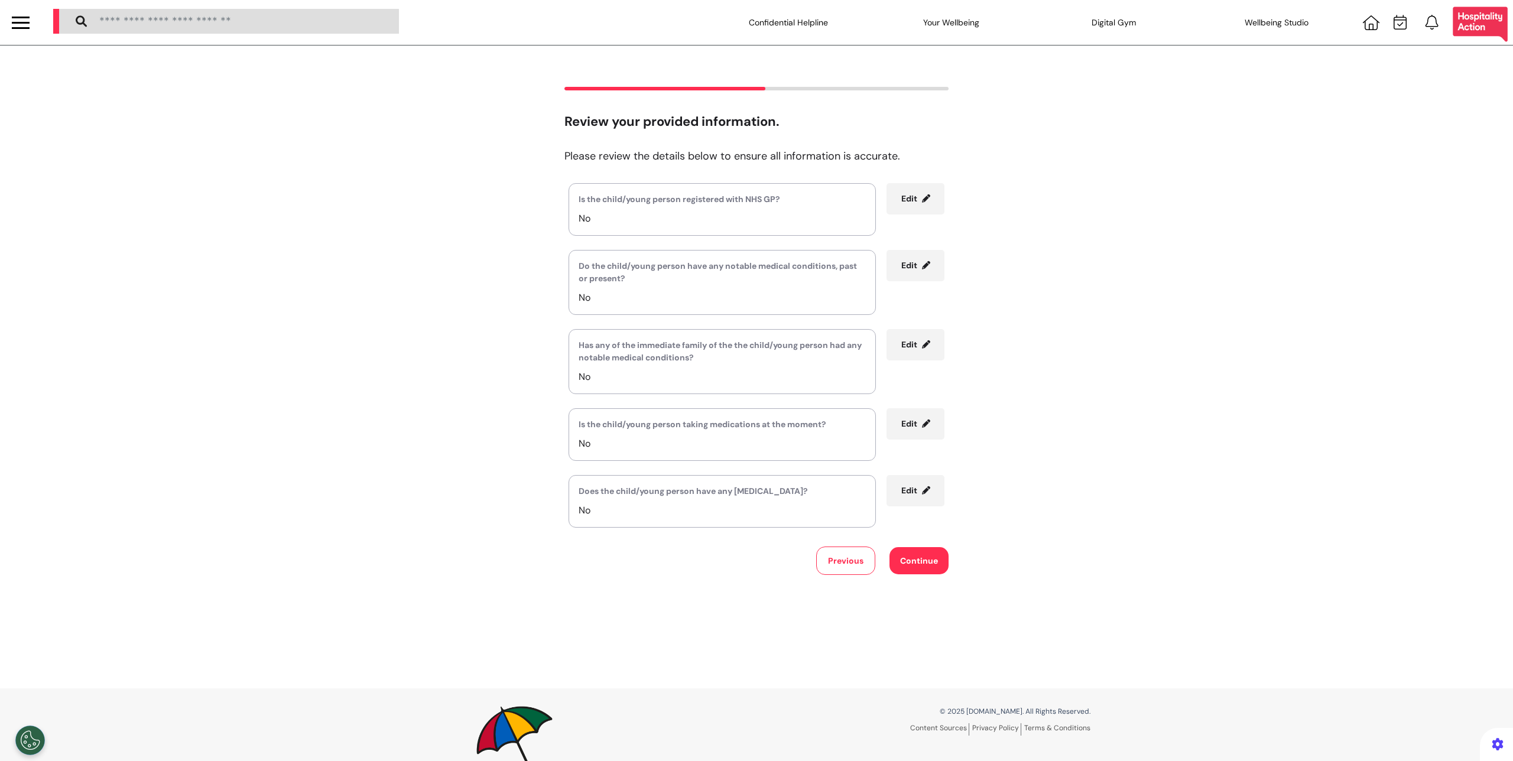
click at [913, 565] on button "Continue" at bounding box center [918, 560] width 59 height 27
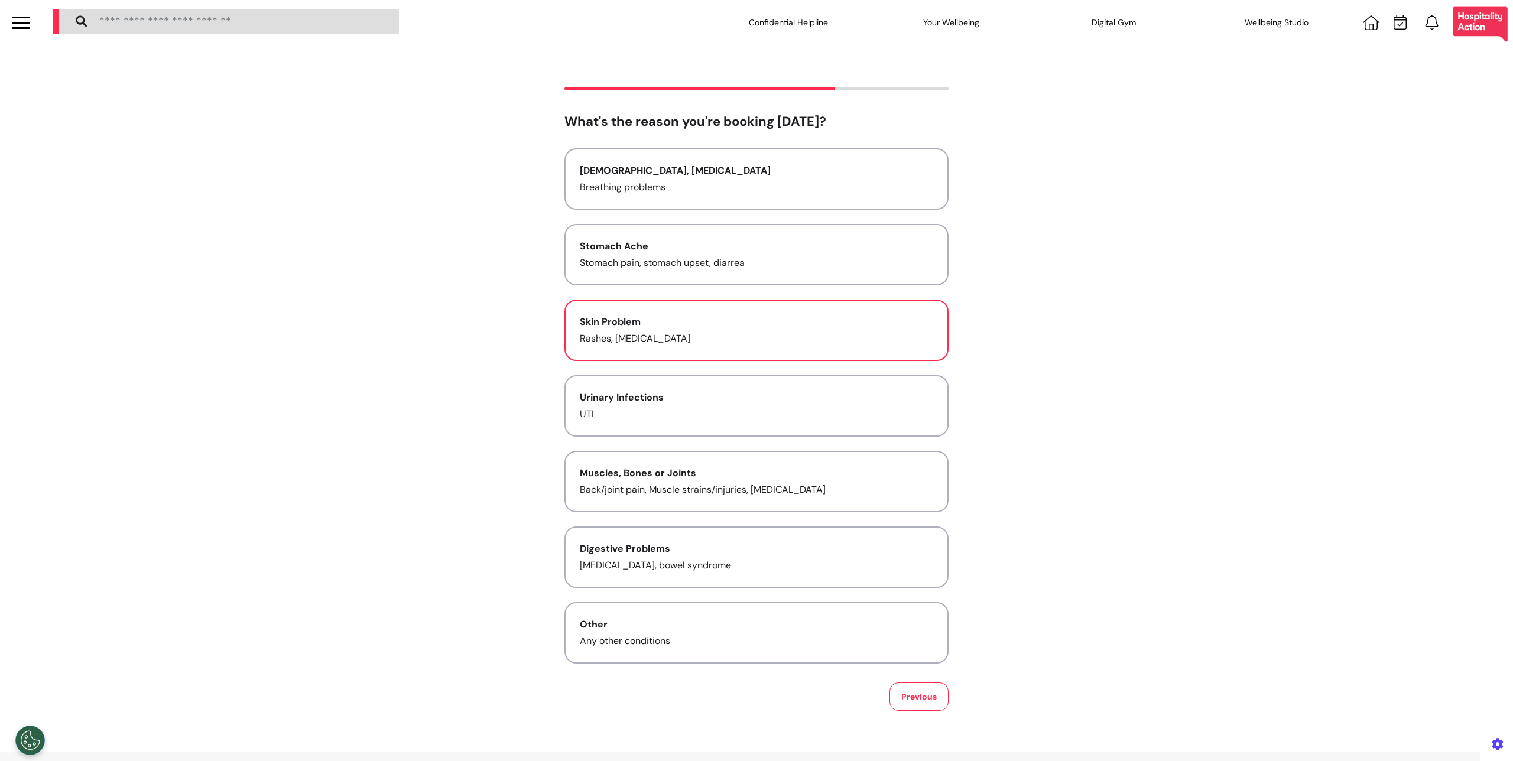
click at [695, 301] on button "Skin Problem Rashes, allergies" at bounding box center [756, 330] width 384 height 61
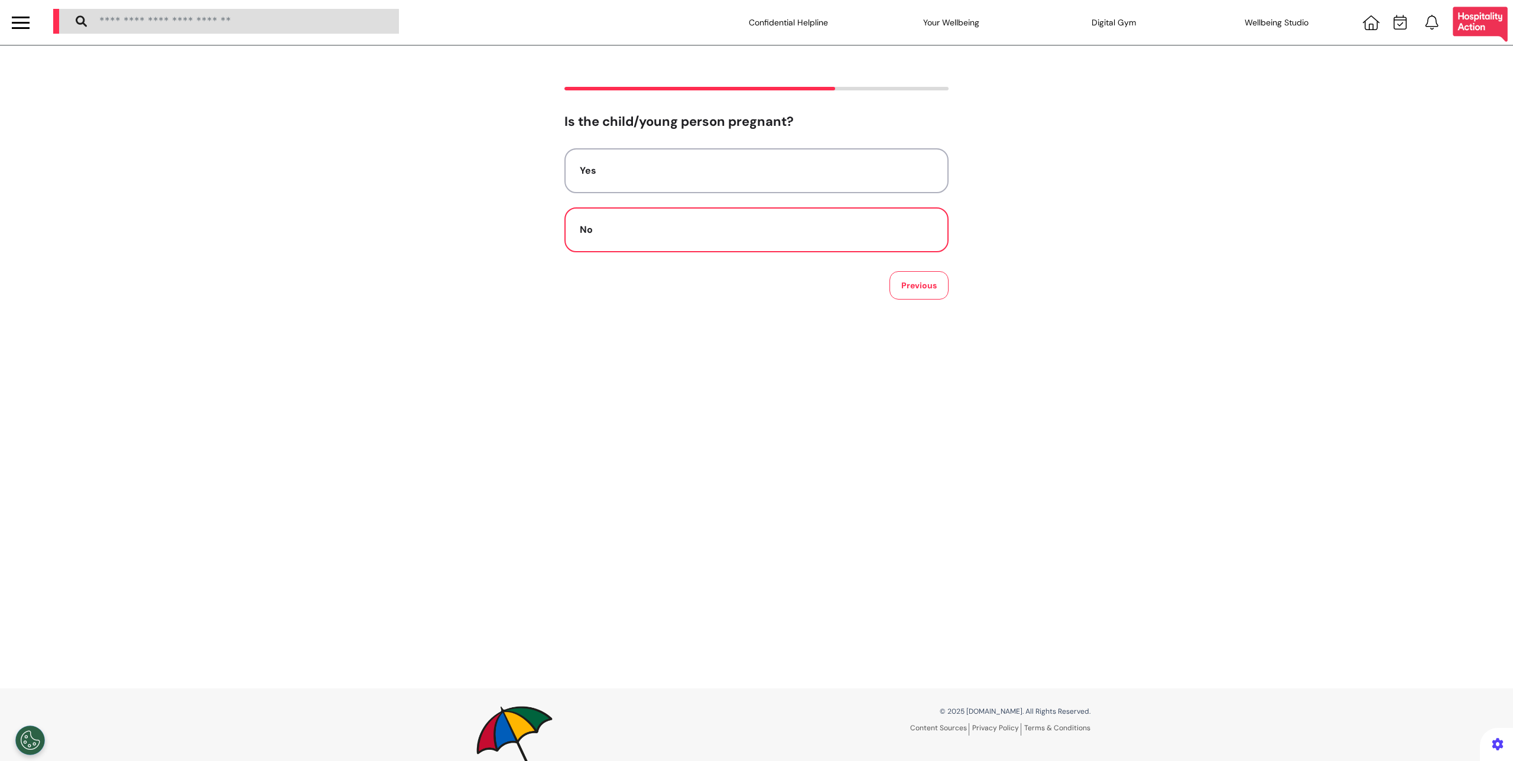
click at [750, 239] on button "No" at bounding box center [756, 229] width 384 height 45
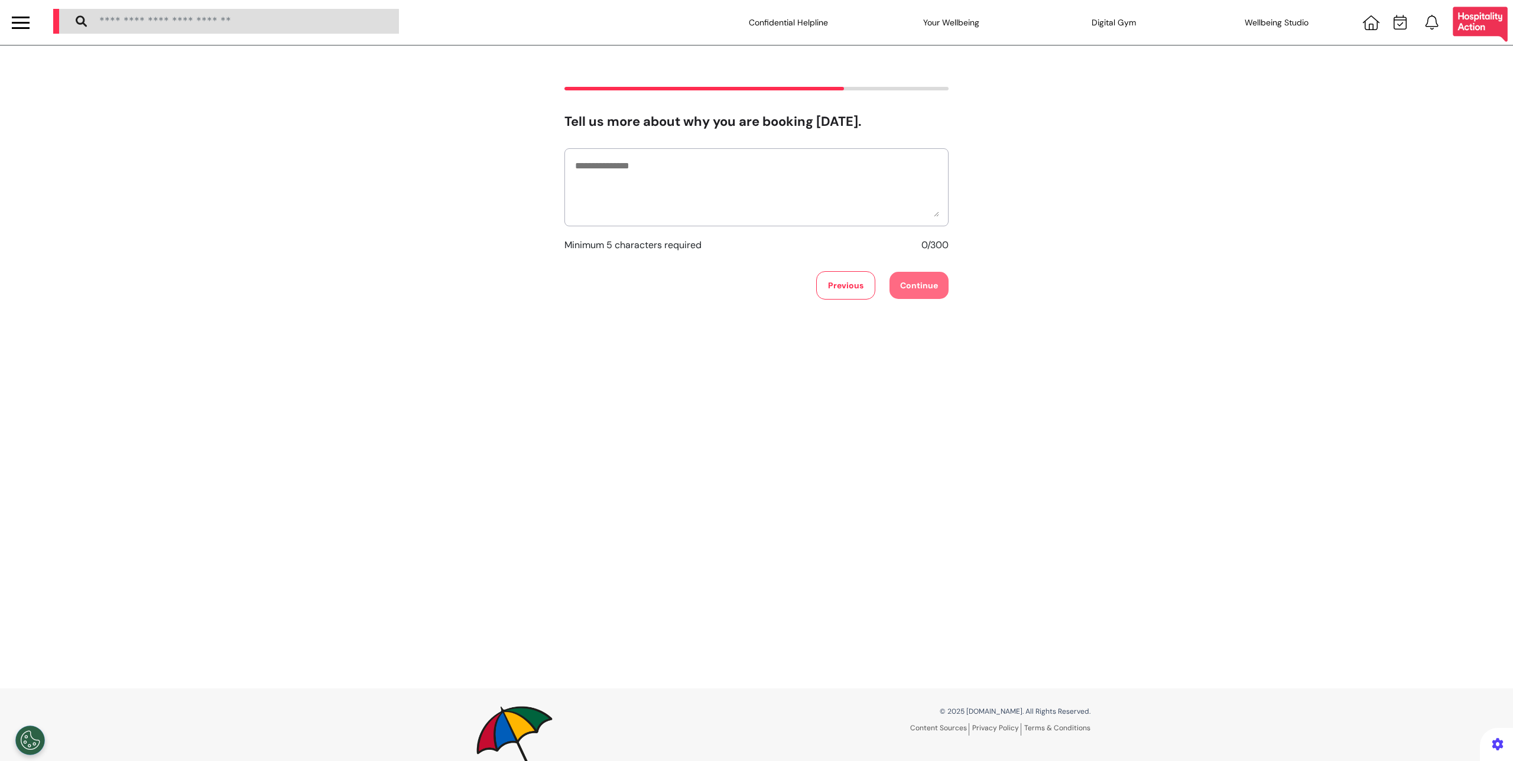
click at [850, 225] on div at bounding box center [756, 187] width 384 height 78
click at [848, 199] on textarea at bounding box center [756, 187] width 365 height 59
type textarea "*****"
click at [889, 282] on button "Continue" at bounding box center [918, 285] width 59 height 27
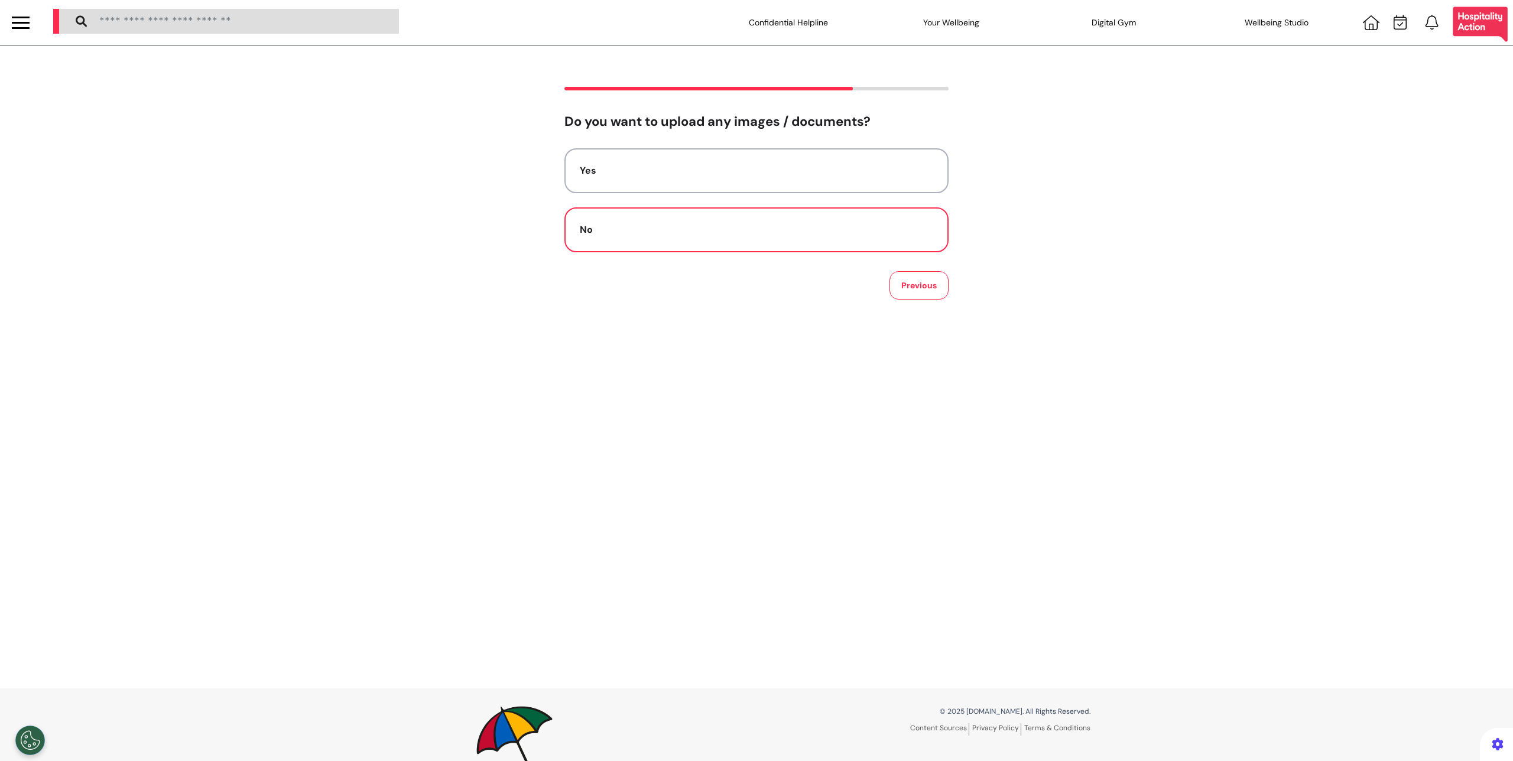
click at [773, 238] on button "No" at bounding box center [756, 229] width 384 height 45
click at [773, 238] on button "Audio" at bounding box center [756, 229] width 384 height 45
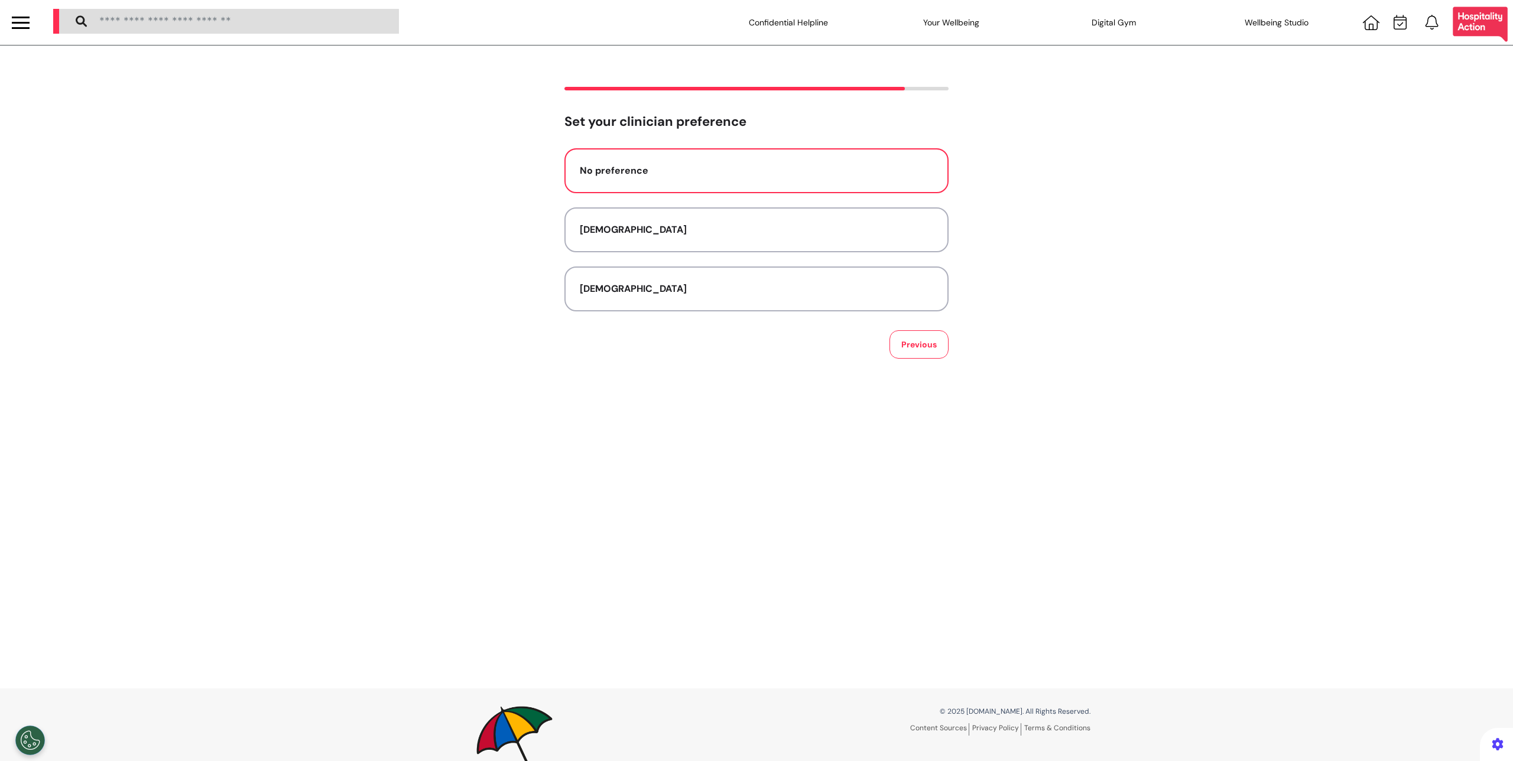
click at [622, 165] on div "No preference" at bounding box center [756, 171] width 353 height 14
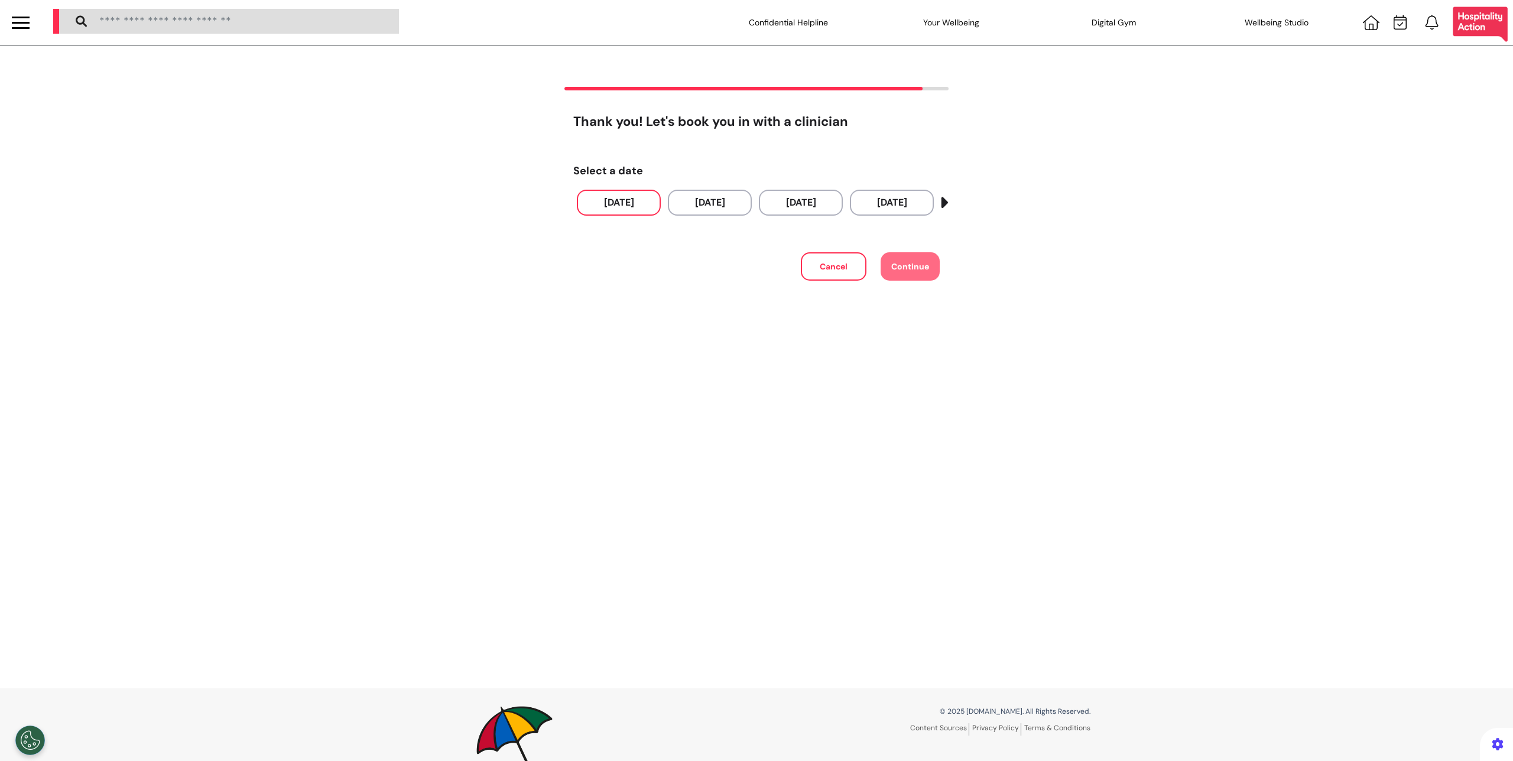
click at [613, 200] on button "03 Sep 2025" at bounding box center [619, 203] width 84 height 26
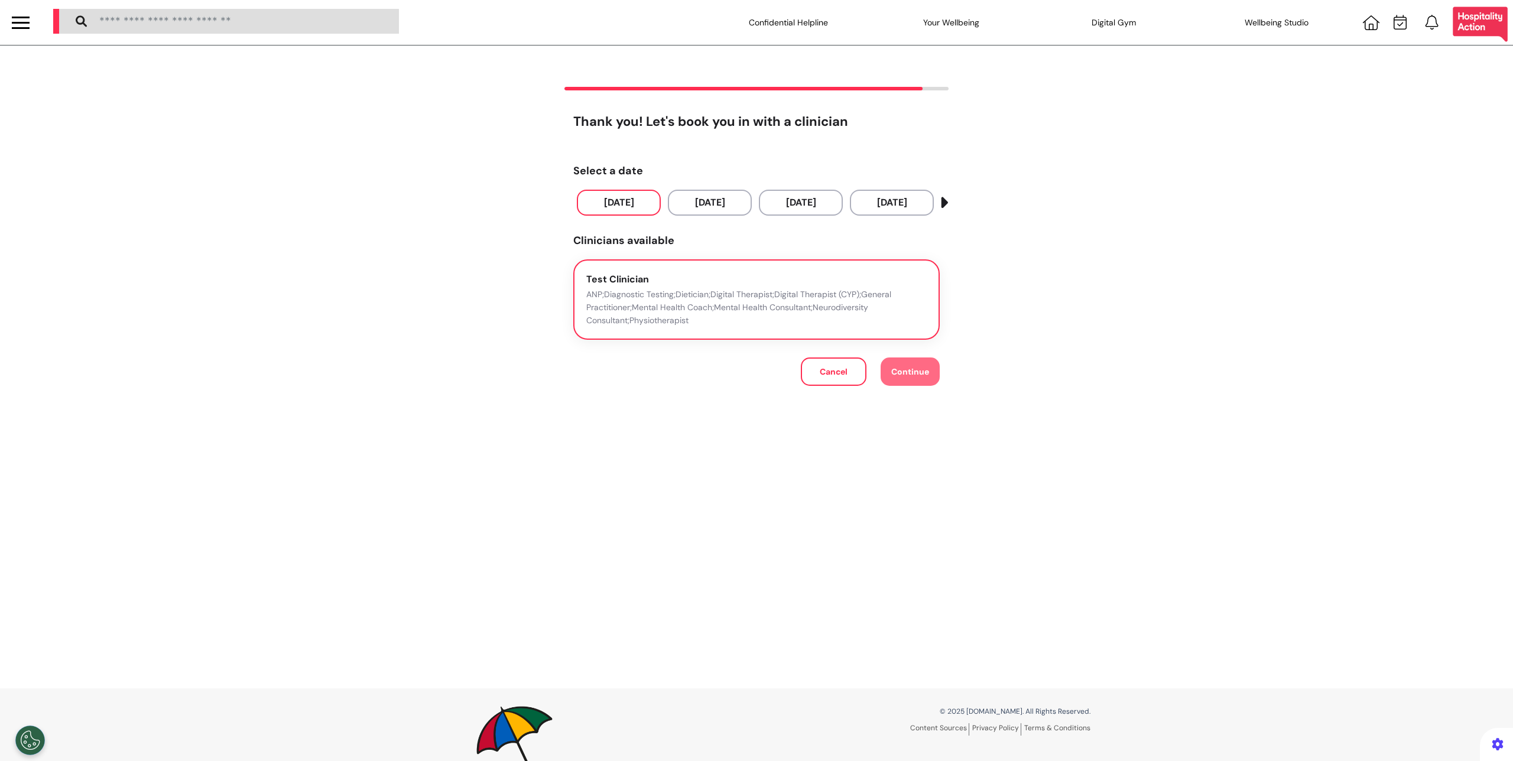
click at [630, 295] on p "ANP;Diagnostic Testing;Dietician;Digital Therapist;Digital Therapist (CYP);Gene…" at bounding box center [756, 307] width 340 height 39
click at [926, 372] on button "Continue" at bounding box center [909, 371] width 59 height 28
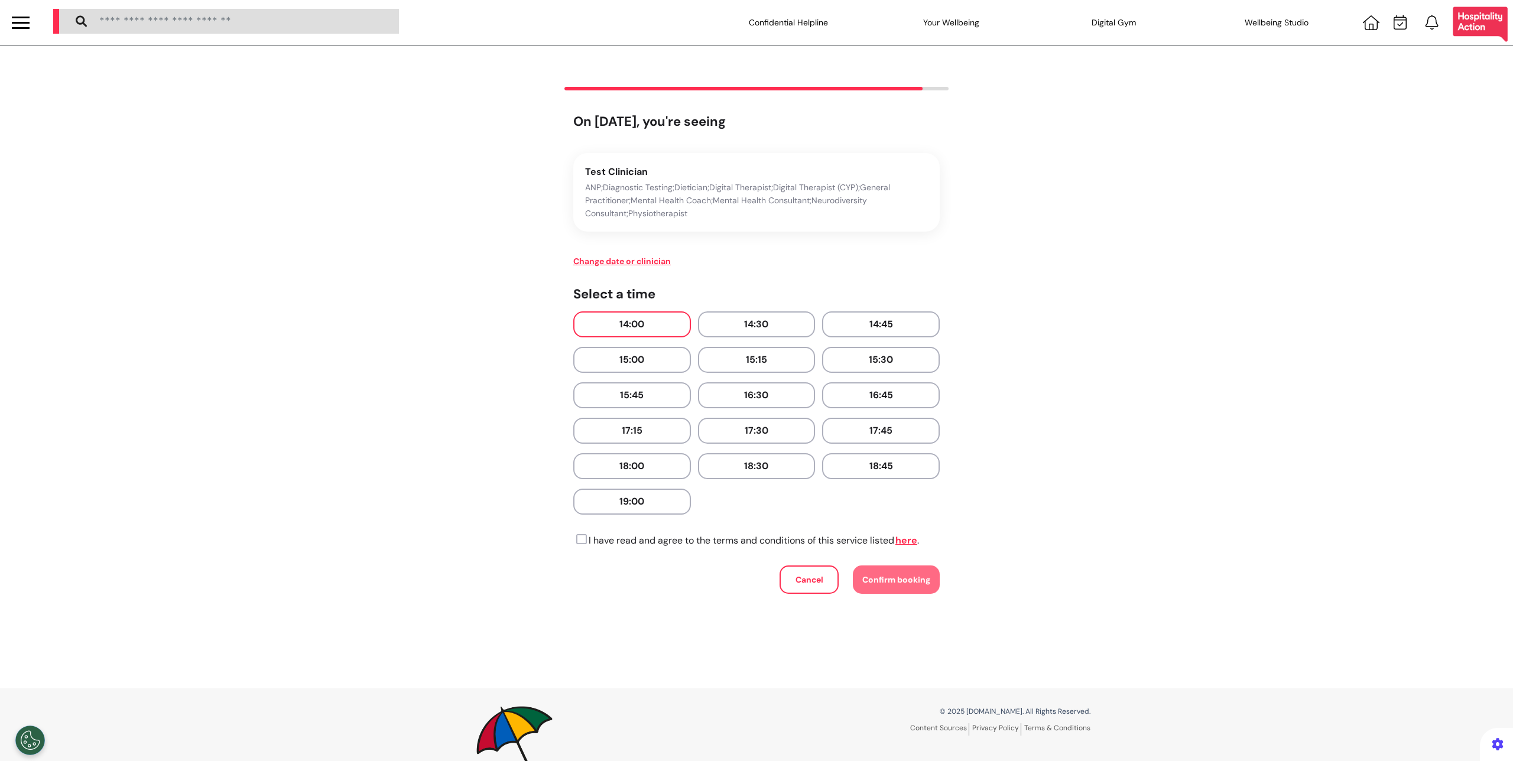
click at [653, 316] on button "14:00" at bounding box center [632, 324] width 118 height 26
drag, startPoint x: 579, startPoint y: 538, endPoint x: 588, endPoint y: 540, distance: 9.6
click at [579, 538] on icon at bounding box center [580, 540] width 14 height 12
click at [864, 588] on button "Confirm booking" at bounding box center [896, 579] width 87 height 28
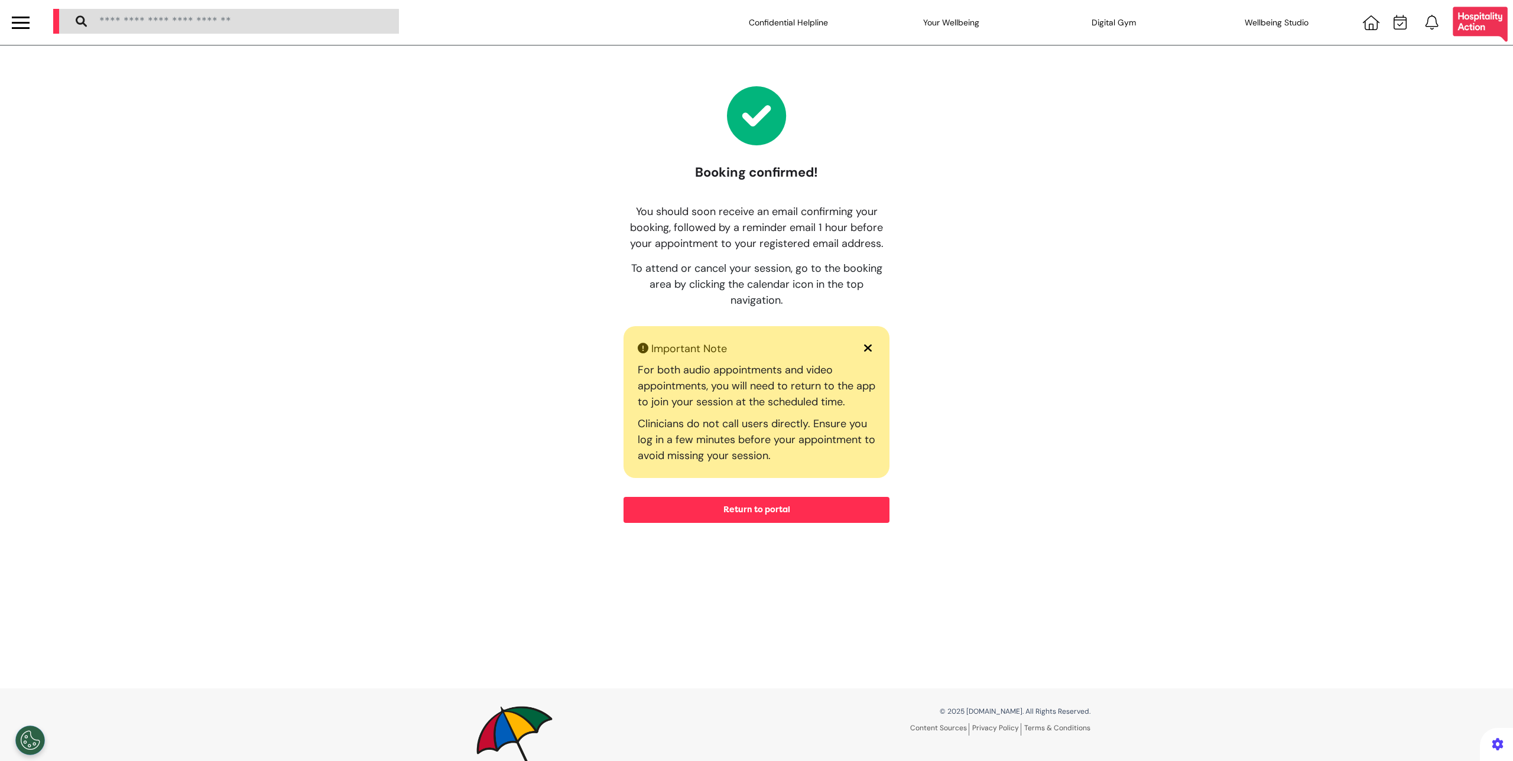
click at [814, 508] on button "Return to portal" at bounding box center [756, 510] width 266 height 26
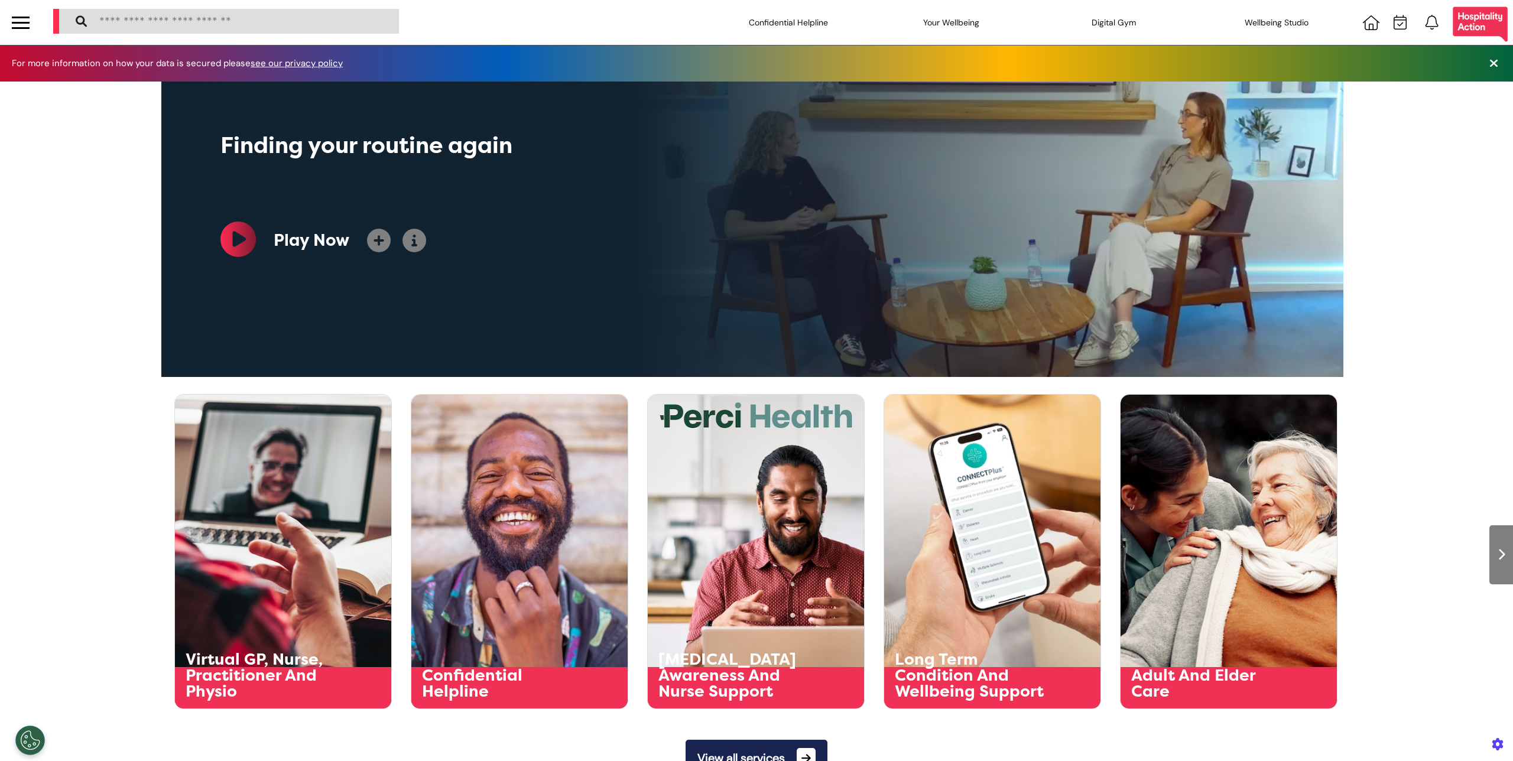
scroll to position [0, 591]
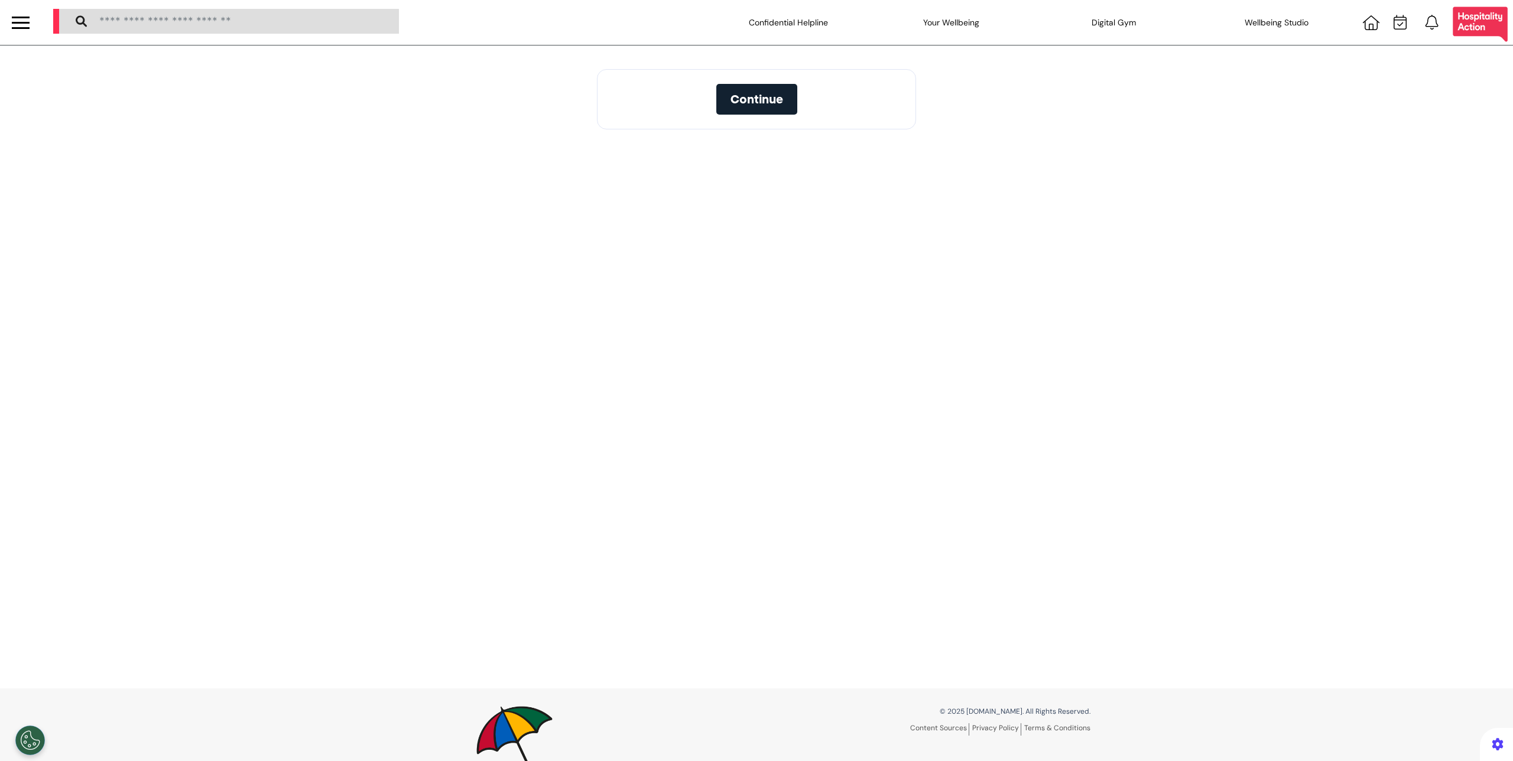
select select "**"
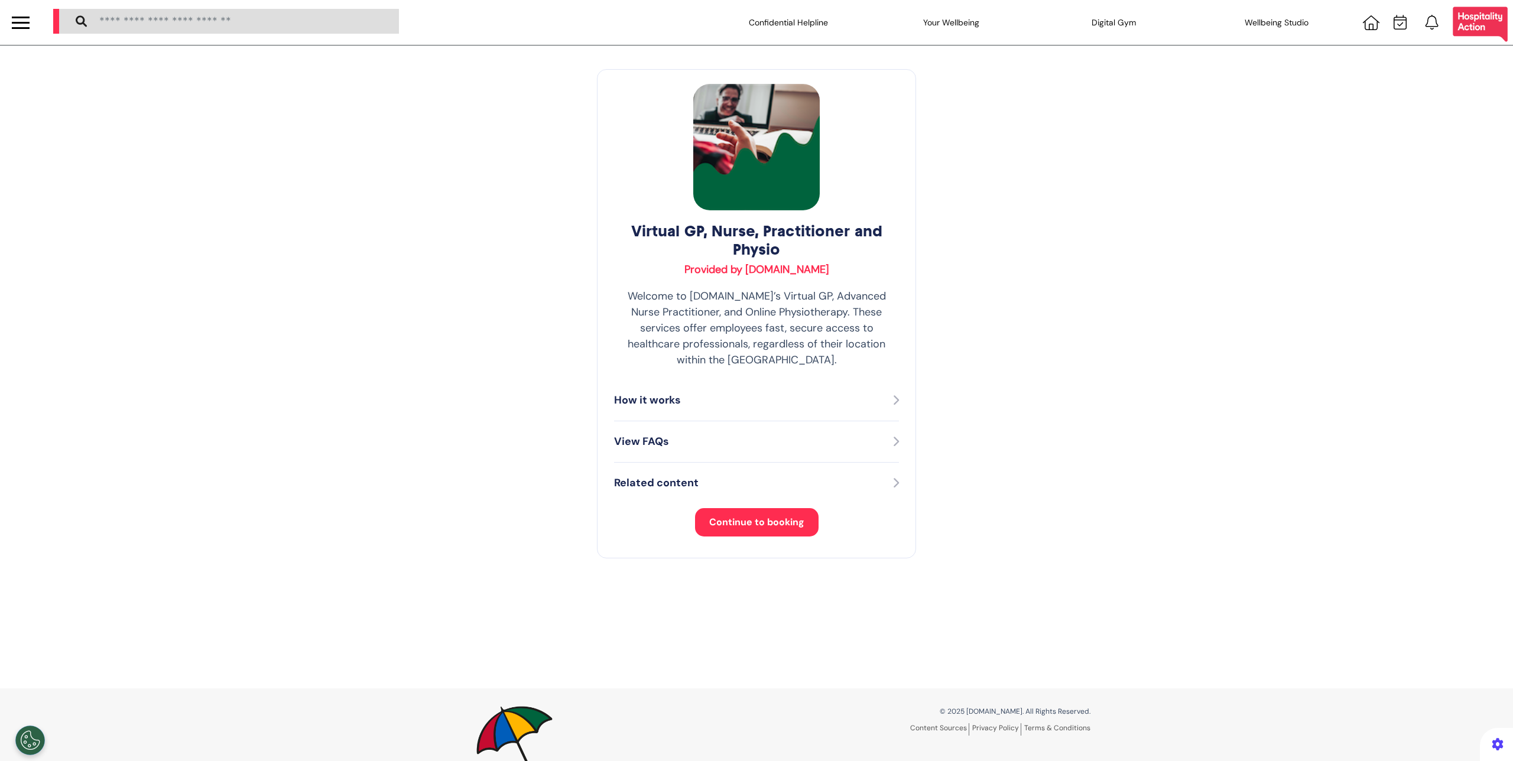
click at [766, 516] on span "Continue to booking" at bounding box center [756, 522] width 95 height 12
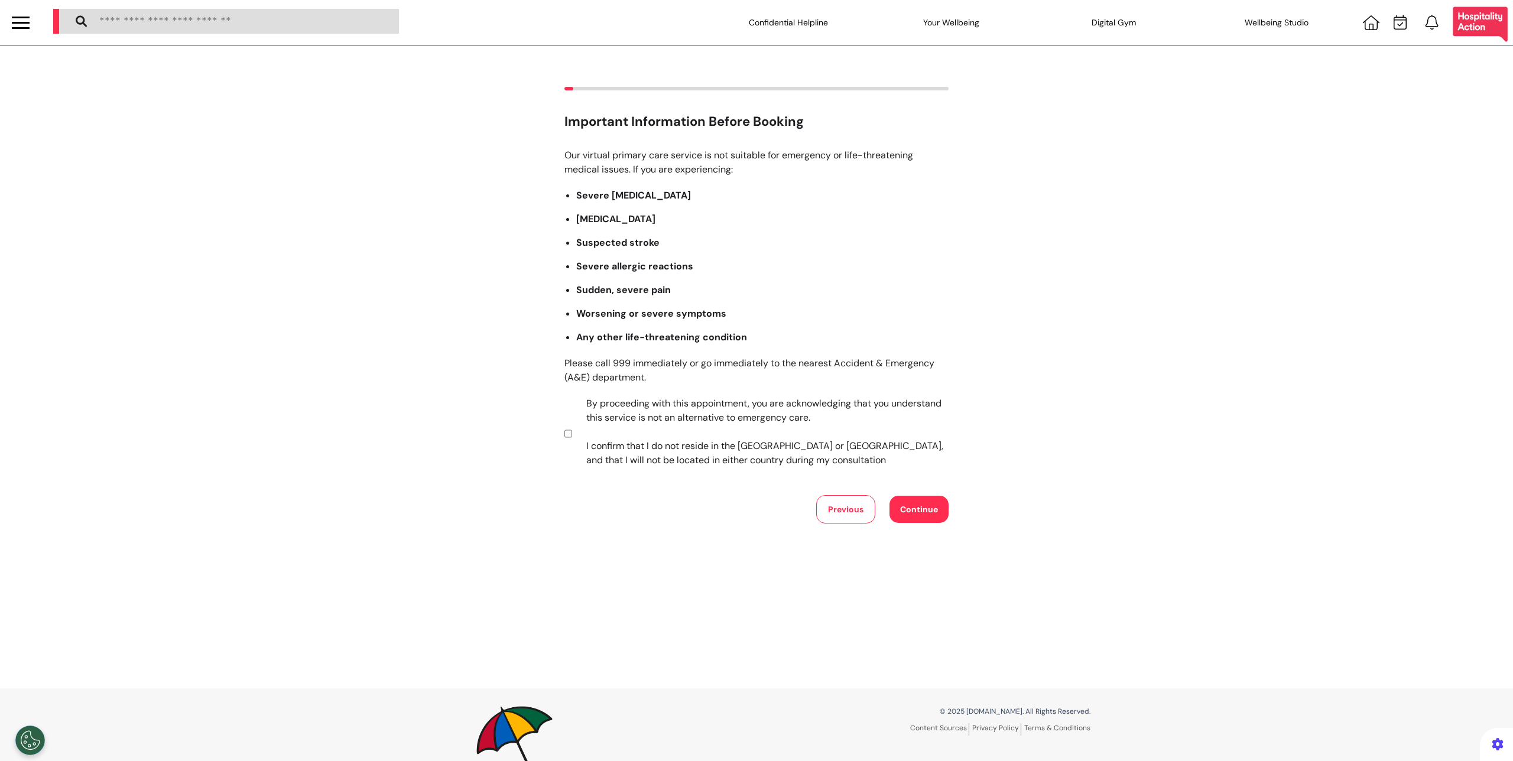
click at [942, 510] on button "Continue" at bounding box center [918, 509] width 59 height 27
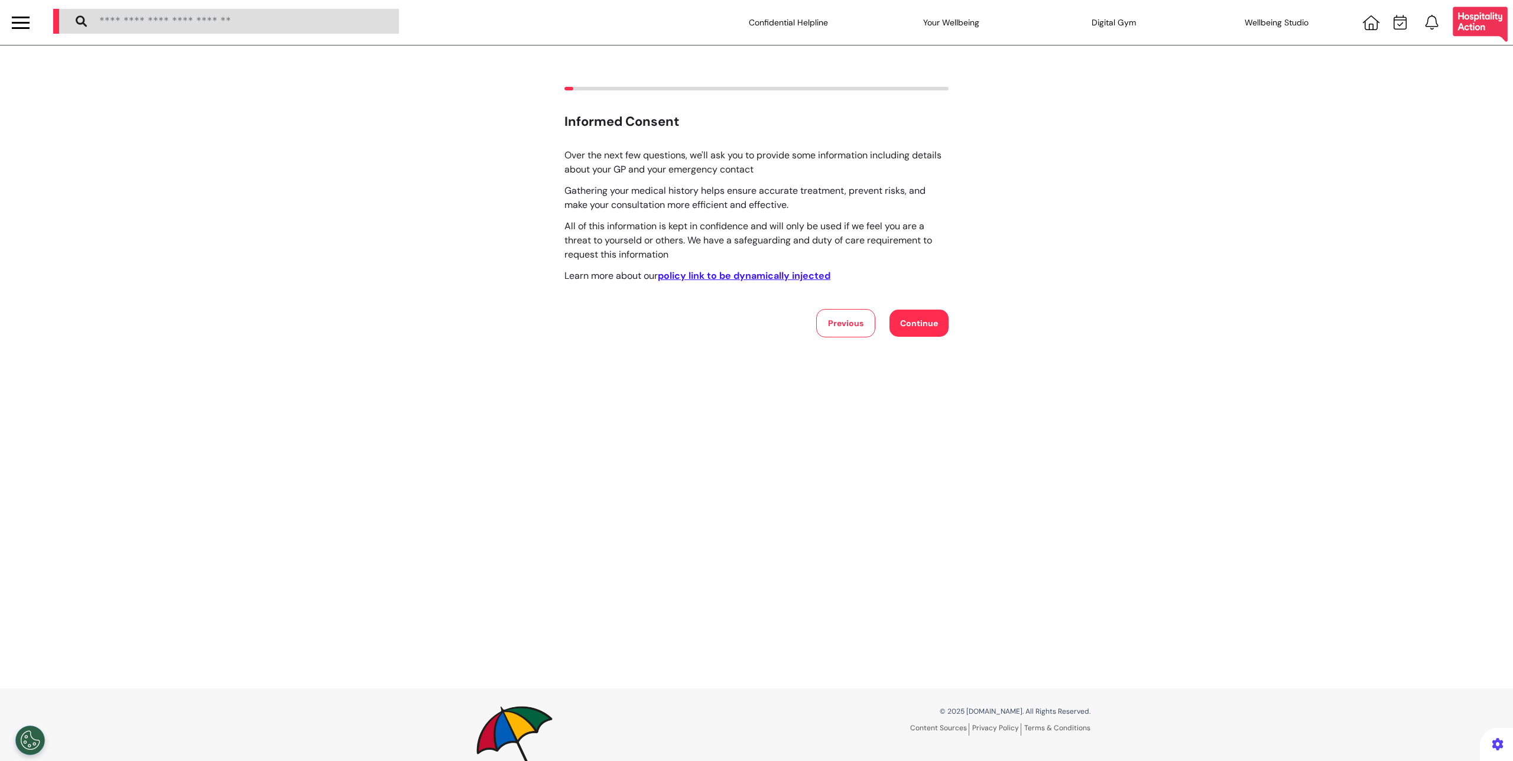
click at [915, 326] on button "Continue" at bounding box center [918, 323] width 59 height 27
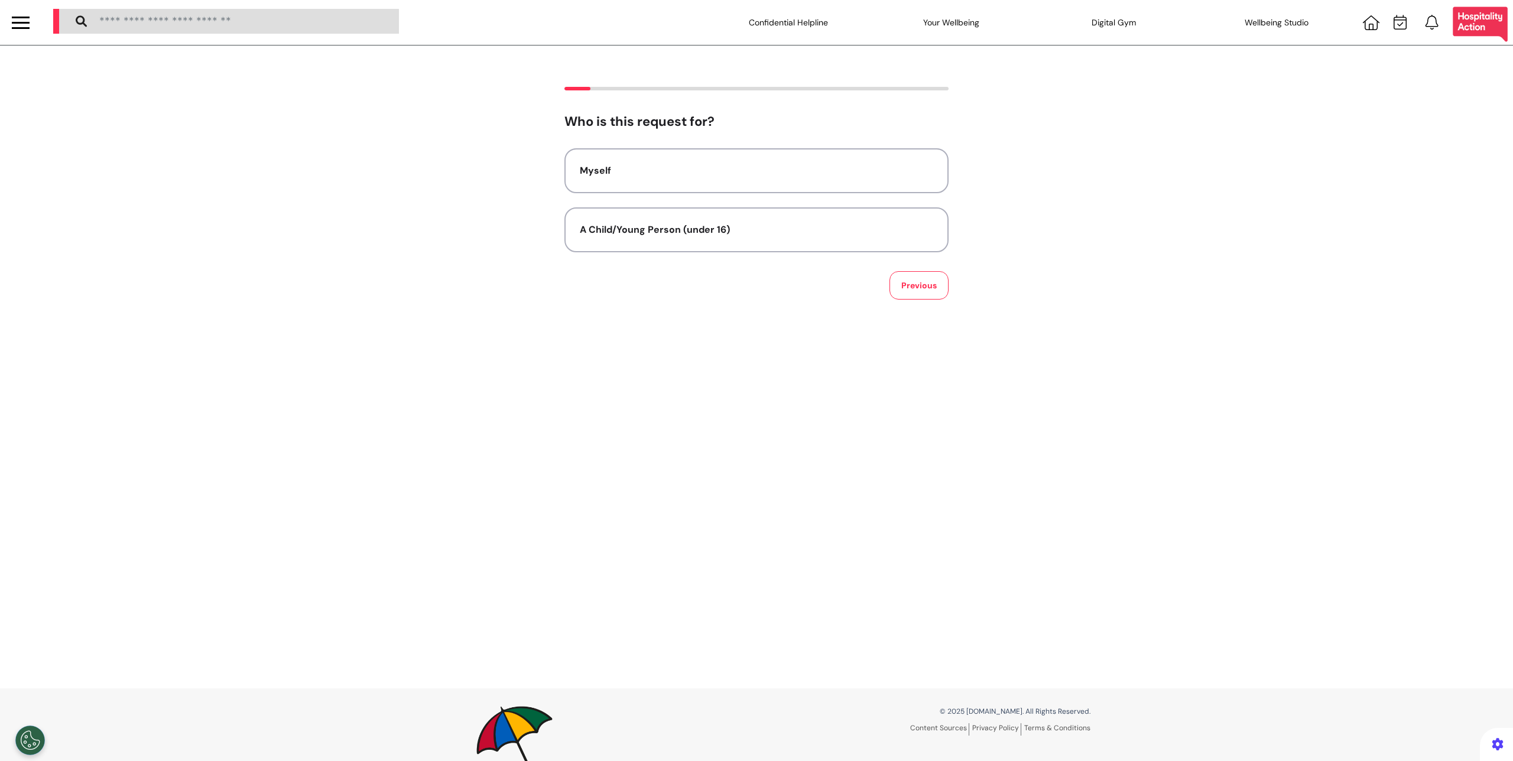
drag, startPoint x: 673, startPoint y: 228, endPoint x: 831, endPoint y: 277, distance: 165.0
click at [675, 226] on div "A Child/Young Person (under 16)" at bounding box center [756, 230] width 353 height 14
select select "****"
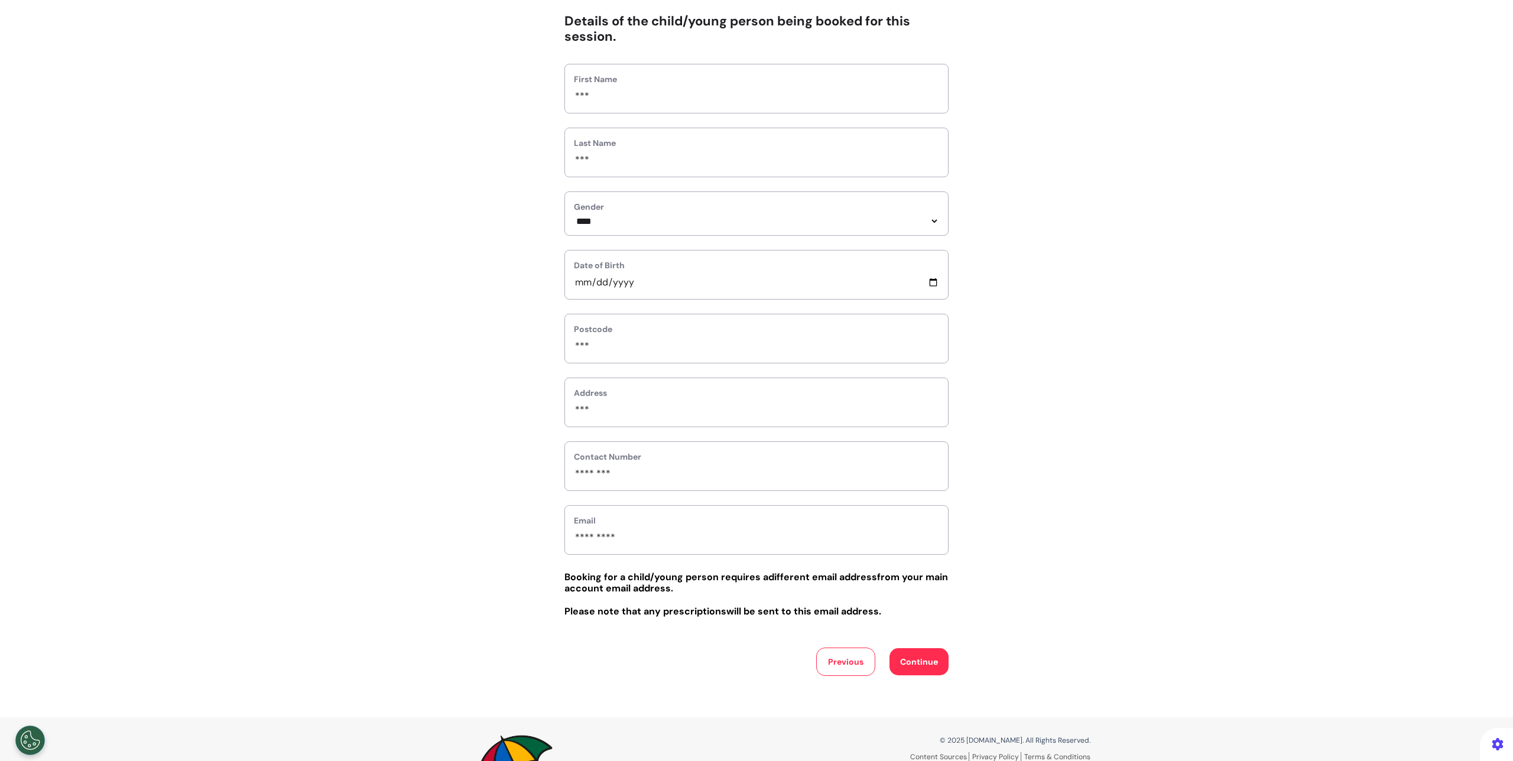
scroll to position [112, 0]
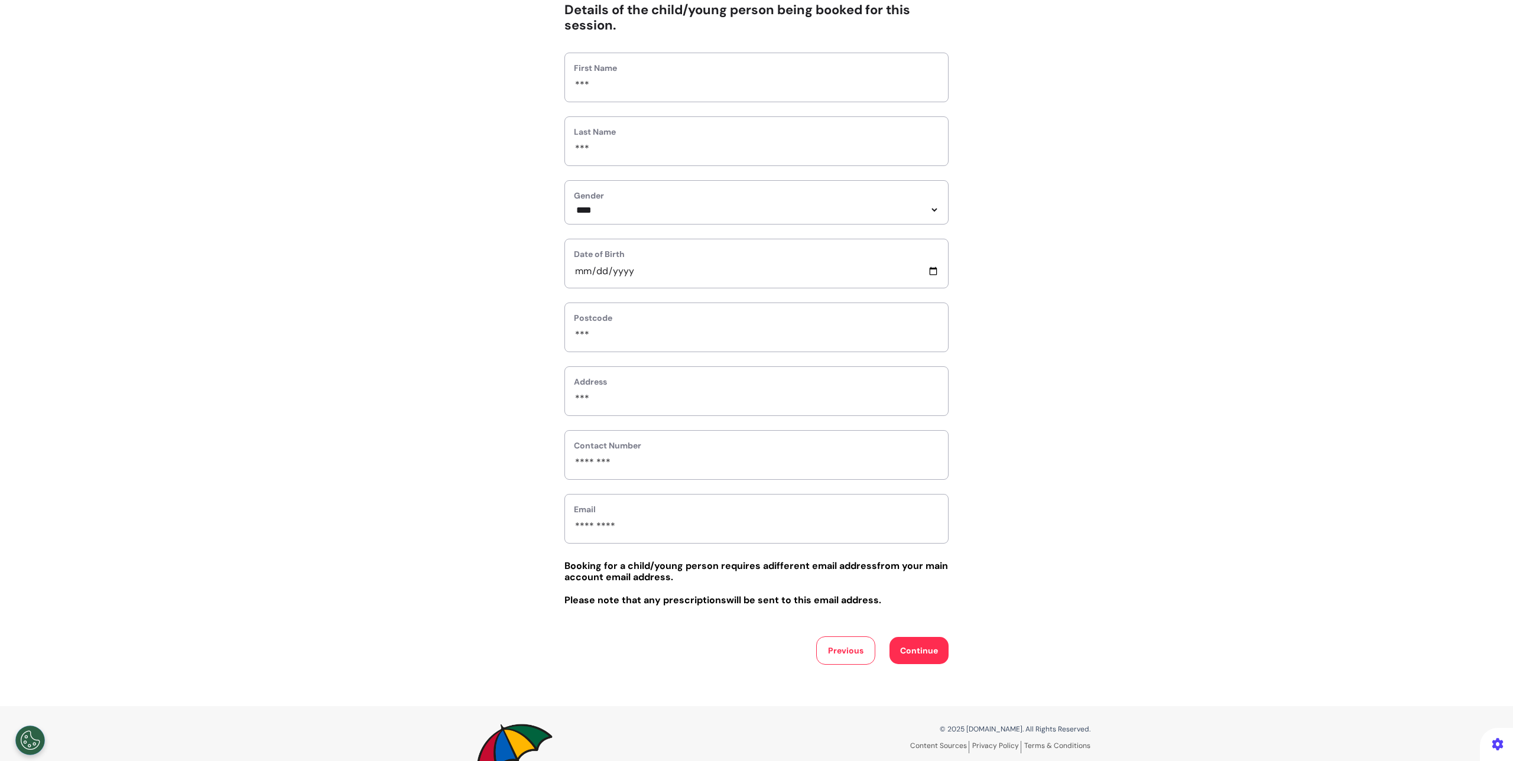
click at [936, 649] on button "Continue" at bounding box center [918, 650] width 59 height 27
